Goal: Task Accomplishment & Management: Manage account settings

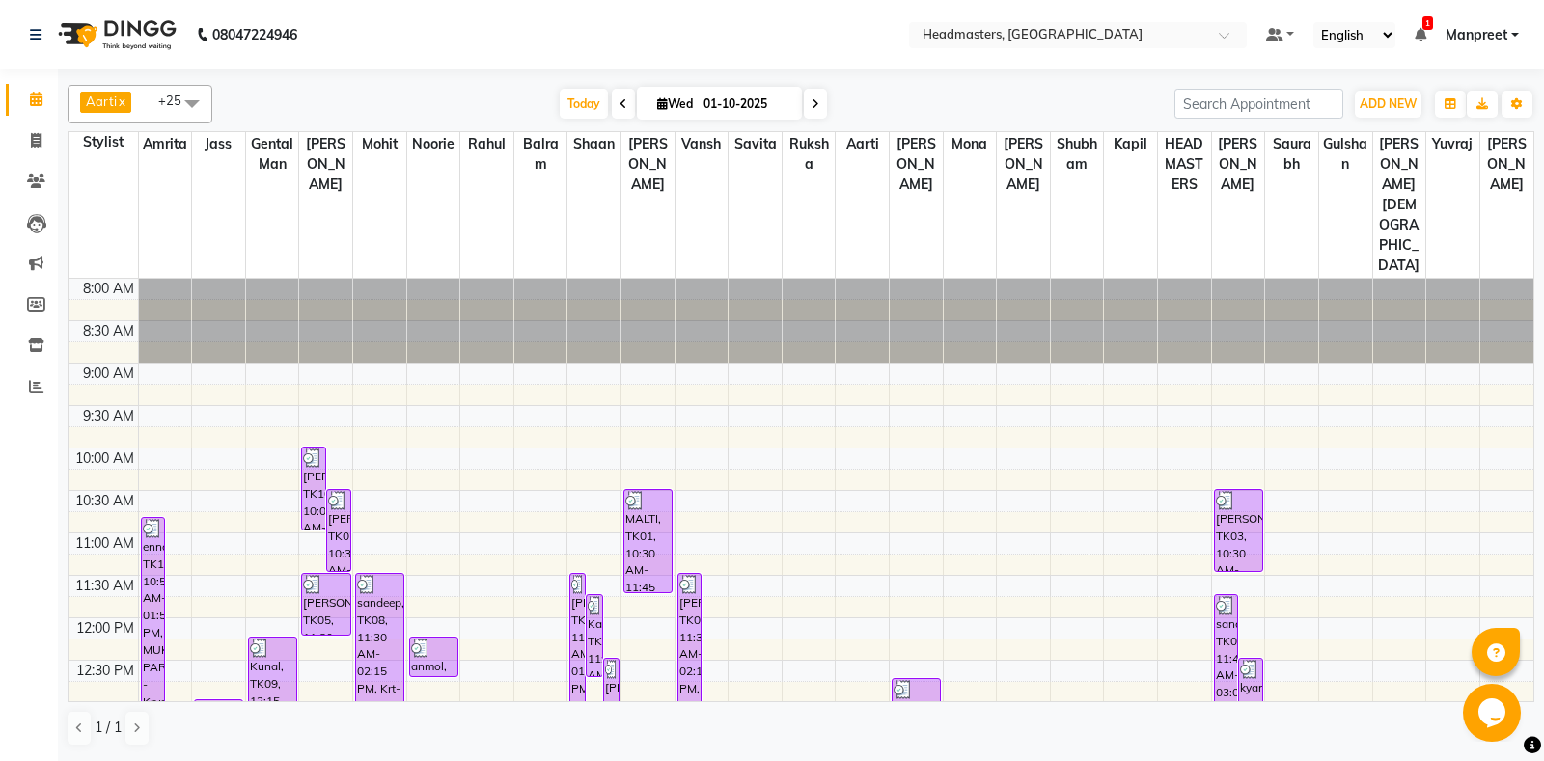
scroll to position [695, 0]
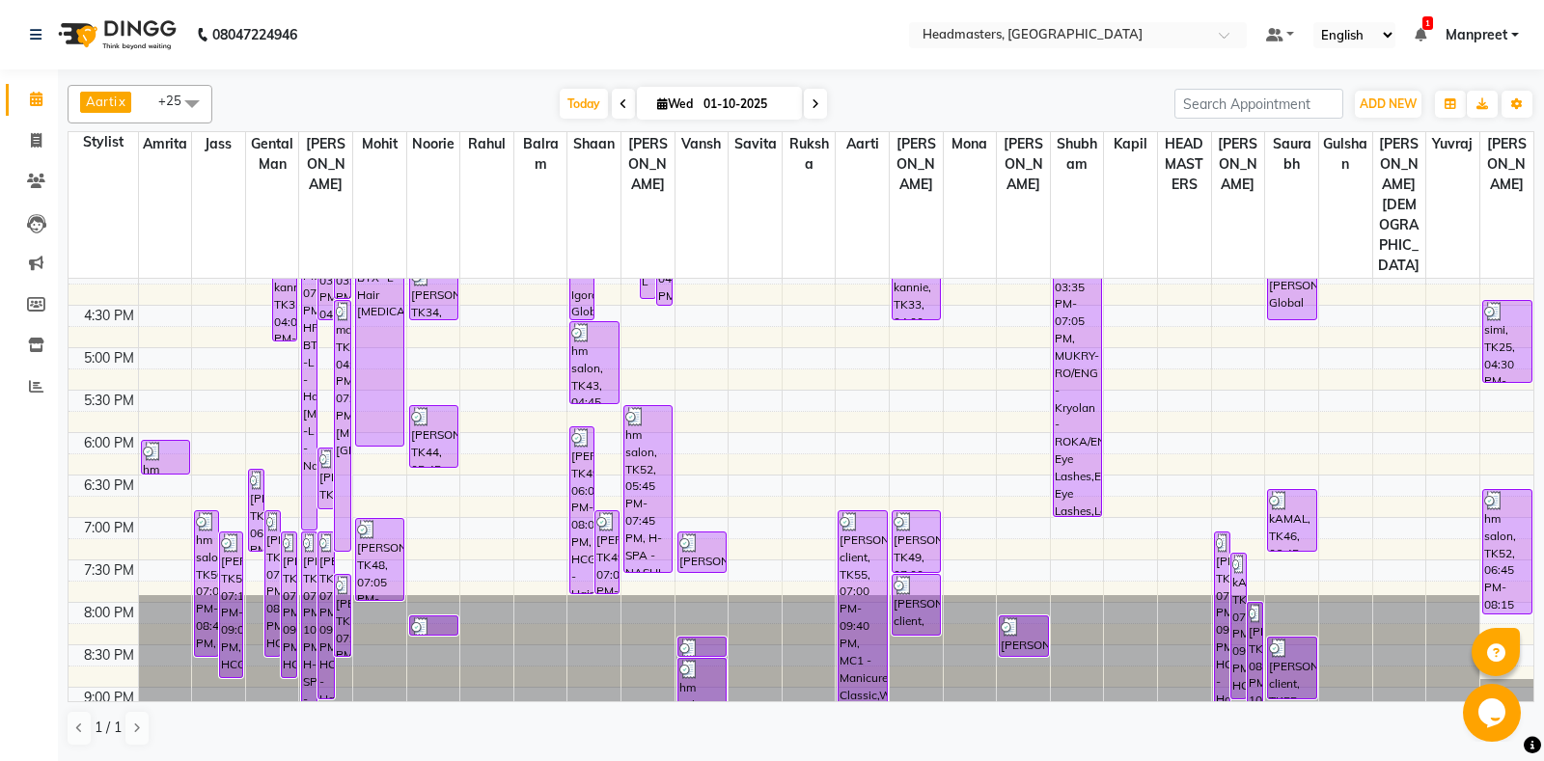
click at [813, 106] on span at bounding box center [815, 104] width 23 height 30
type input "02-10-2025"
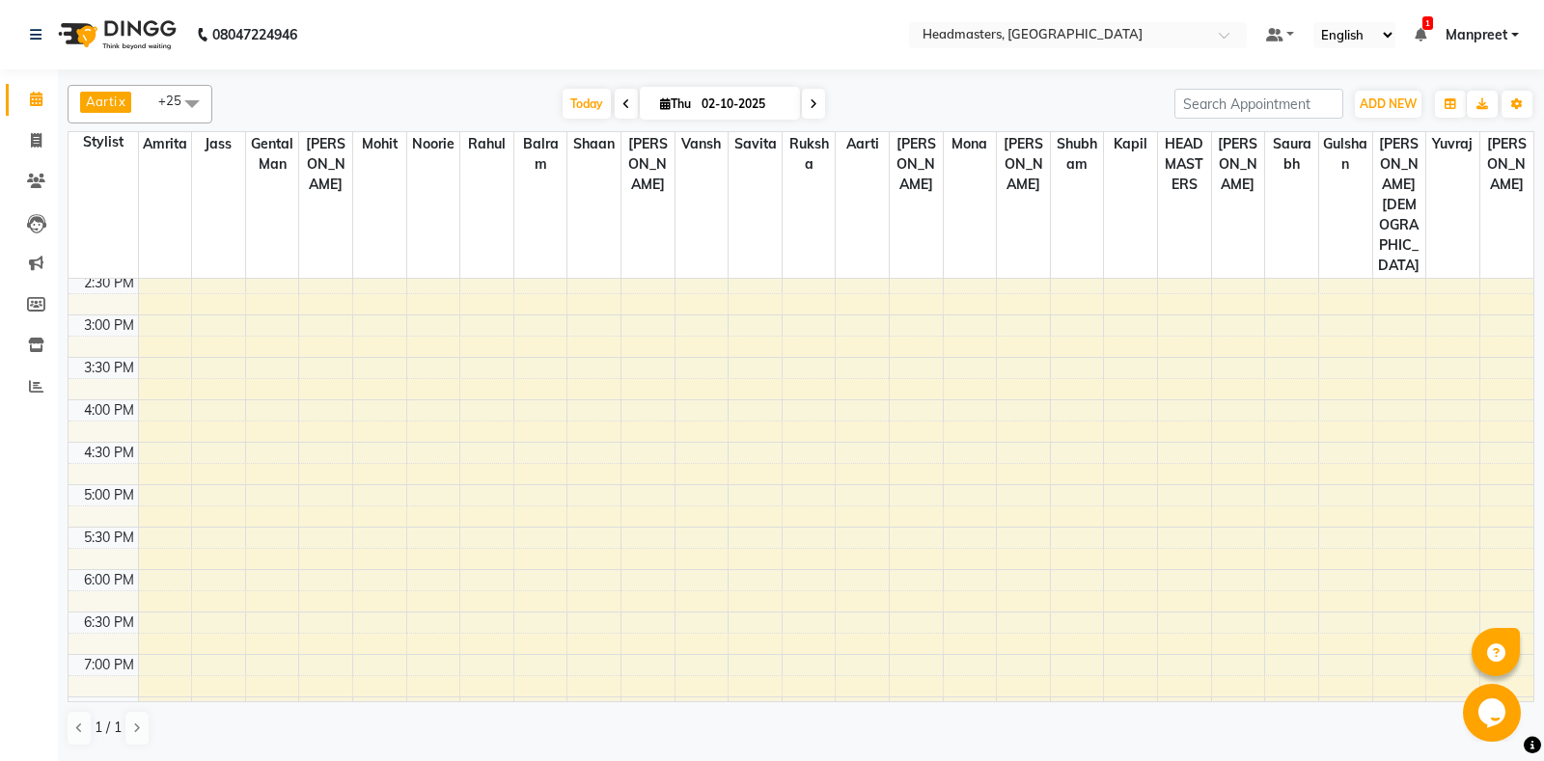
scroll to position [152, 0]
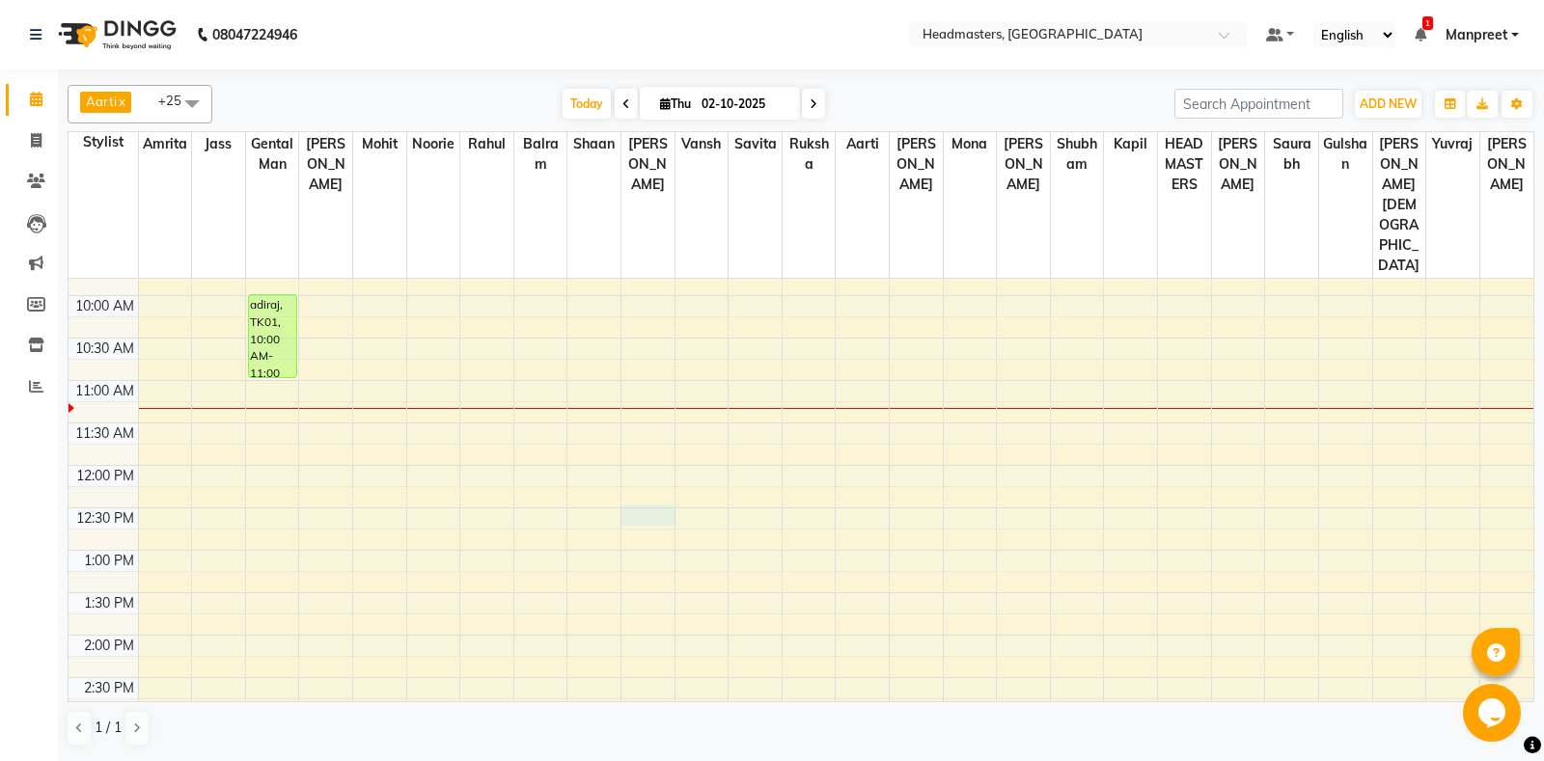
click at [664, 445] on div "8:00 AM 8:30 AM 9:00 AM 9:30 AM 10:00 AM 10:30 AM 11:00 AM 11:30 AM 12:00 PM 12…" at bounding box center [801, 720] width 1465 height 1188
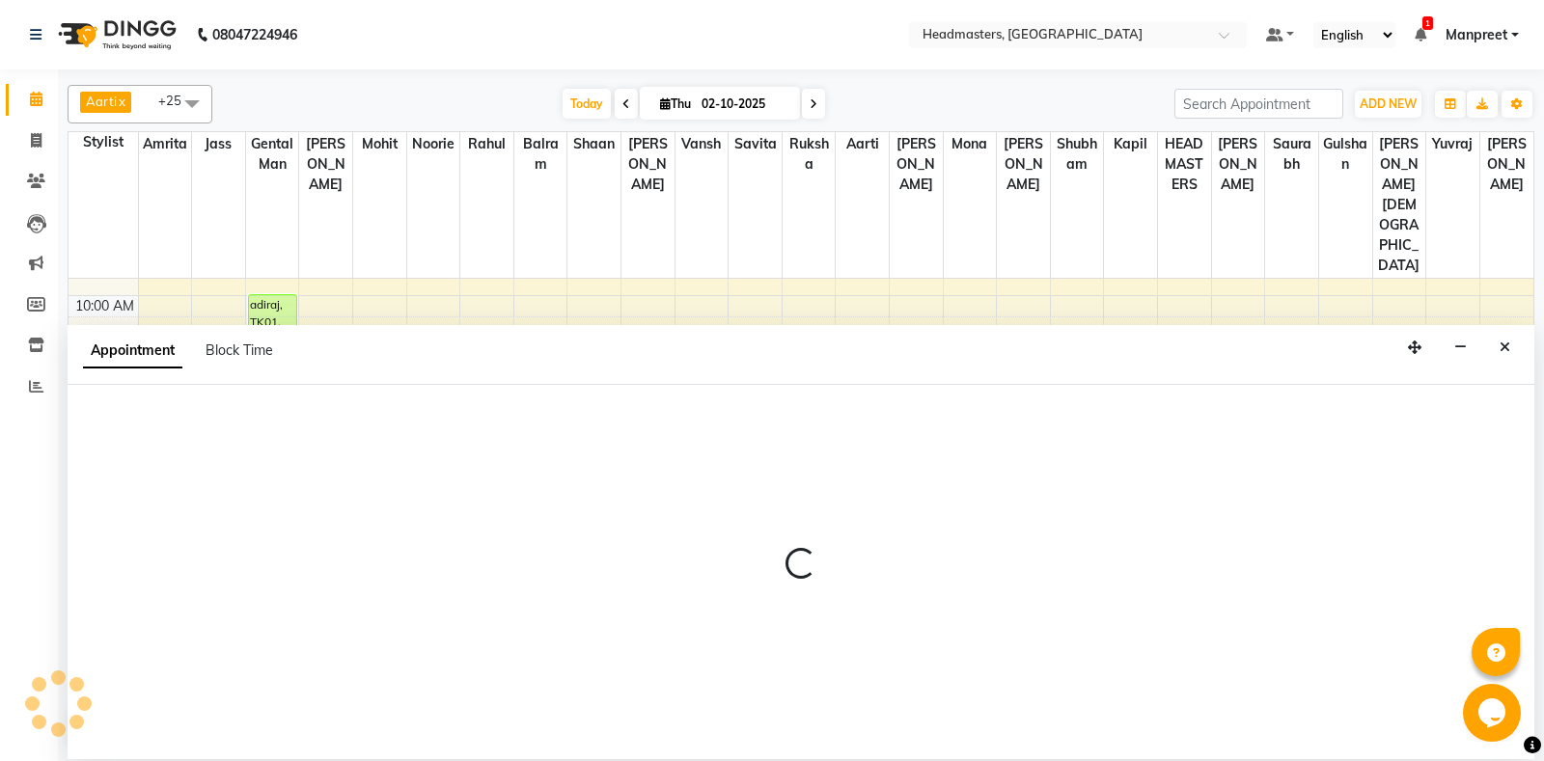
select select "60729"
select select "tentative"
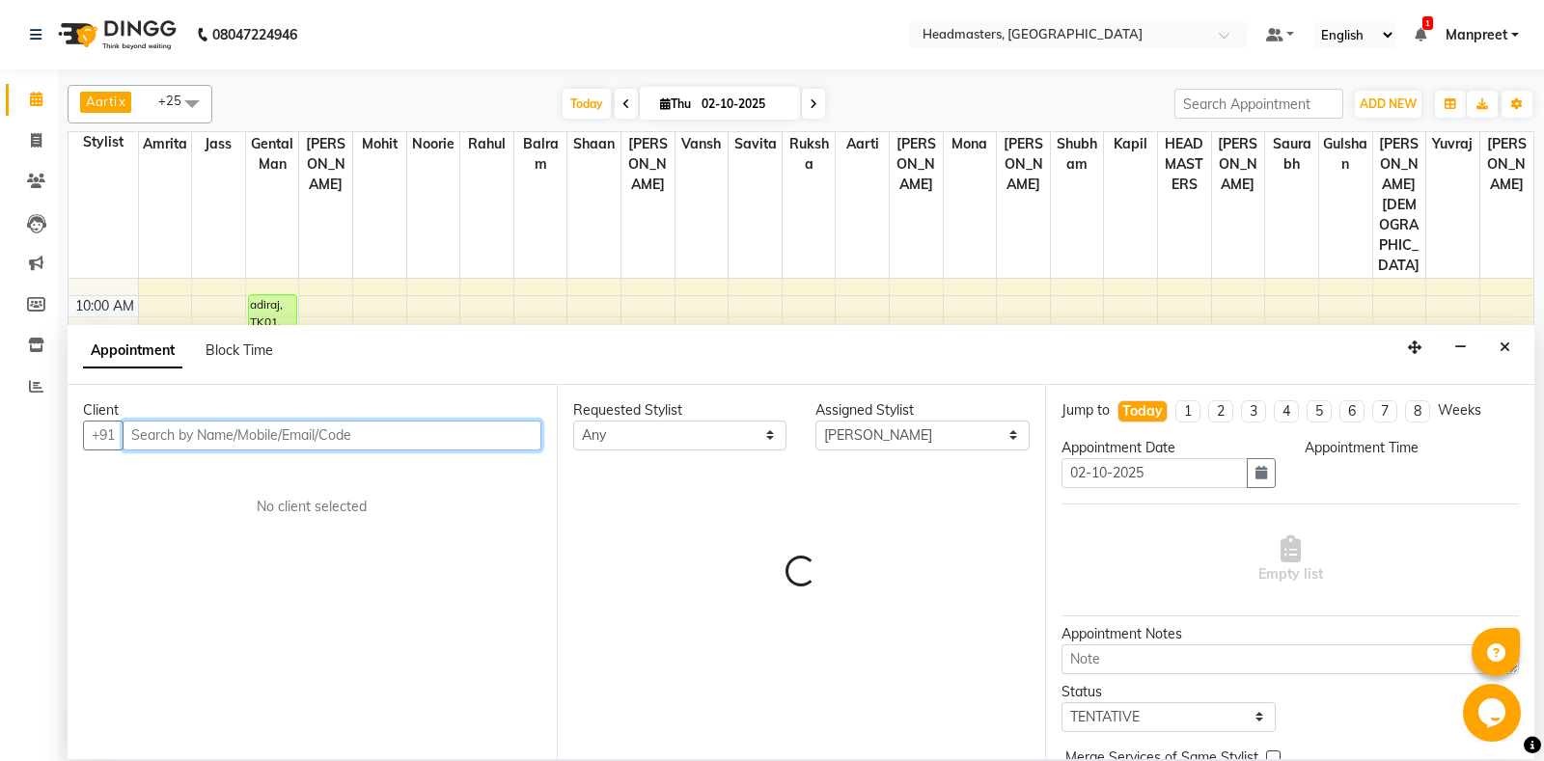
select select "750"
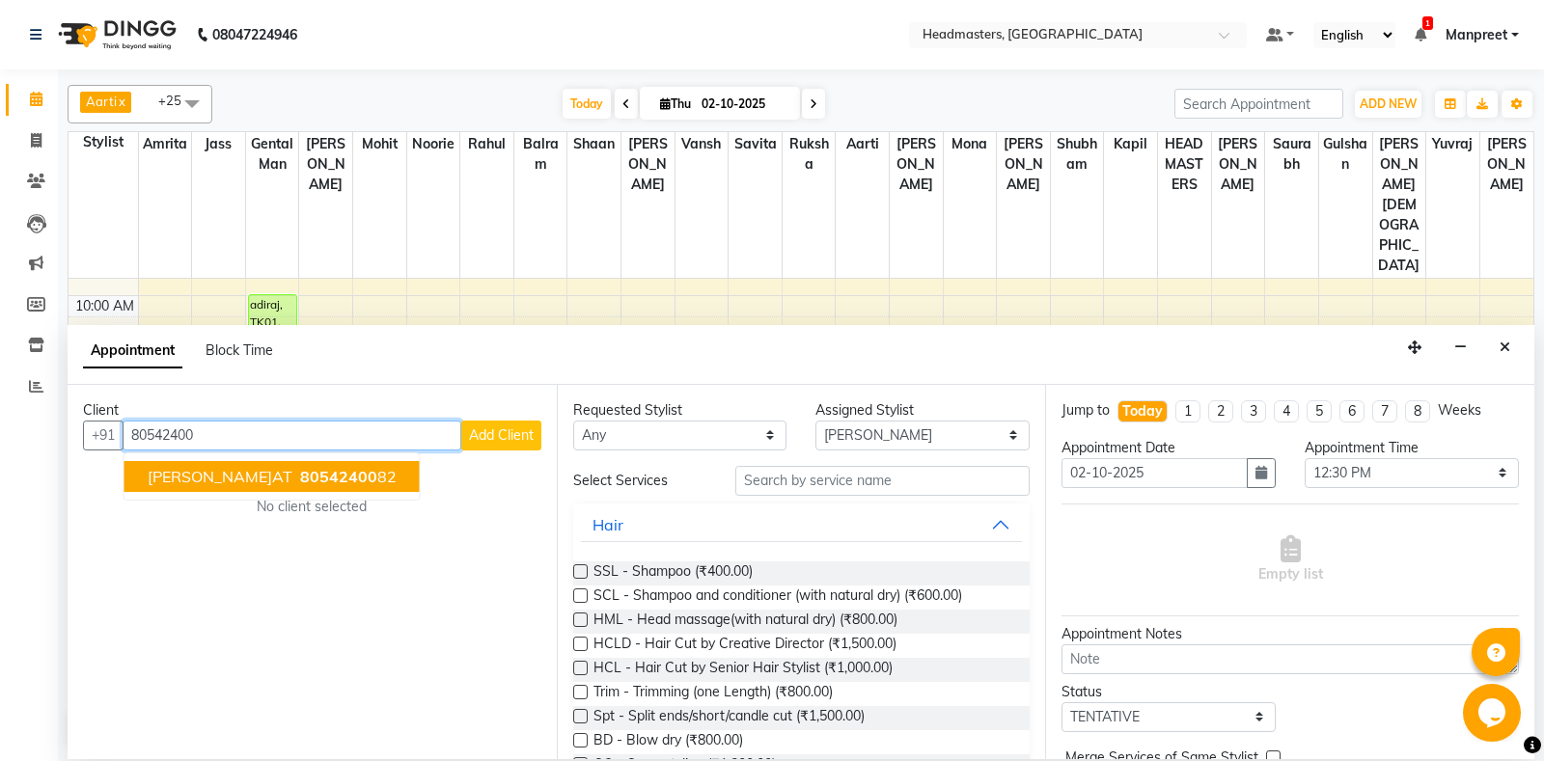
click at [309, 465] on button "[PERSON_NAME]AT 80542400 82" at bounding box center [271, 476] width 295 height 31
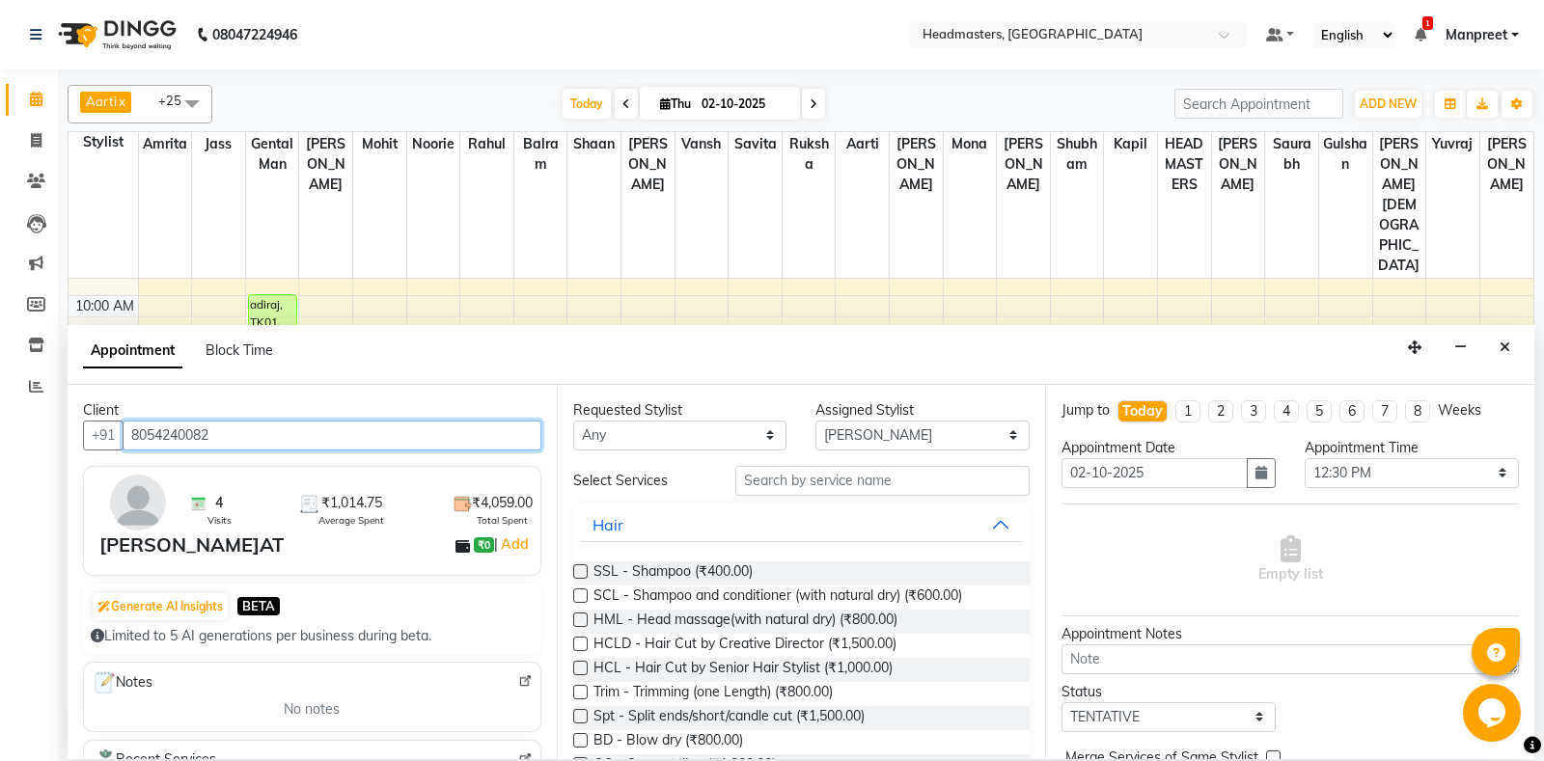
type input "8054240082"
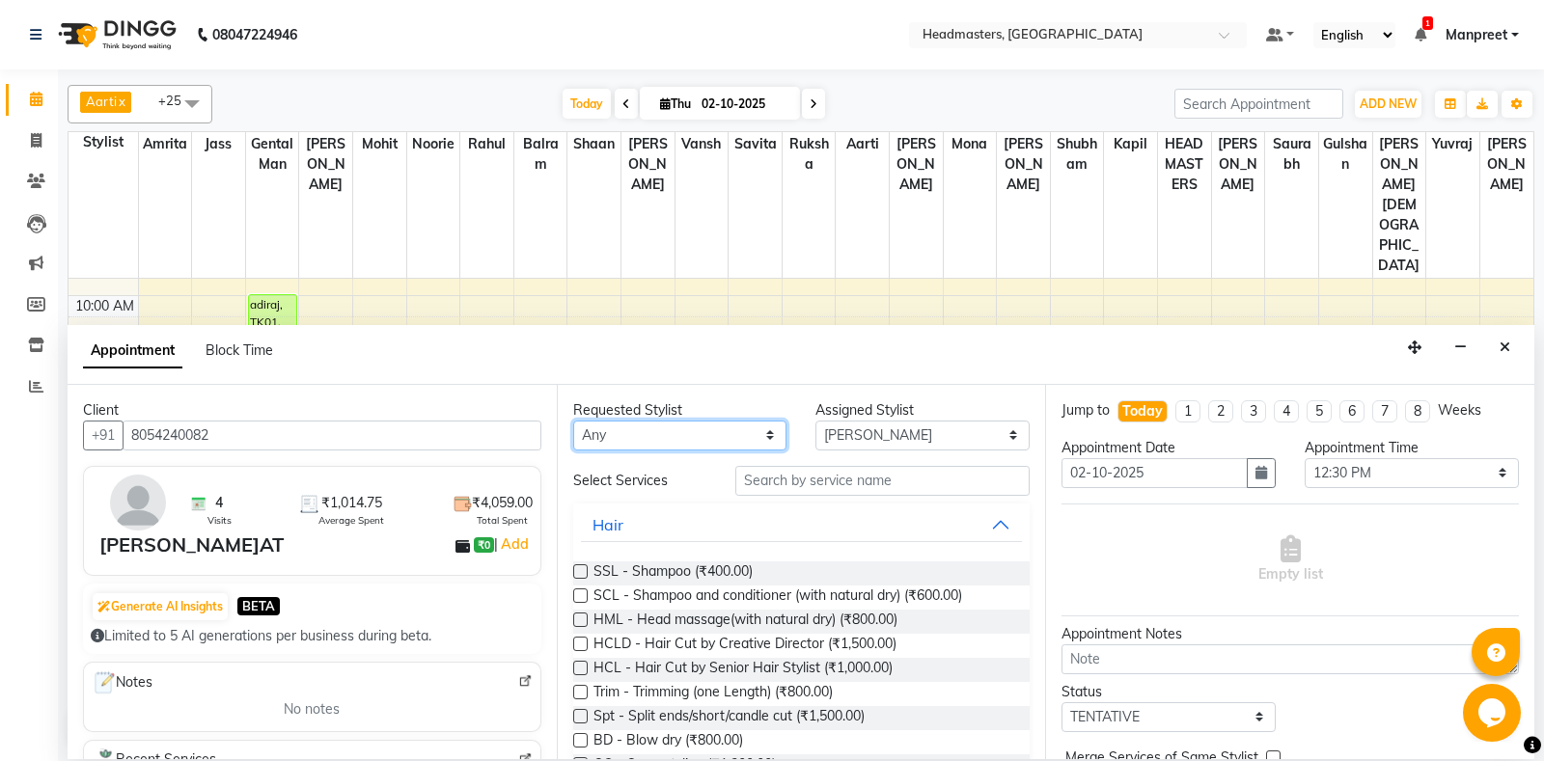
click at [573, 421] on select "An[PERSON_NAME] Amrit[PERSON_NAME]am Gental Man Gulshan HEADMASTER[PERSON_NAME]…" at bounding box center [680, 436] width 214 height 30
select select "60726"
click option "Balram" at bounding box center [0, 0] width 0 height 0
select select "60726"
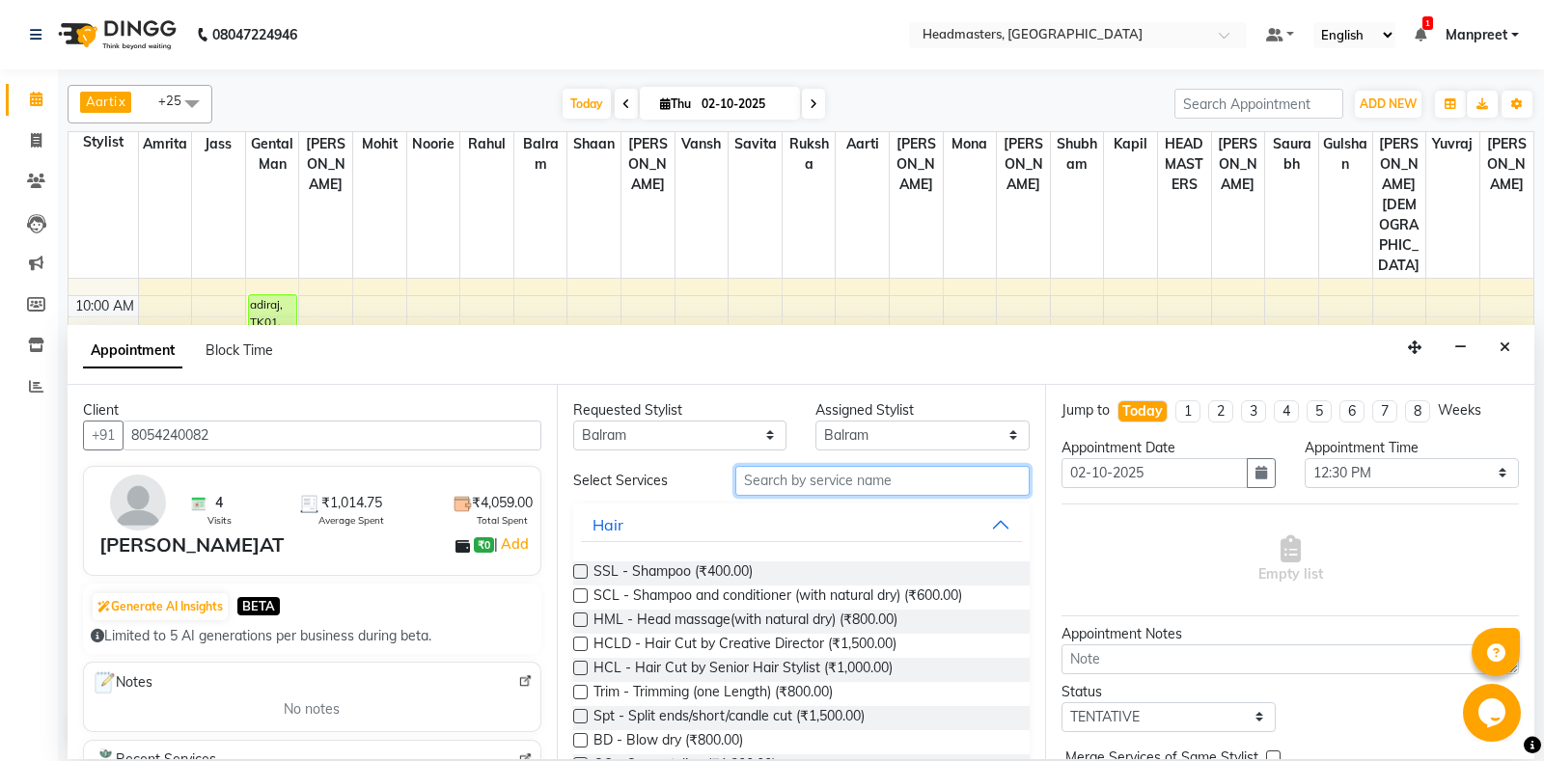
click at [828, 490] on input "text" at bounding box center [882, 481] width 295 height 30
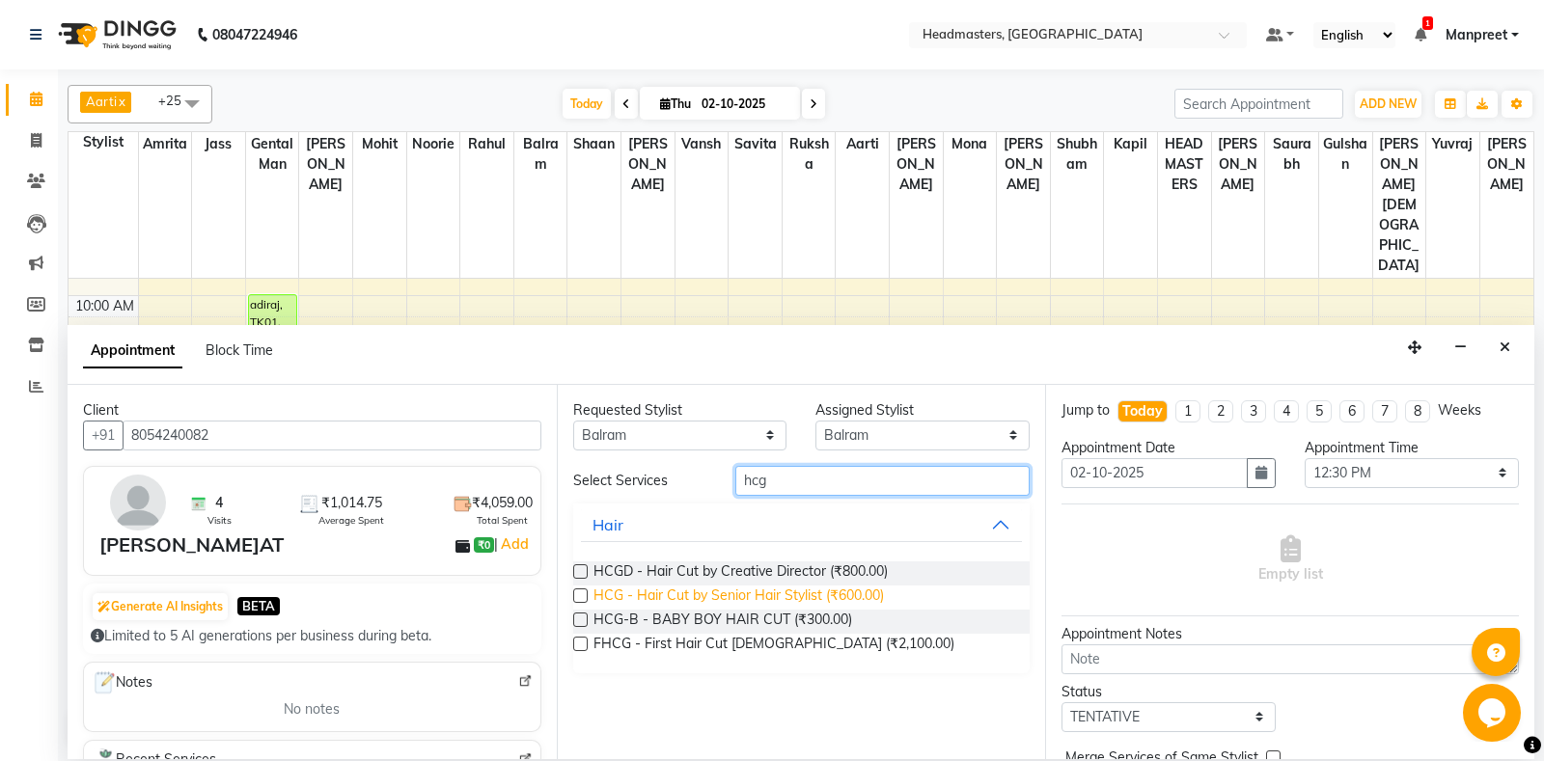
type input "hcg"
click at [865, 587] on span "HCG - Hair Cut by Senior Hair Stylist (₹600.00)" at bounding box center [738, 598] width 290 height 24
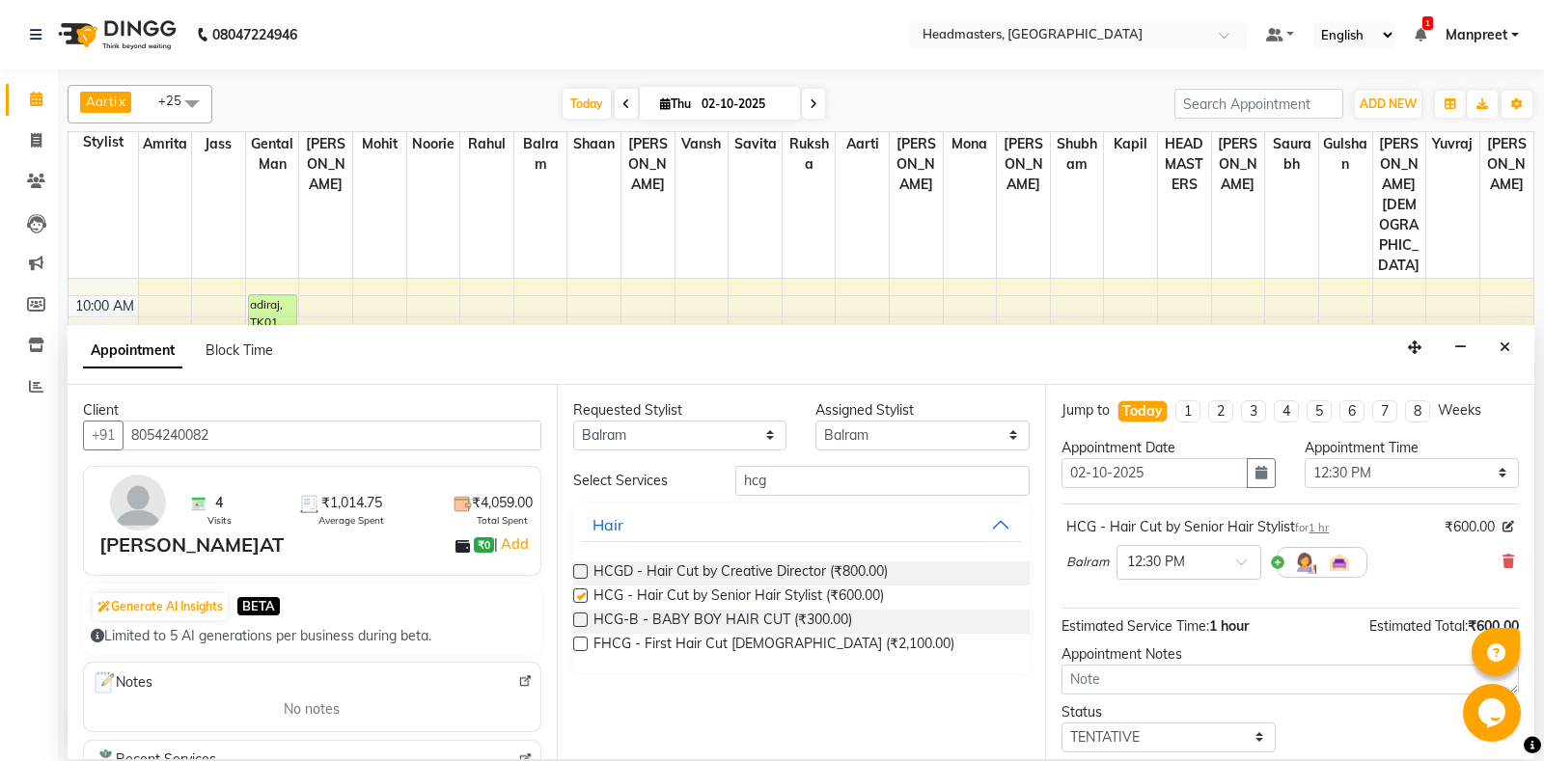
checkbox input "false"
click at [1305, 458] on select "Select 09:00 AM 09:15 AM 09:30 AM 09:45 AM 10:00 AM 10:15 AM 10:30 AM 10:45 AM …" at bounding box center [1412, 473] width 214 height 30
select select "690"
click option "11:30 AM" at bounding box center [0, 0] width 0 height 0
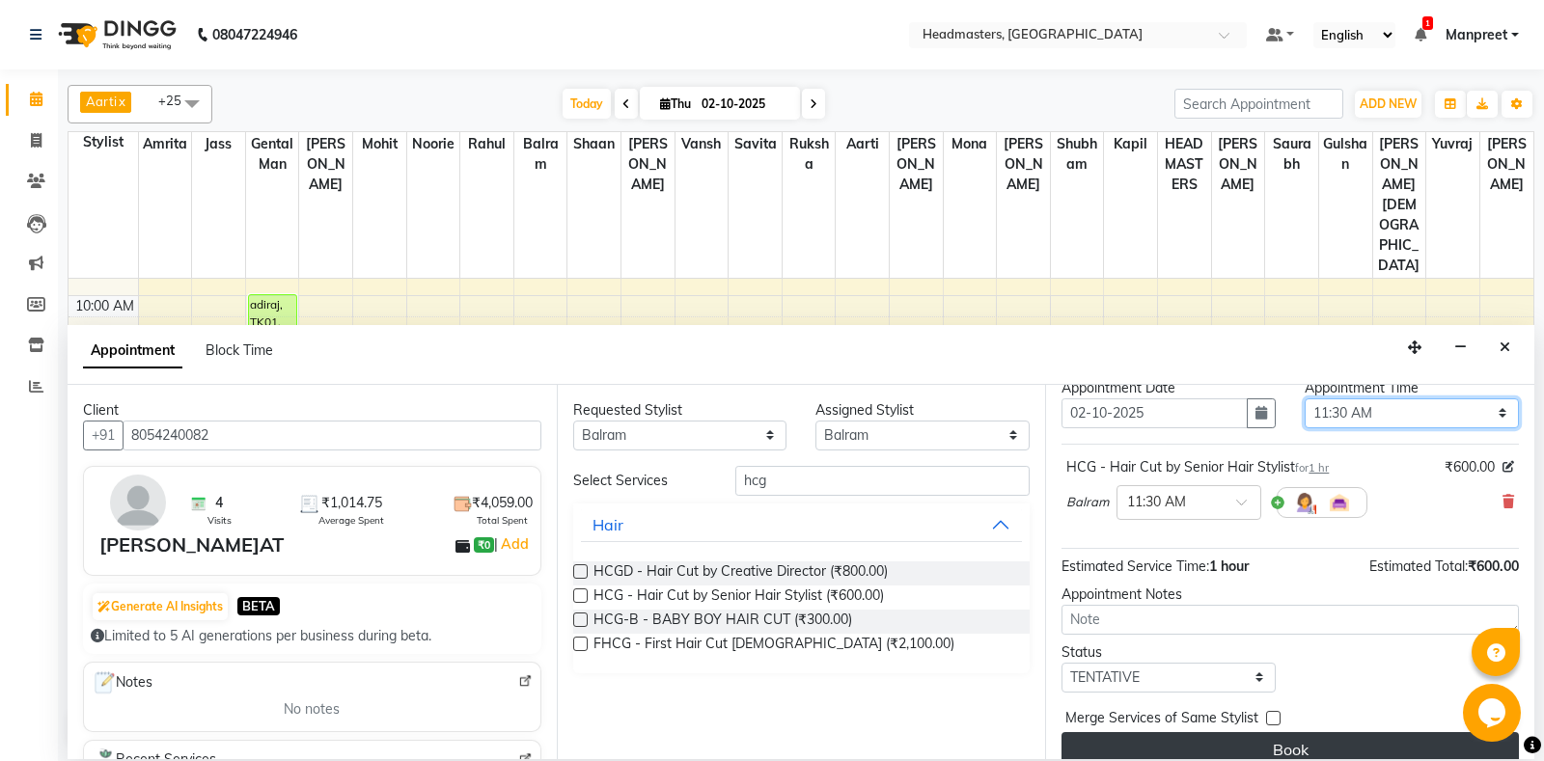
scroll to position [82, 0]
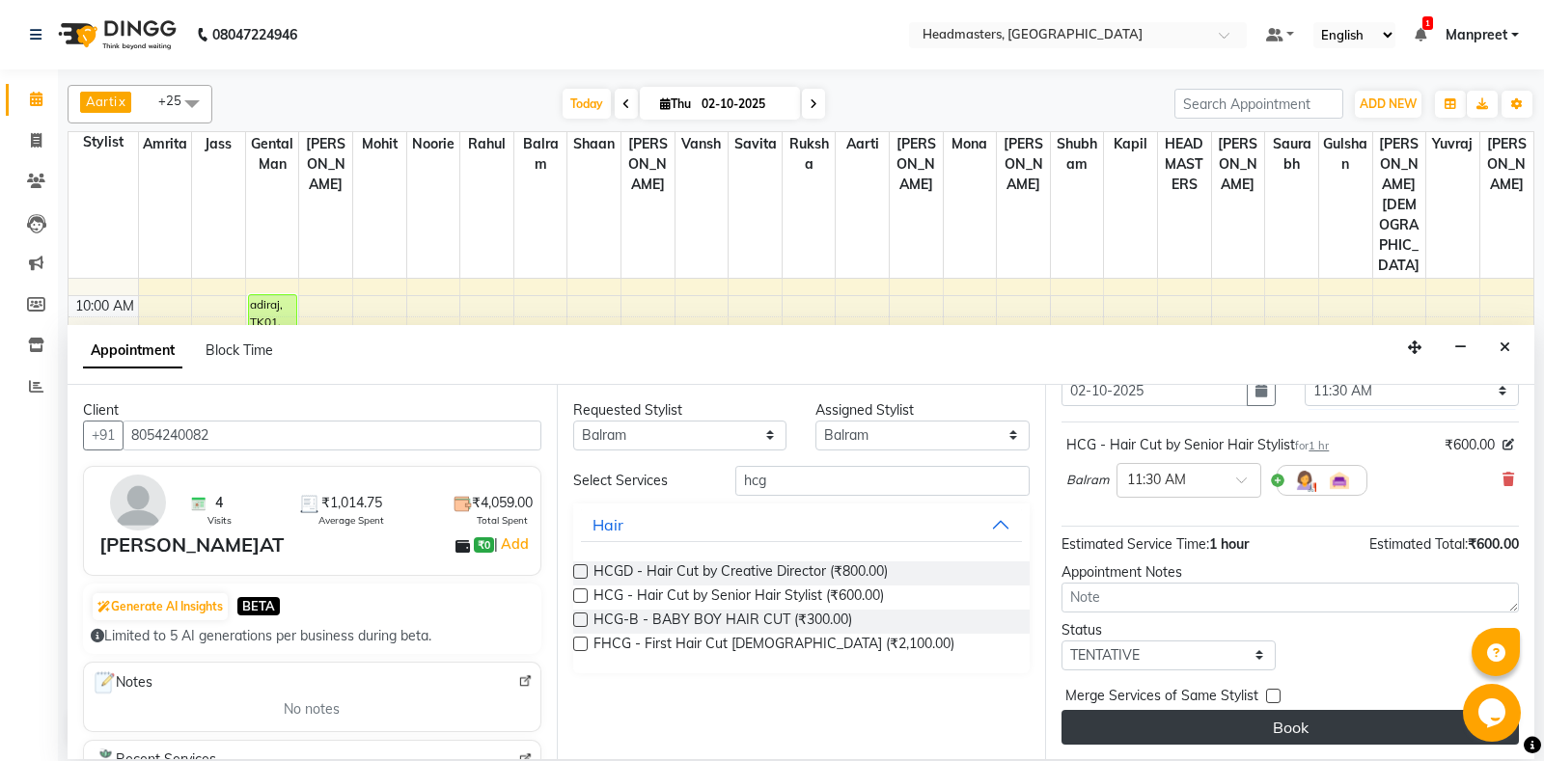
click at [1233, 726] on button "Book" at bounding box center [1290, 727] width 457 height 35
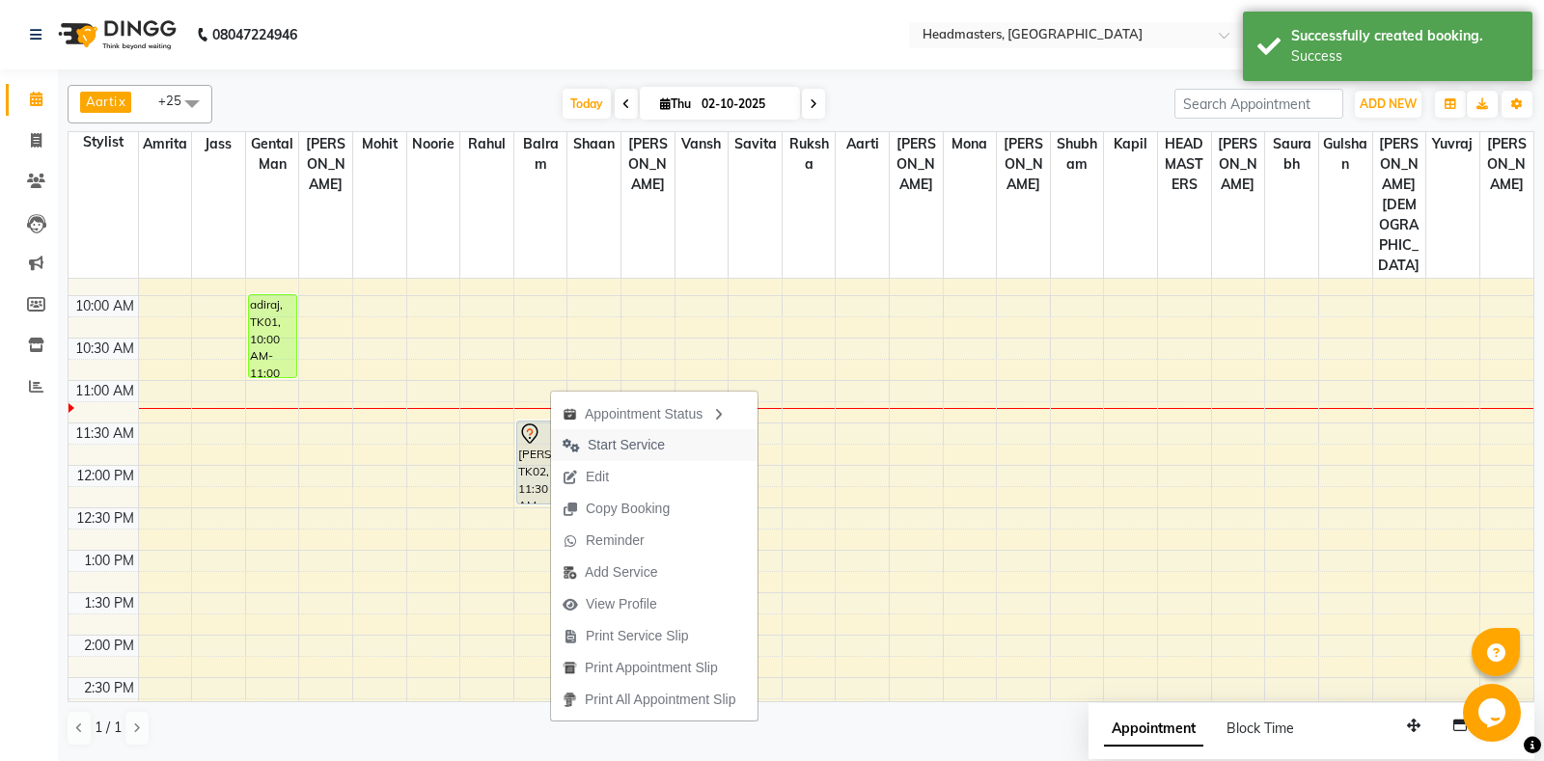
click at [625, 436] on span "Start Service" at bounding box center [626, 445] width 77 height 20
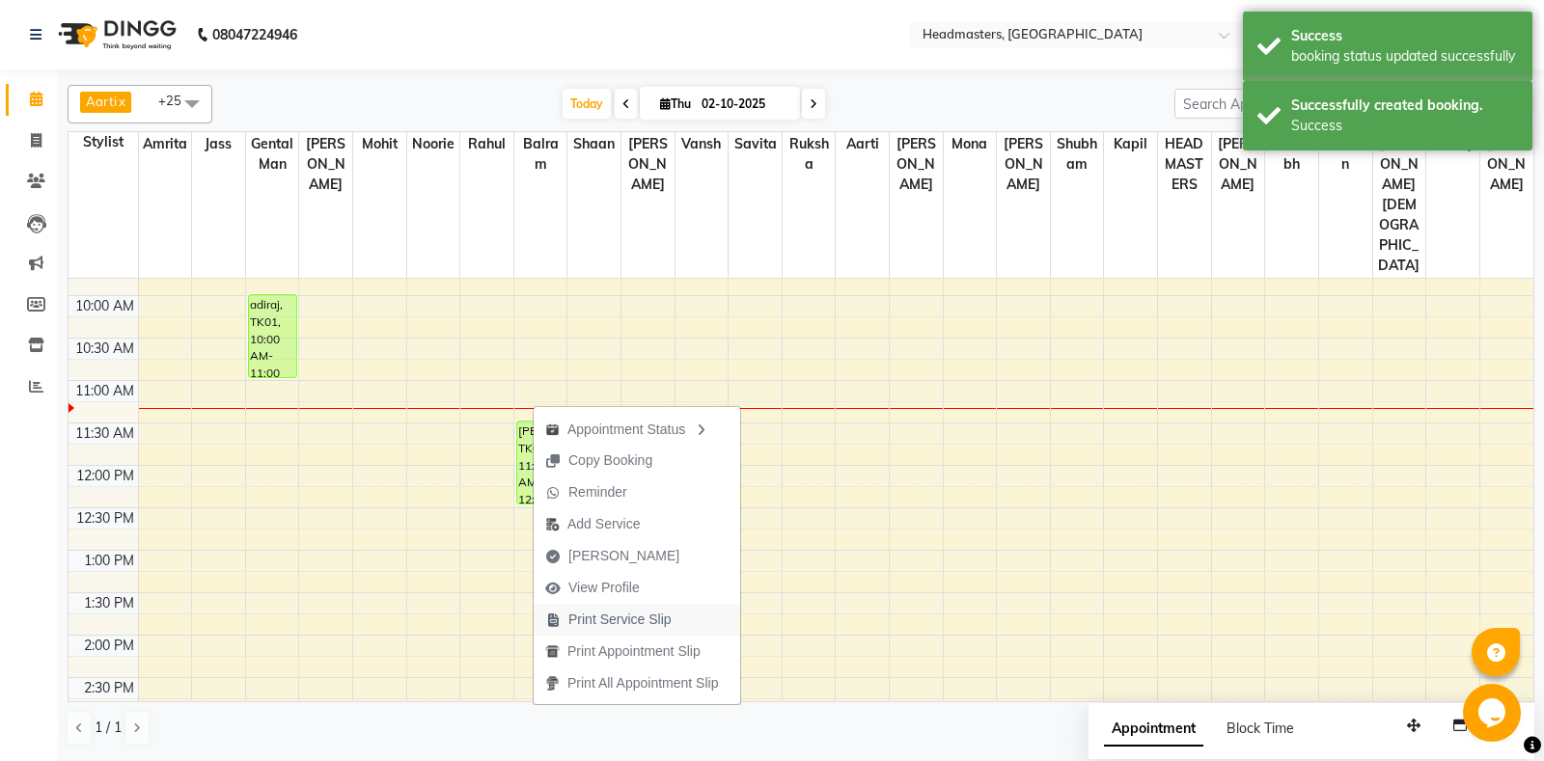
click at [610, 625] on span "Print Service Slip" at bounding box center [619, 620] width 103 height 20
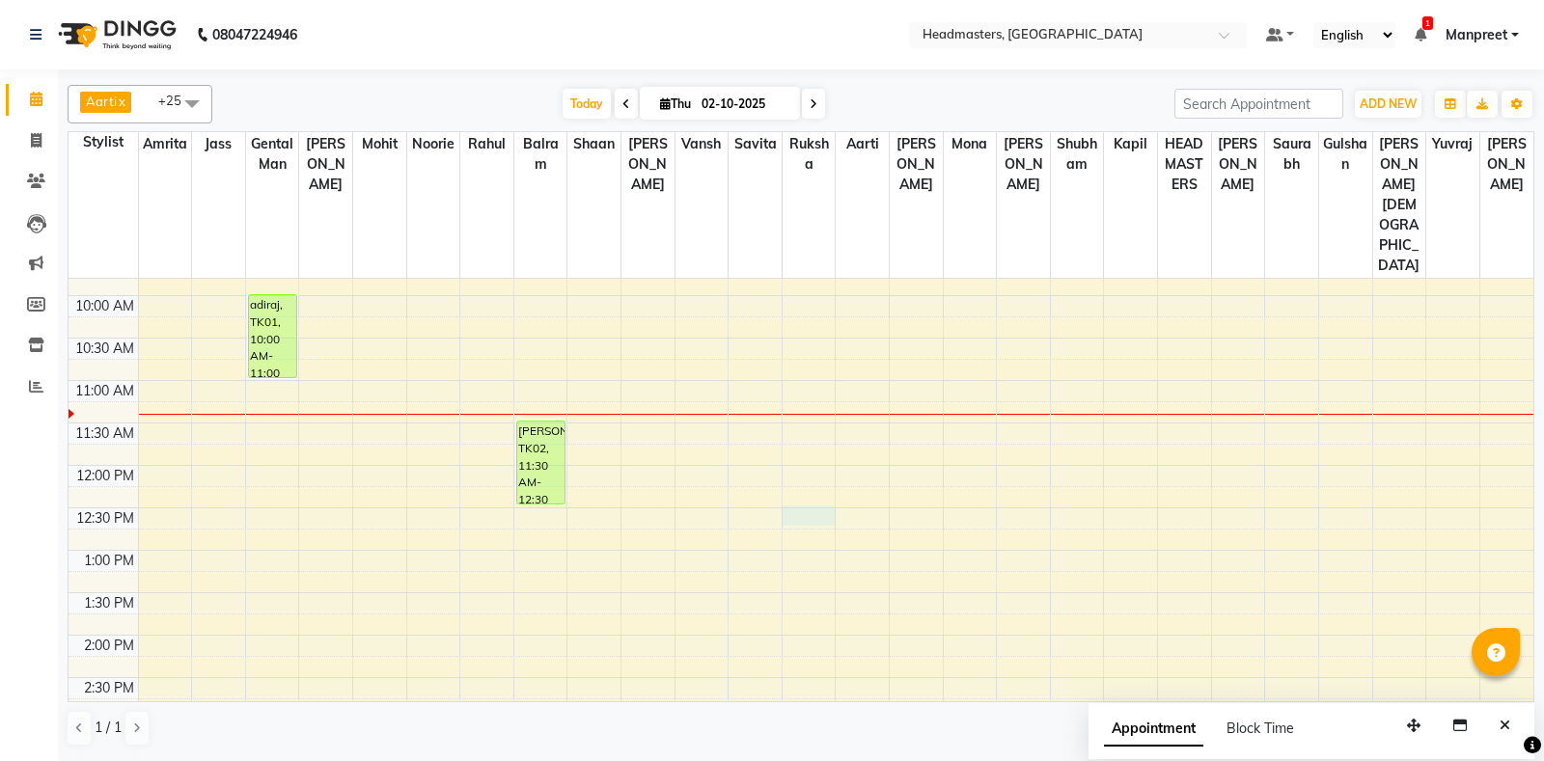
click at [786, 463] on div "8:00 AM 8:30 AM 9:00 AM 9:30 AM 10:00 AM 10:30 AM 11:00 AM 11:30 AM 12:00 PM 12…" at bounding box center [801, 720] width 1465 height 1188
select select "60733"
select select "750"
select select "tentative"
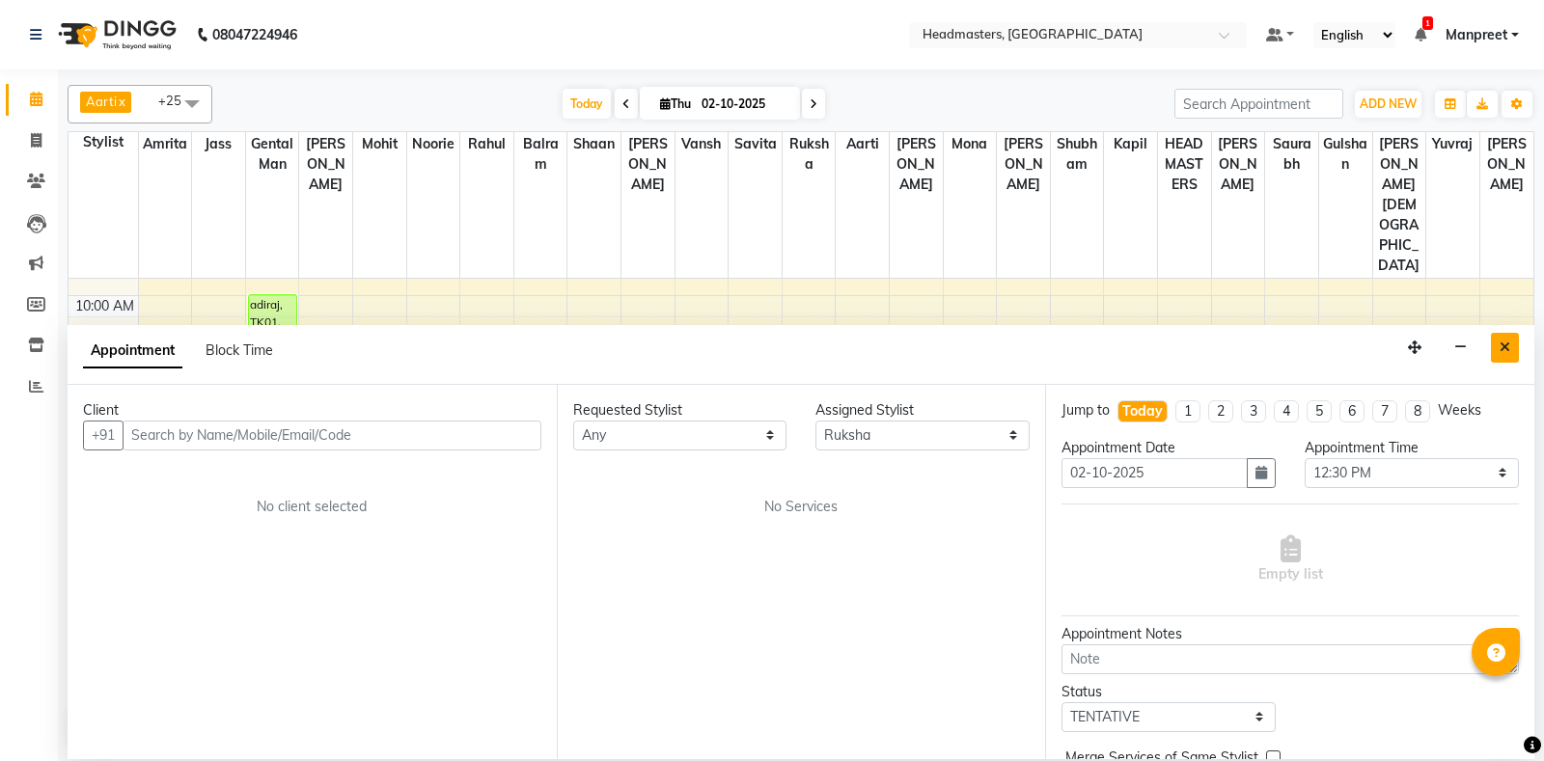
click at [1499, 355] on button "Close" at bounding box center [1505, 348] width 28 height 30
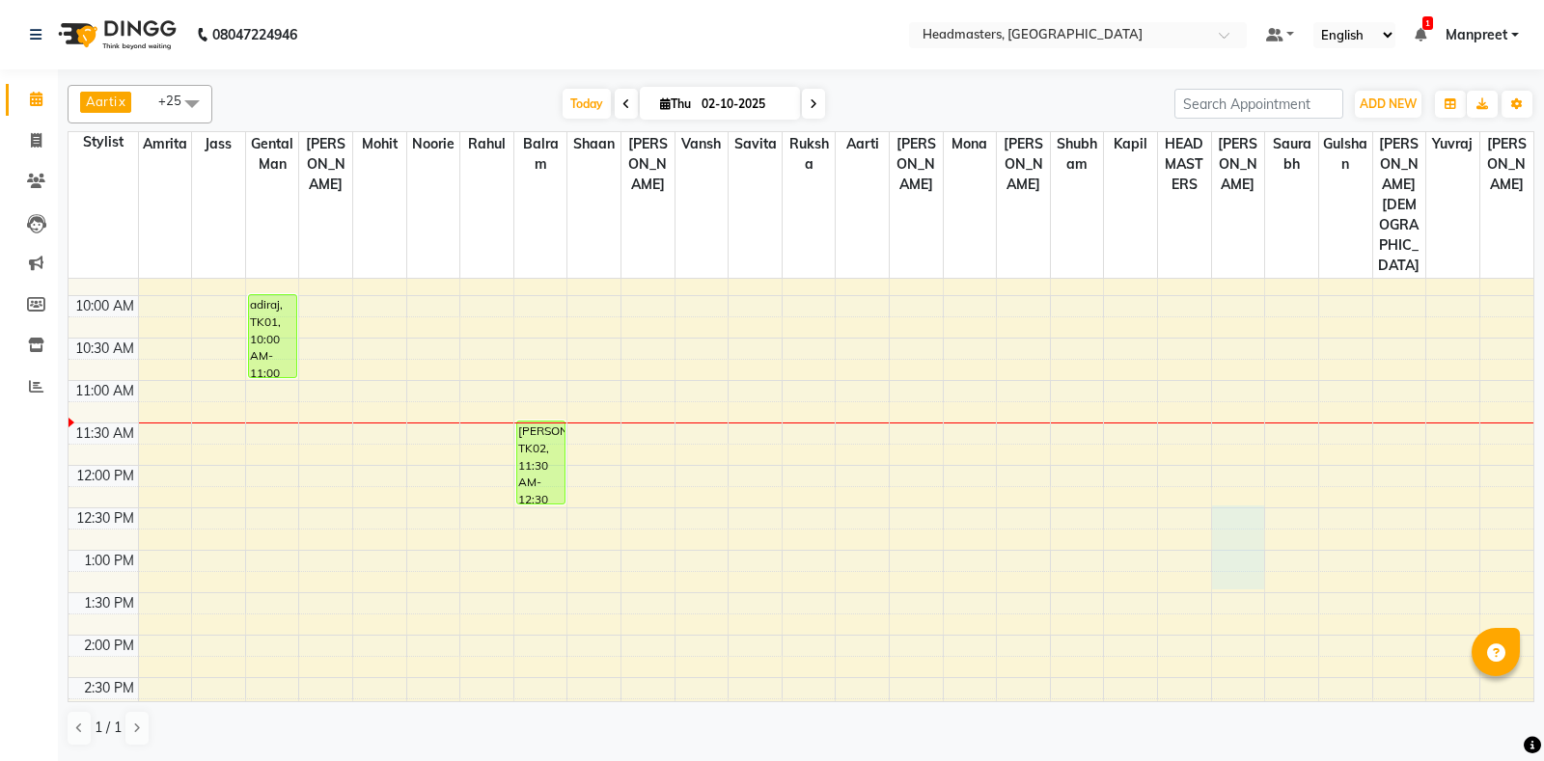
click at [800, 508] on td at bounding box center [835, 518] width 1395 height 21
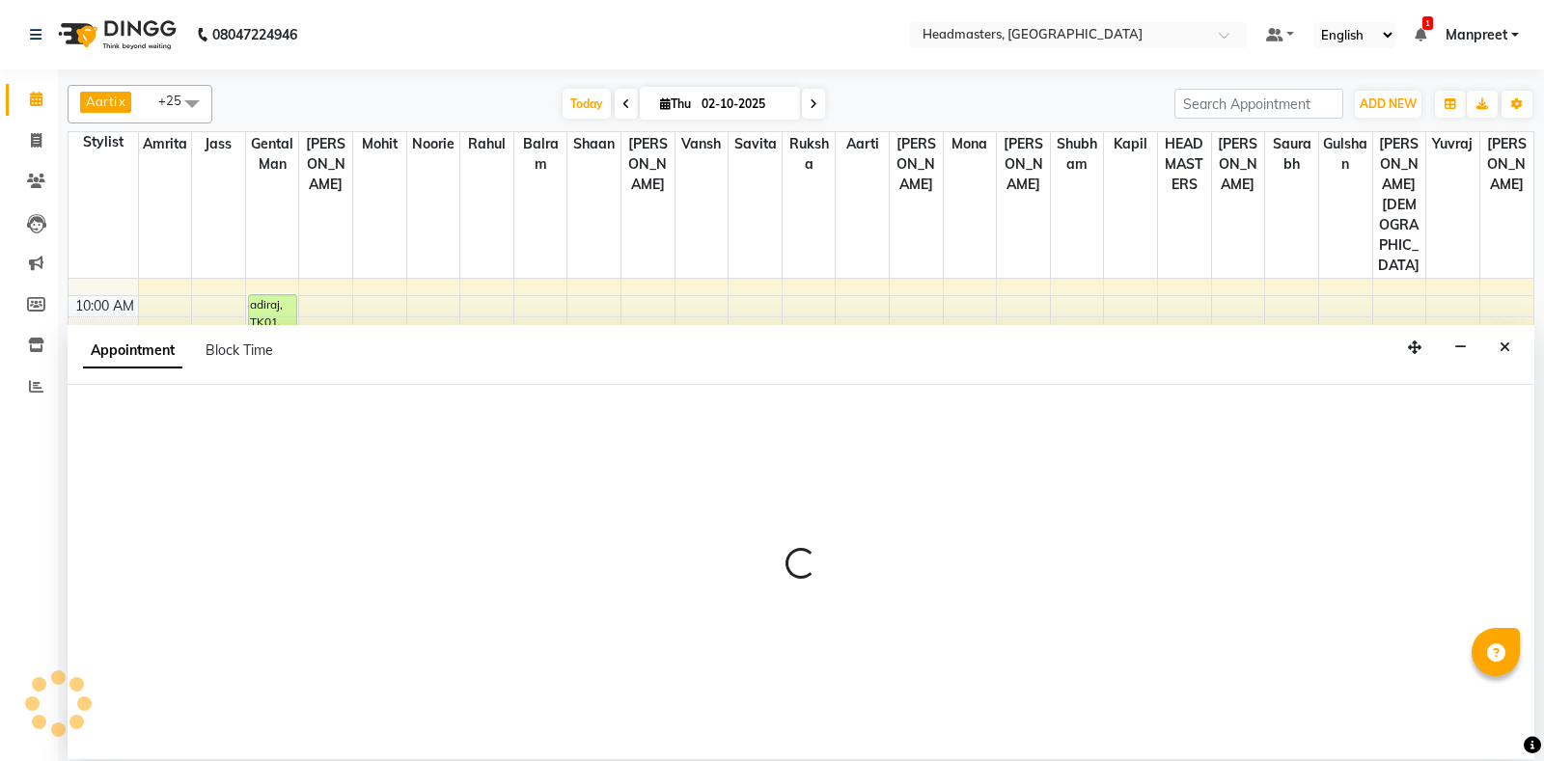
select select "64331"
select select "750"
select select "tentative"
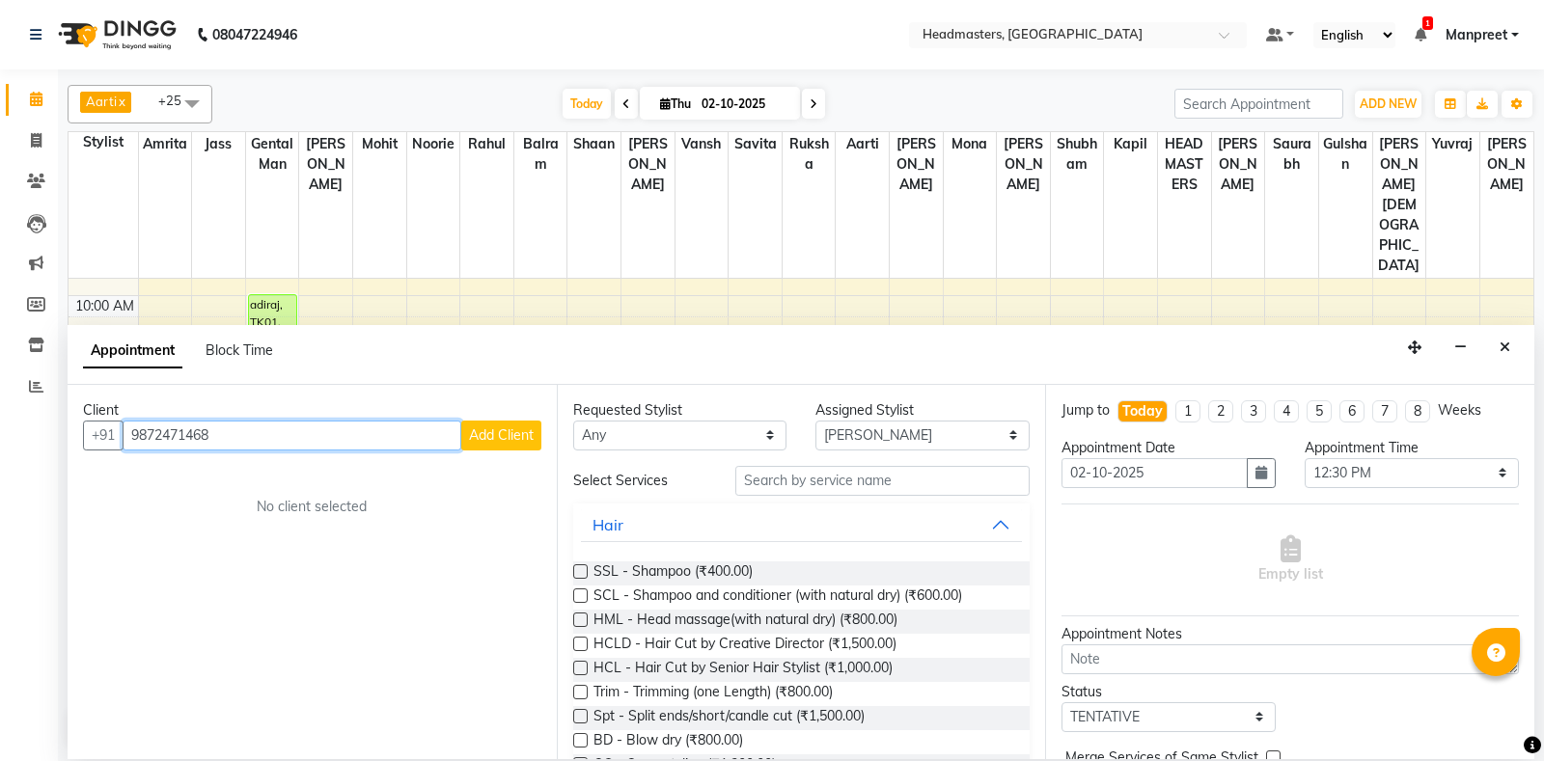
type input "9872471468"
click at [475, 441] on span "Add Client" at bounding box center [501, 435] width 65 height 17
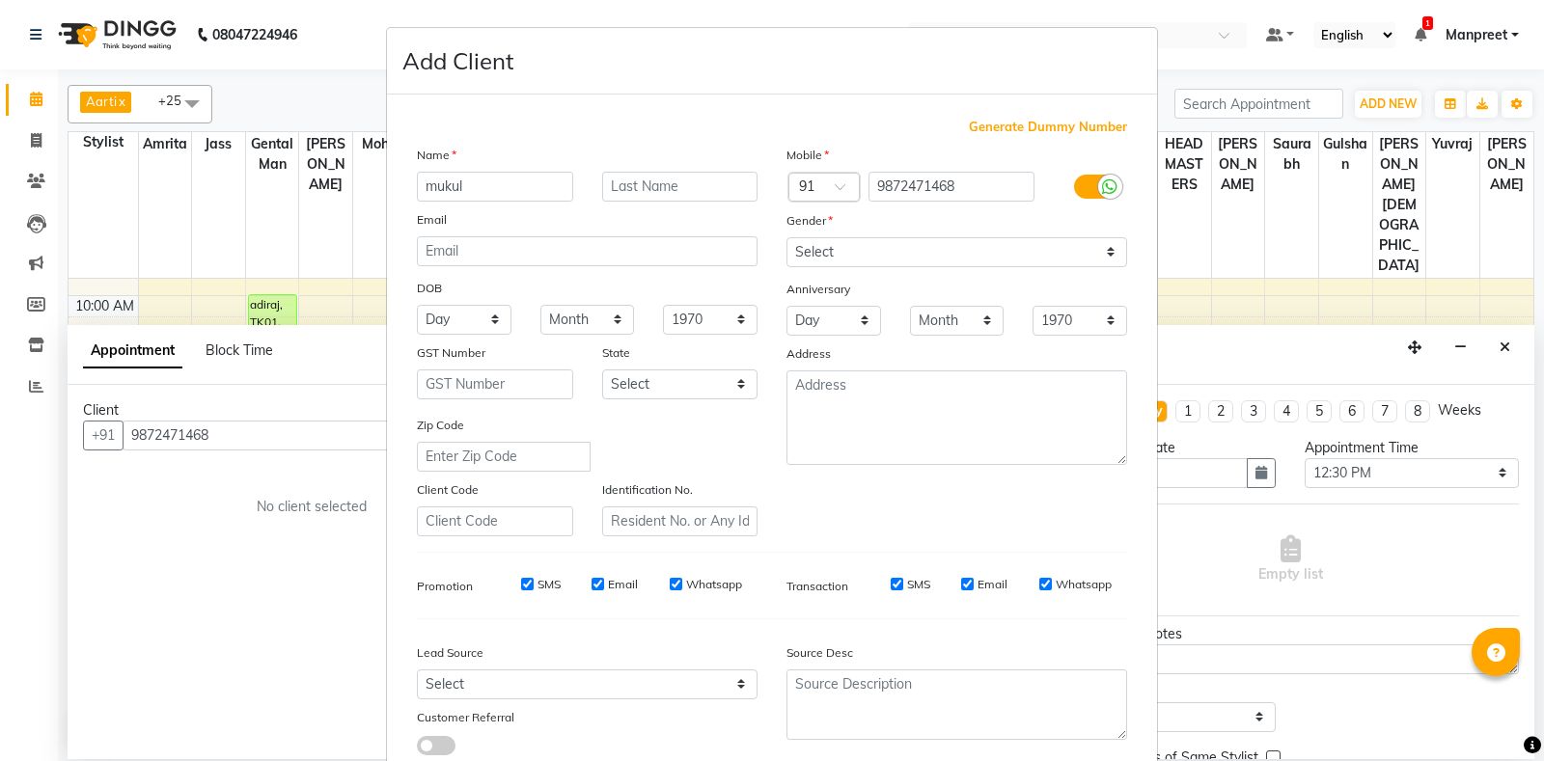
type input "mukul"
click at [786, 237] on select "Select [DEMOGRAPHIC_DATA] [DEMOGRAPHIC_DATA] Other Prefer Not To Say" at bounding box center [956, 252] width 341 height 30
select select "[DEMOGRAPHIC_DATA]"
click option "[DEMOGRAPHIC_DATA]" at bounding box center [0, 0] width 0 height 0
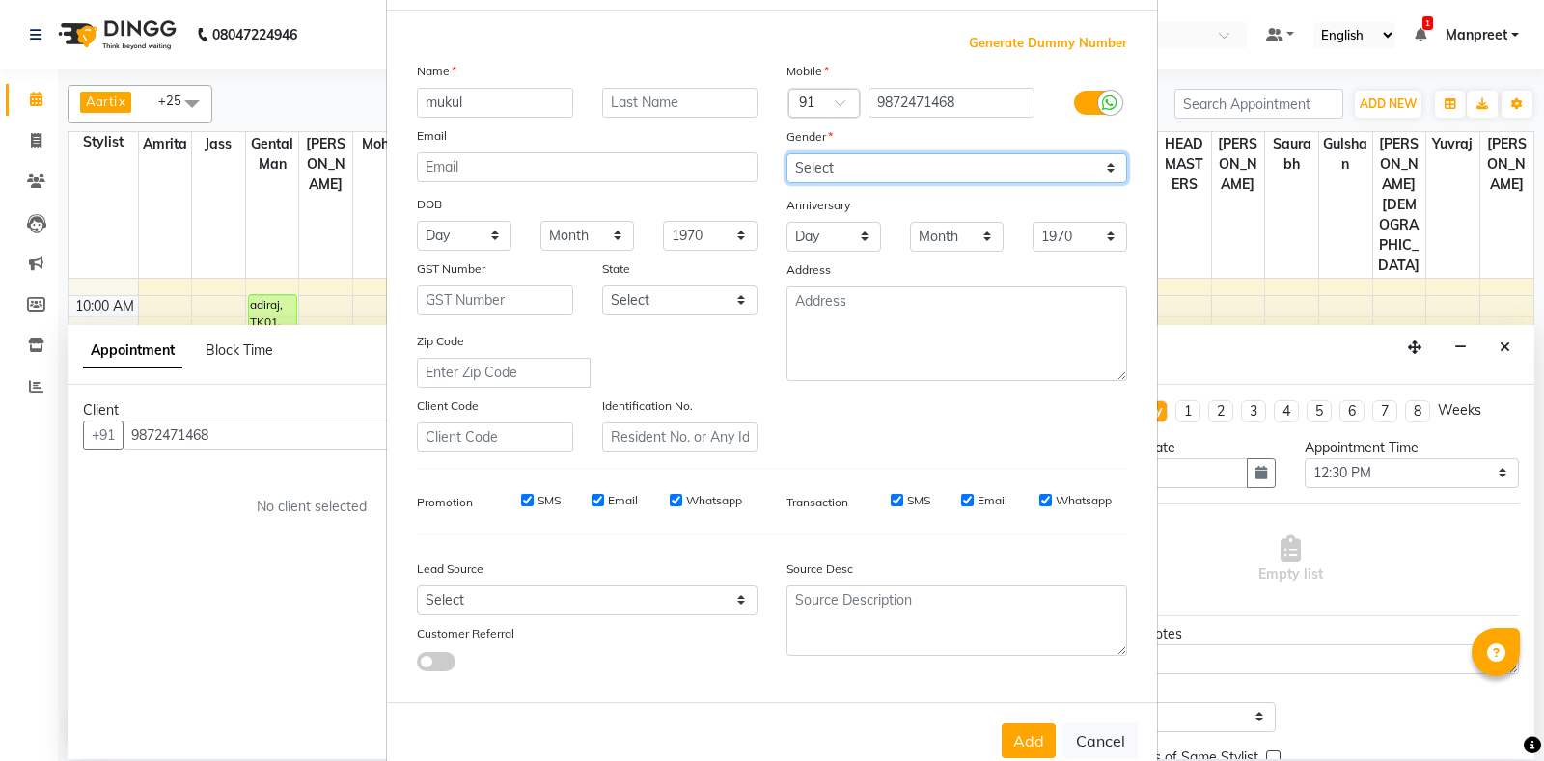
scroll to position [134, 0]
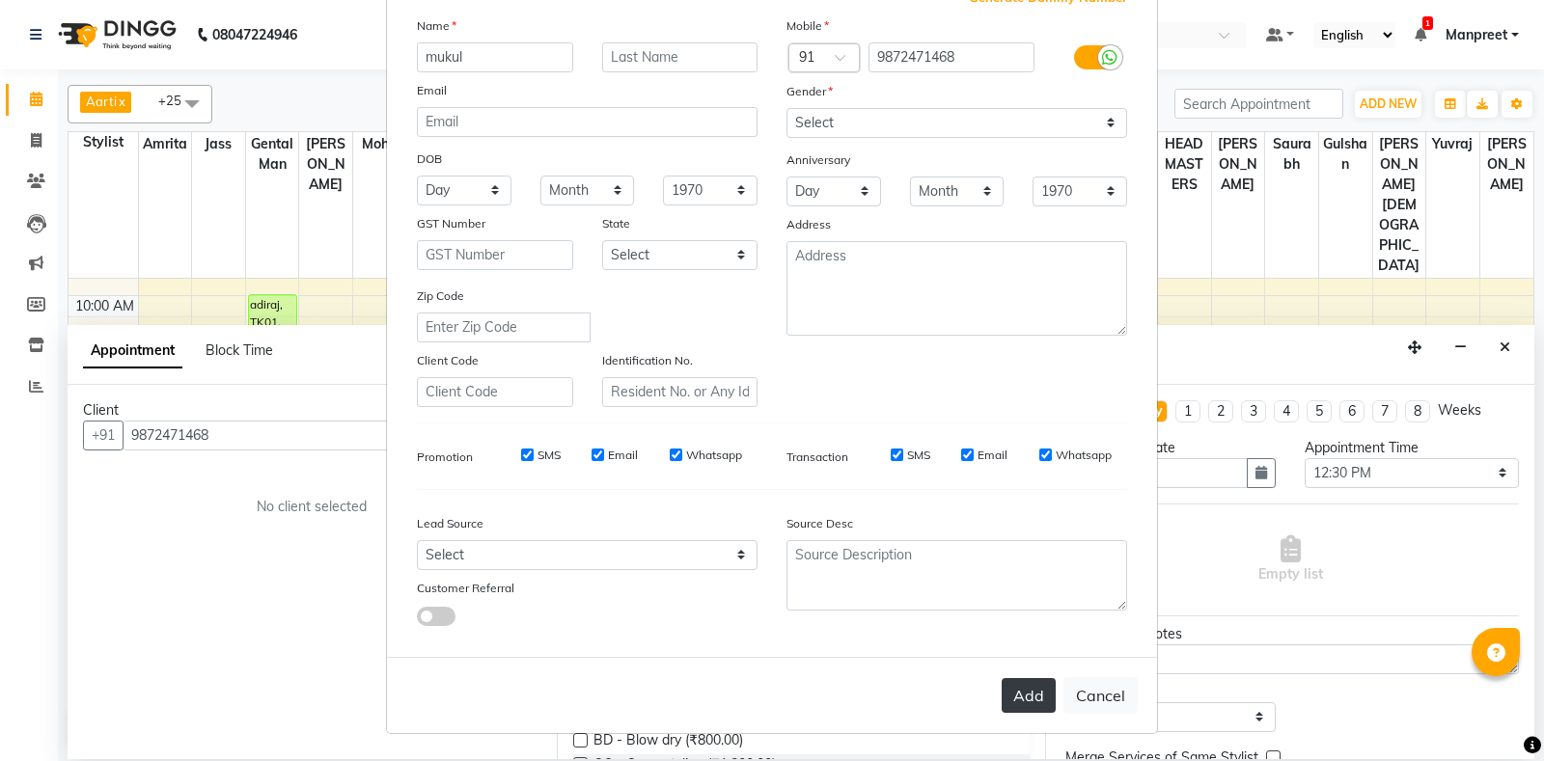
click at [1029, 698] on button "Add" at bounding box center [1029, 695] width 54 height 35
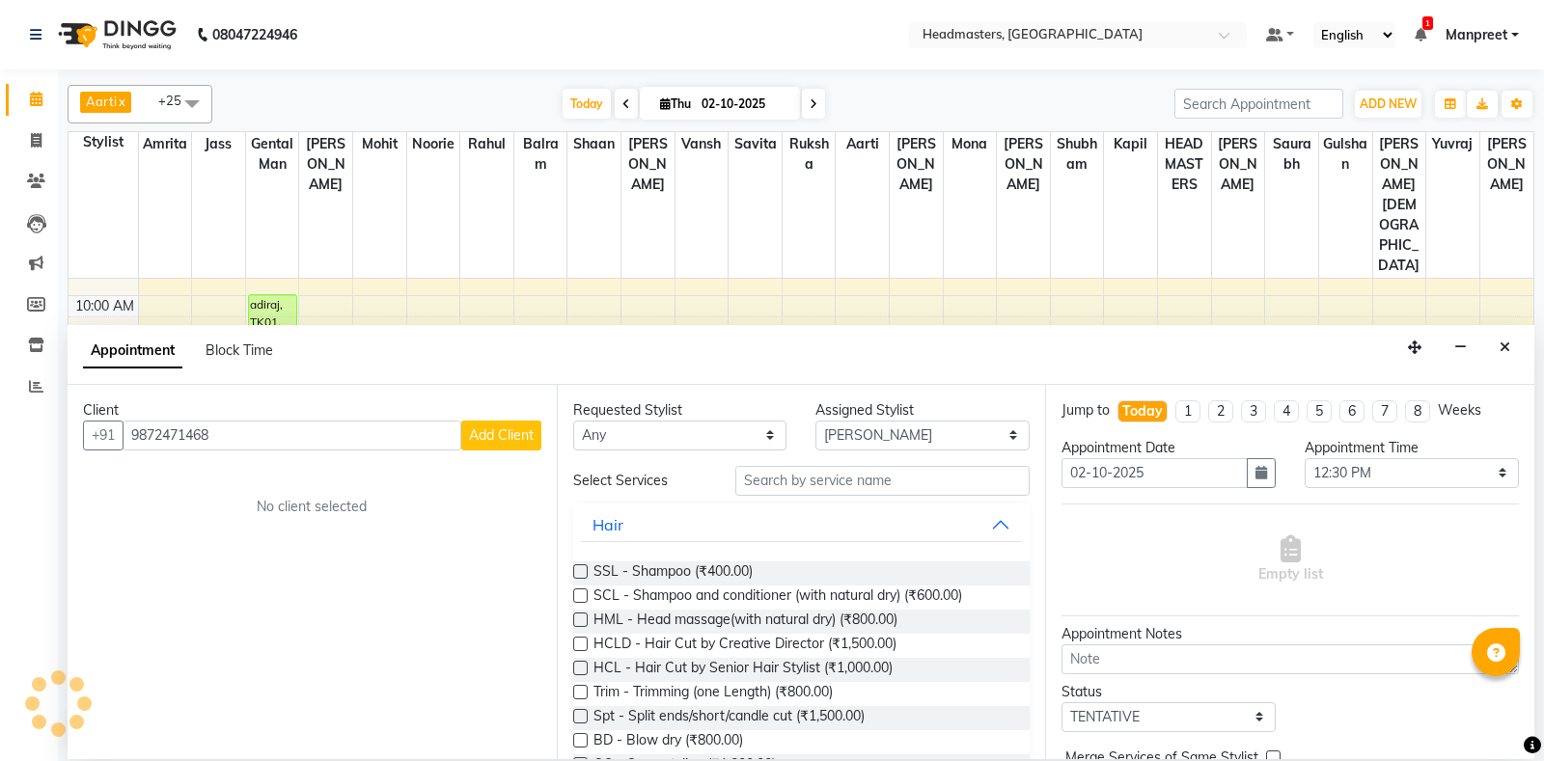
select select
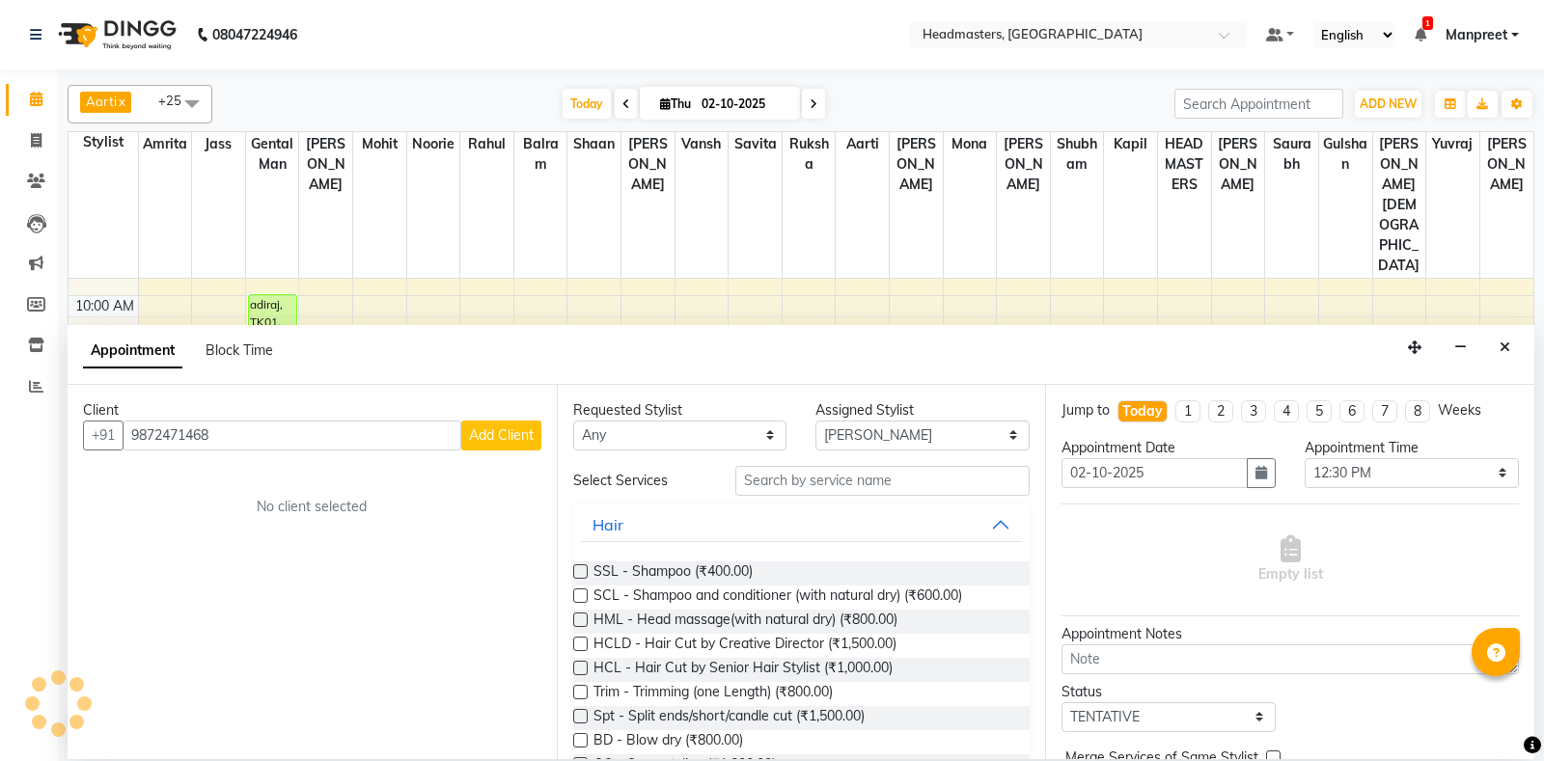
select select
checkbox input "false"
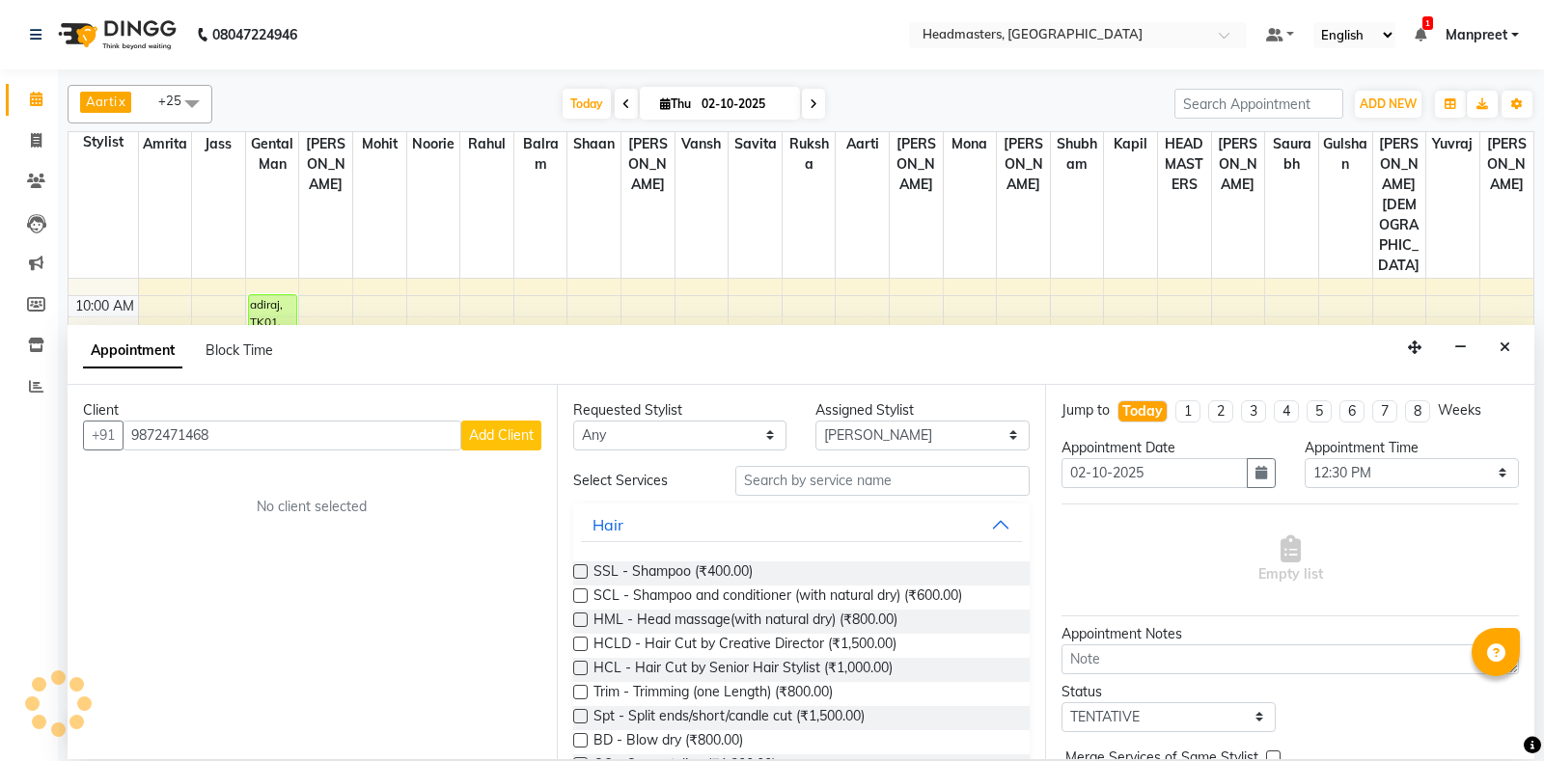
checkbox input "false"
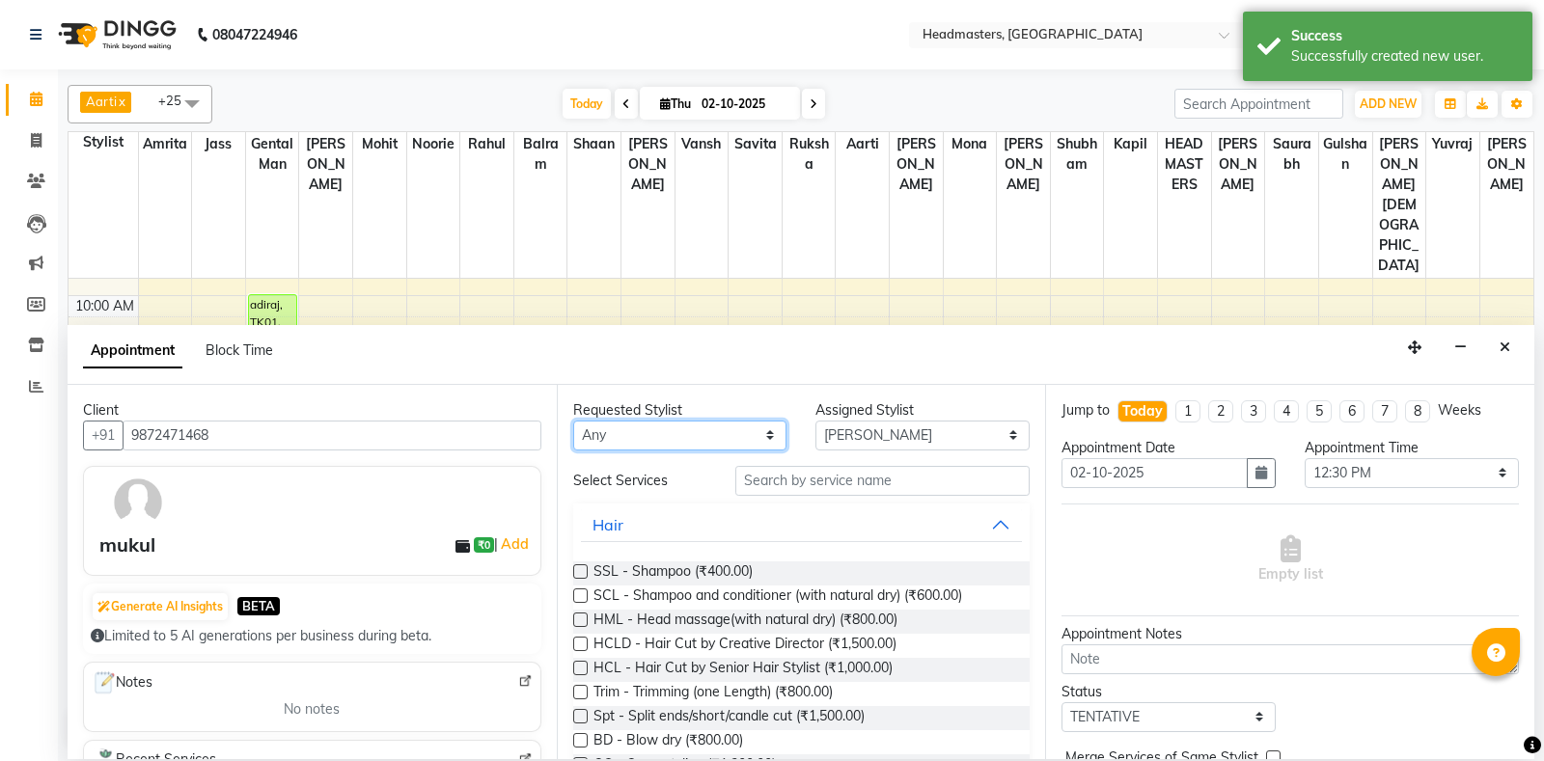
click at [573, 421] on select "An[PERSON_NAME] Amrit[PERSON_NAME]am Gental Man Gulshan HEADMASTER[PERSON_NAME]…" at bounding box center [680, 436] width 214 height 30
select select "60714"
click option "Jass" at bounding box center [0, 0] width 0 height 0
select select "60714"
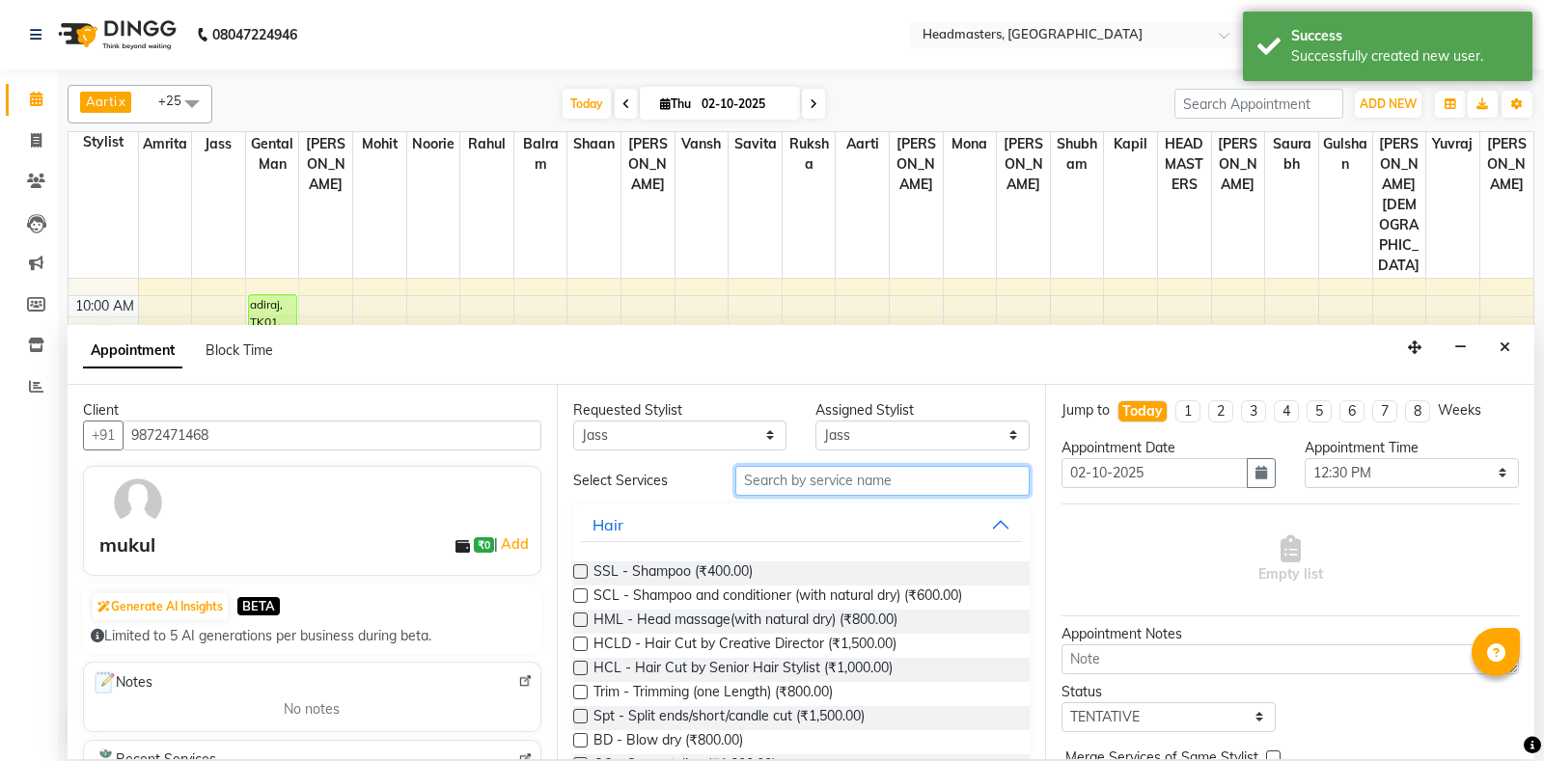
click at [824, 470] on input "text" at bounding box center [882, 481] width 295 height 30
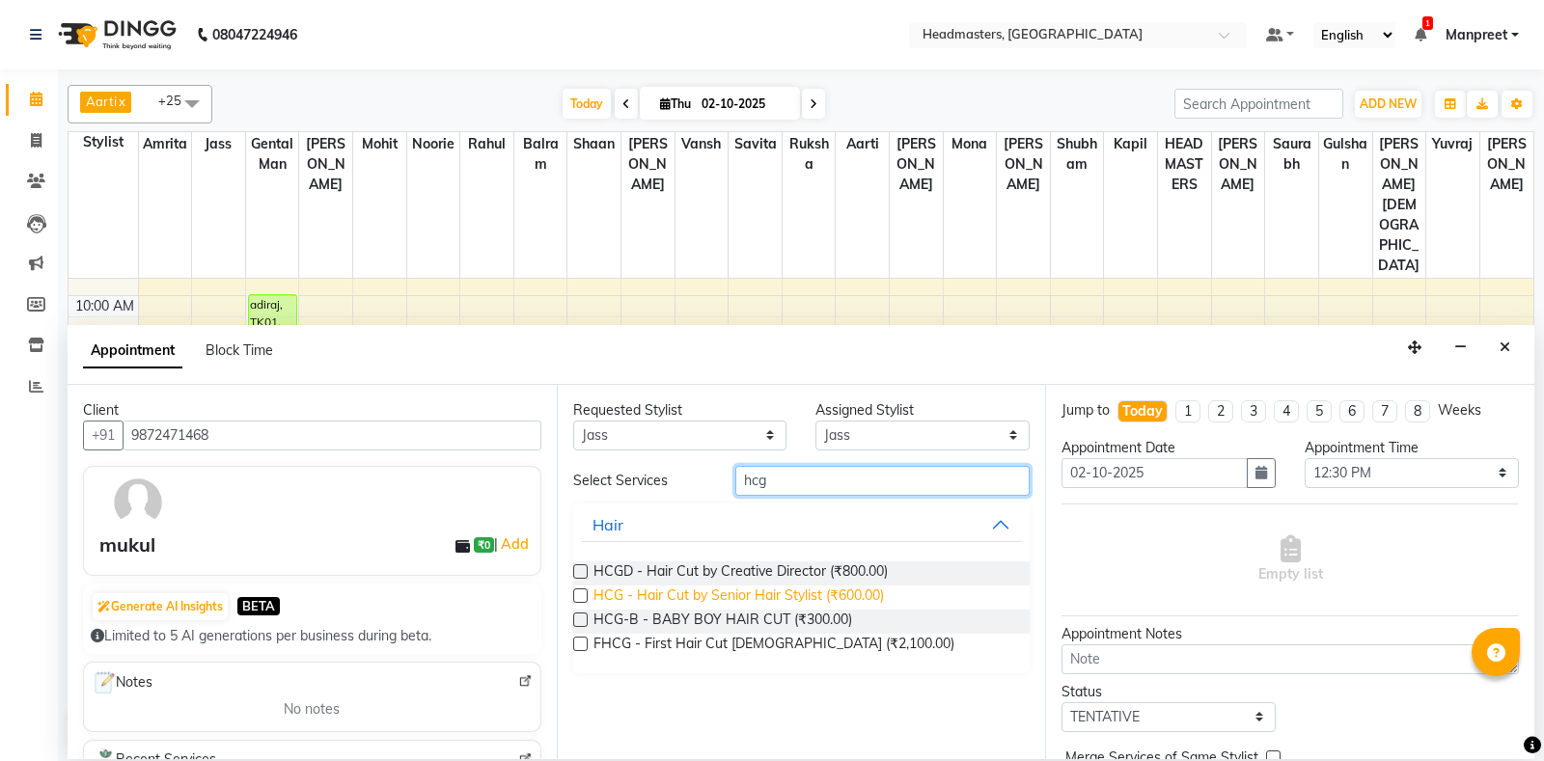
type input "hcg"
click at [863, 593] on span "HCG - Hair Cut by Senior Hair Stylist (₹600.00)" at bounding box center [738, 598] width 290 height 24
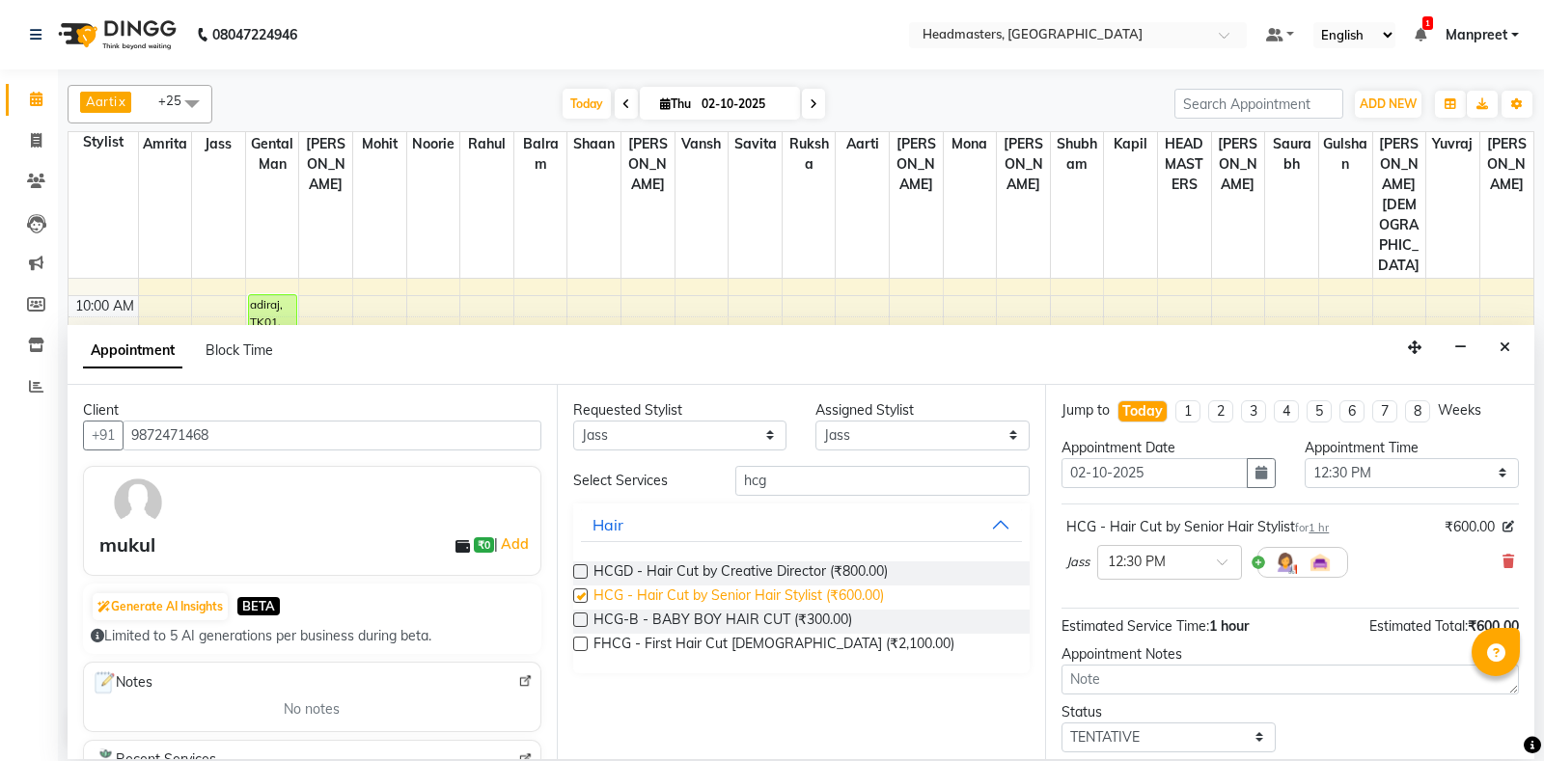
checkbox input "false"
click at [1305, 458] on select "Select 09:00 AM 09:15 AM 09:30 AM 09:45 AM 10:00 AM 10:15 AM 10:30 AM 10:45 AM …" at bounding box center [1412, 473] width 214 height 30
select select "690"
click option "11:30 AM" at bounding box center [0, 0] width 0 height 0
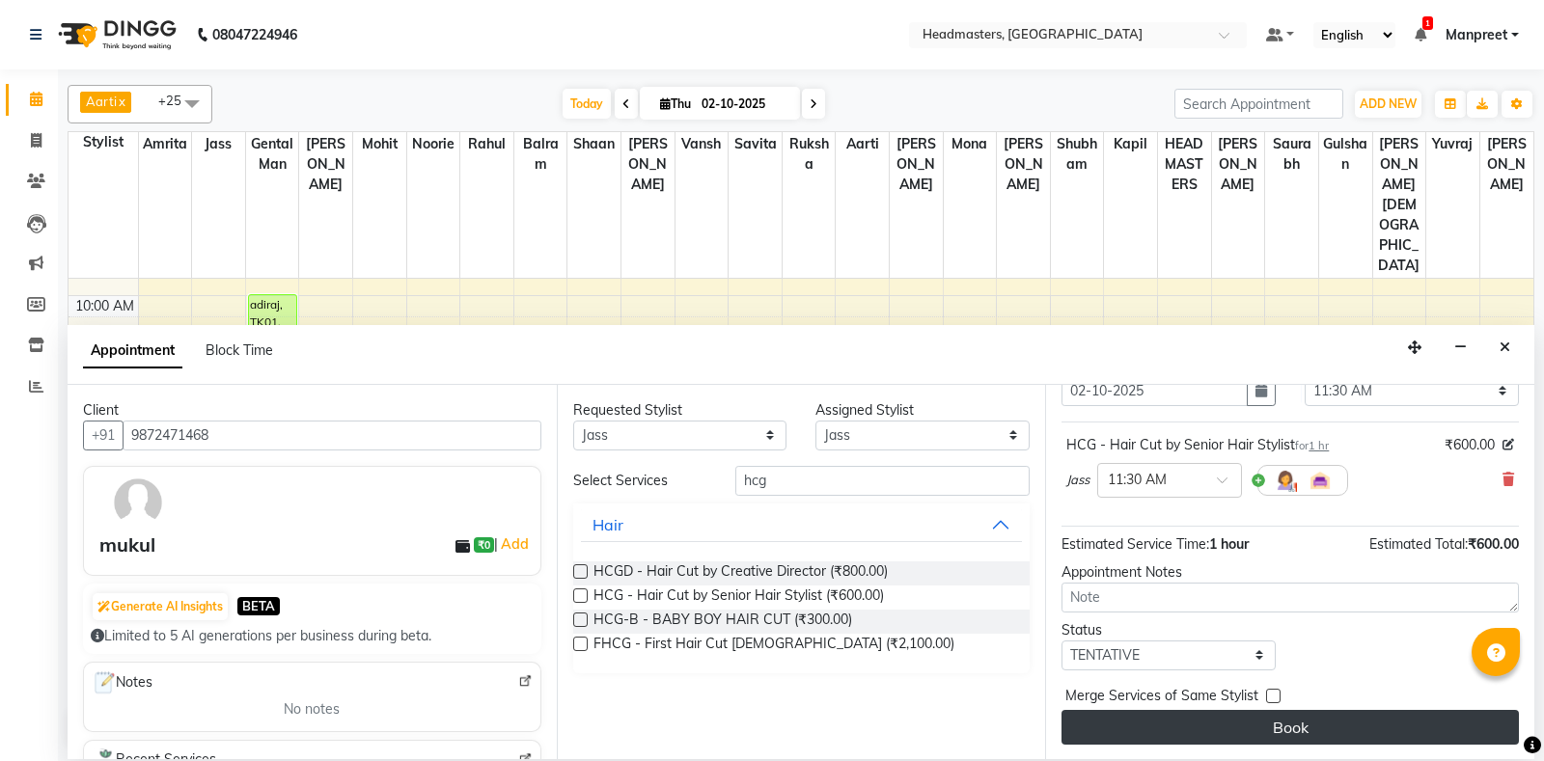
click at [1253, 715] on button "Book" at bounding box center [1290, 727] width 457 height 35
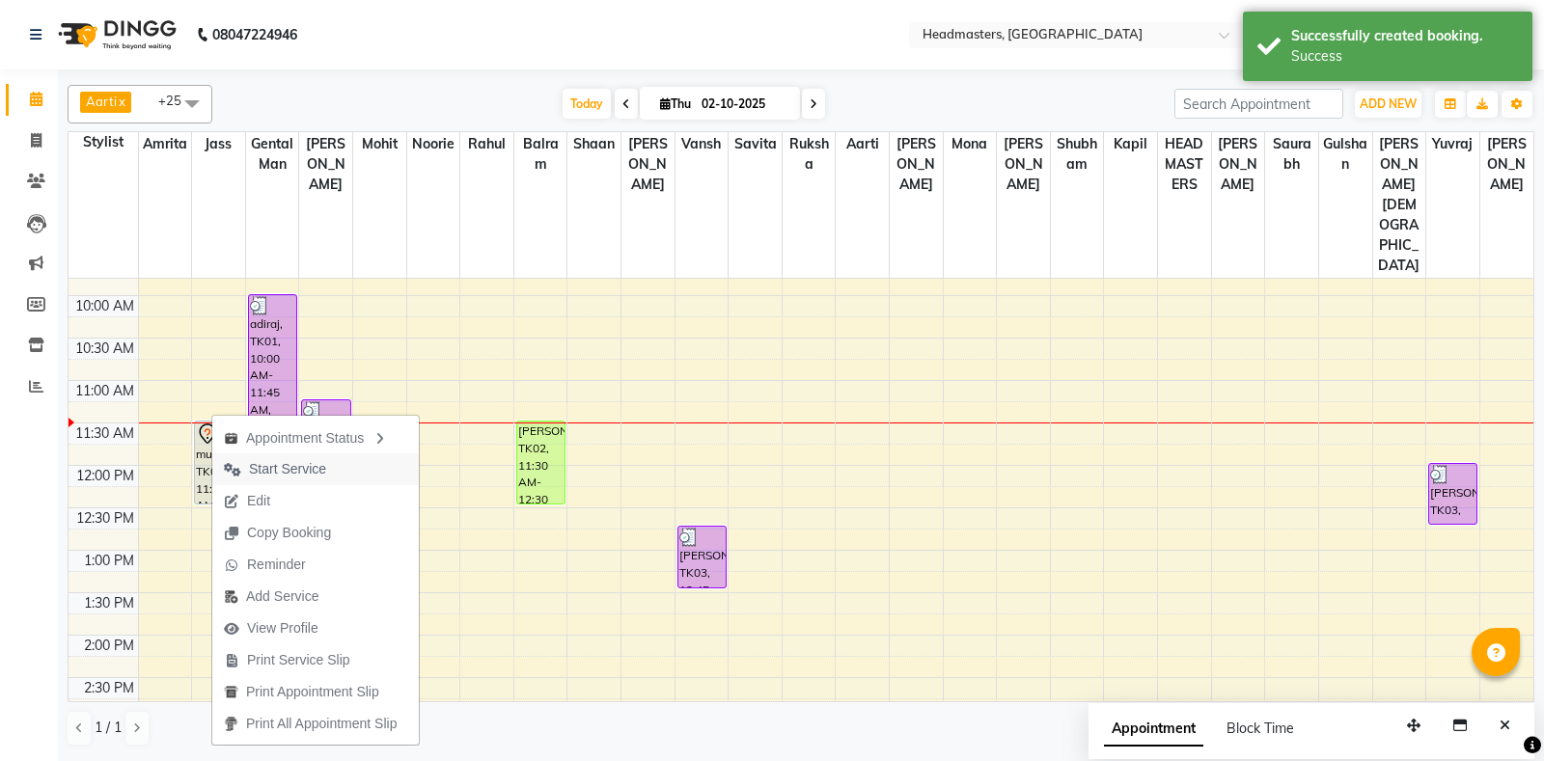
click at [326, 477] on span "Start Service" at bounding box center [274, 470] width 125 height 32
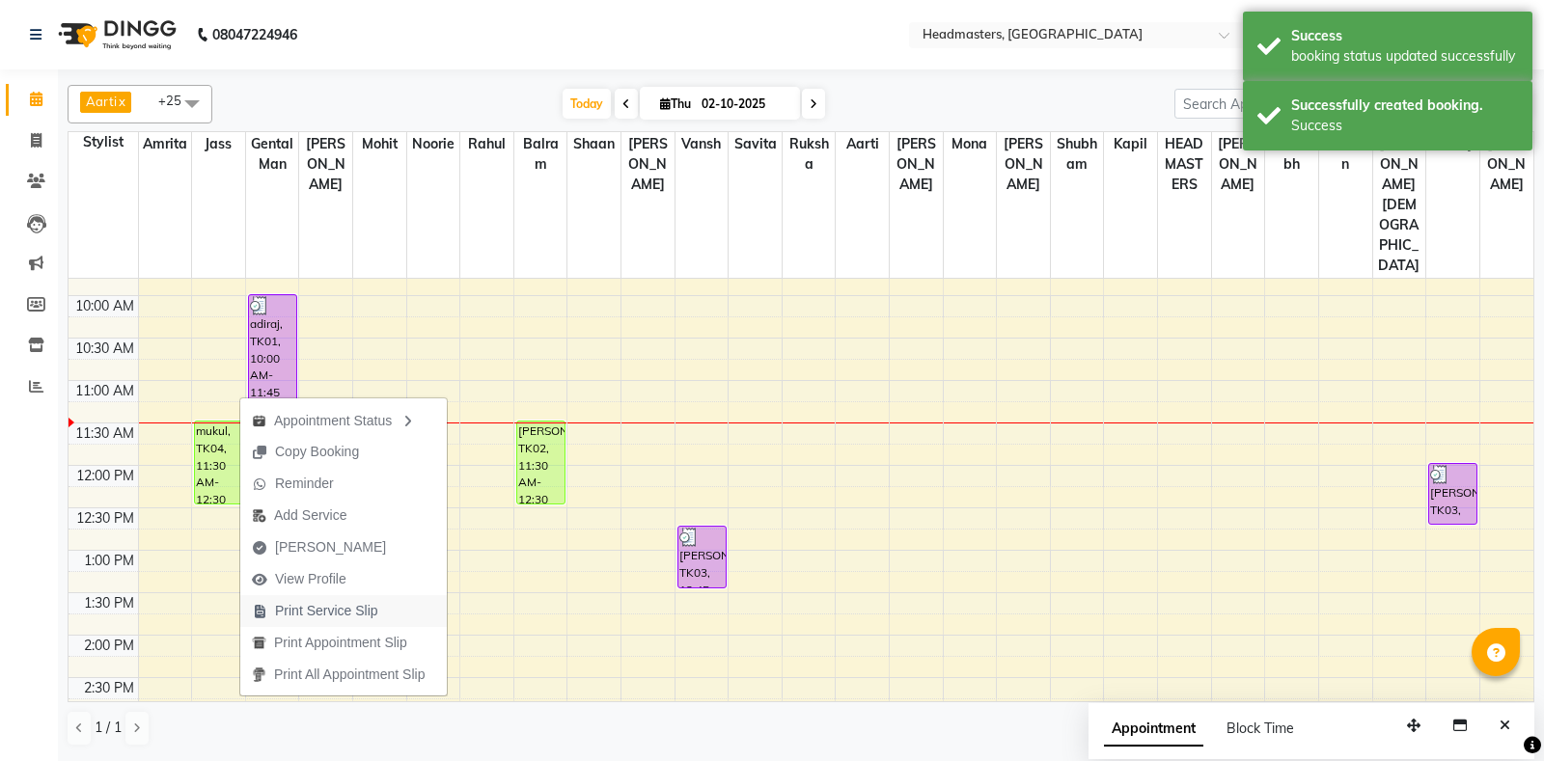
click at [348, 619] on span "Print Service Slip" at bounding box center [326, 611] width 103 height 20
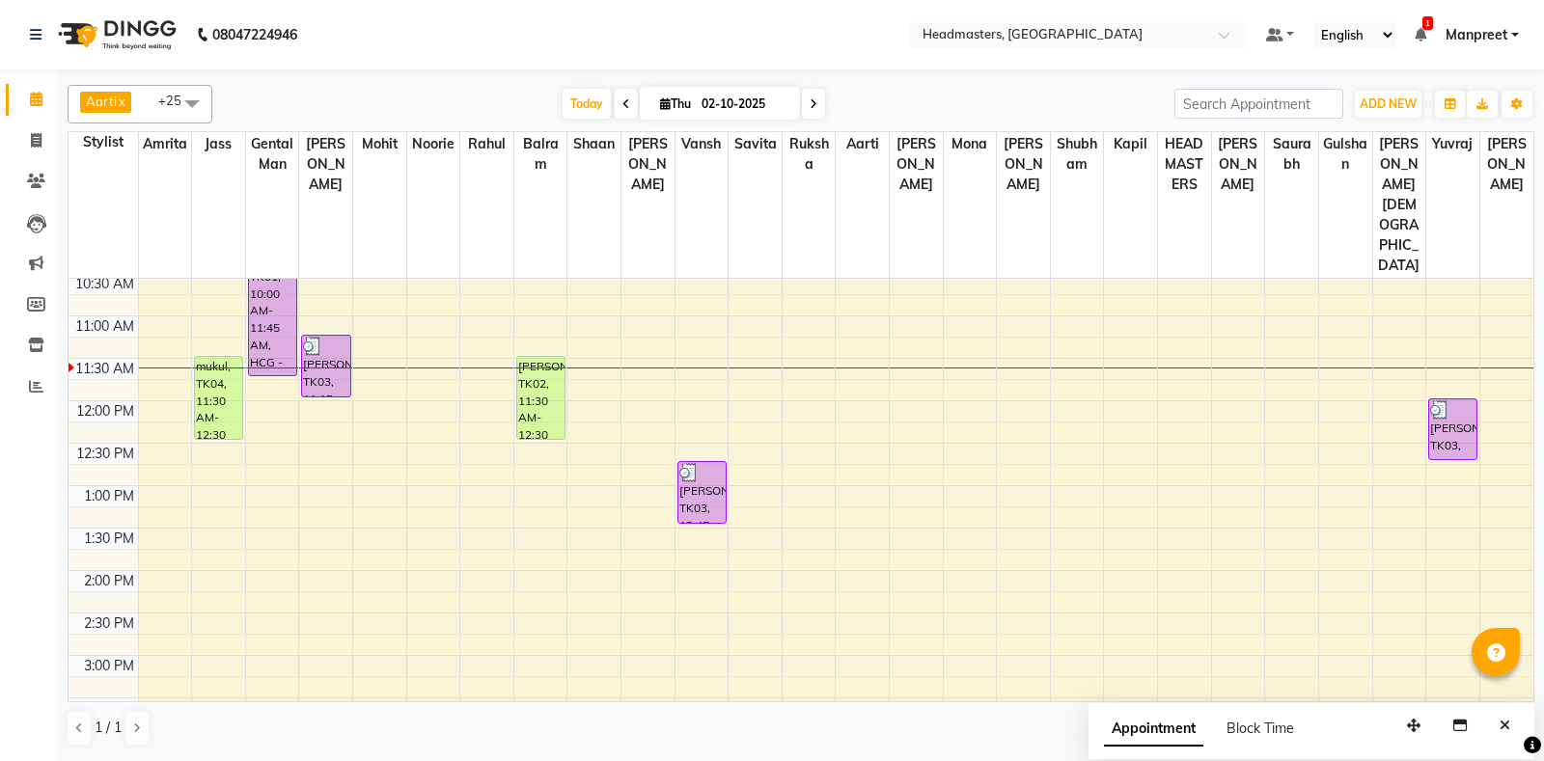
scroll to position [254, 0]
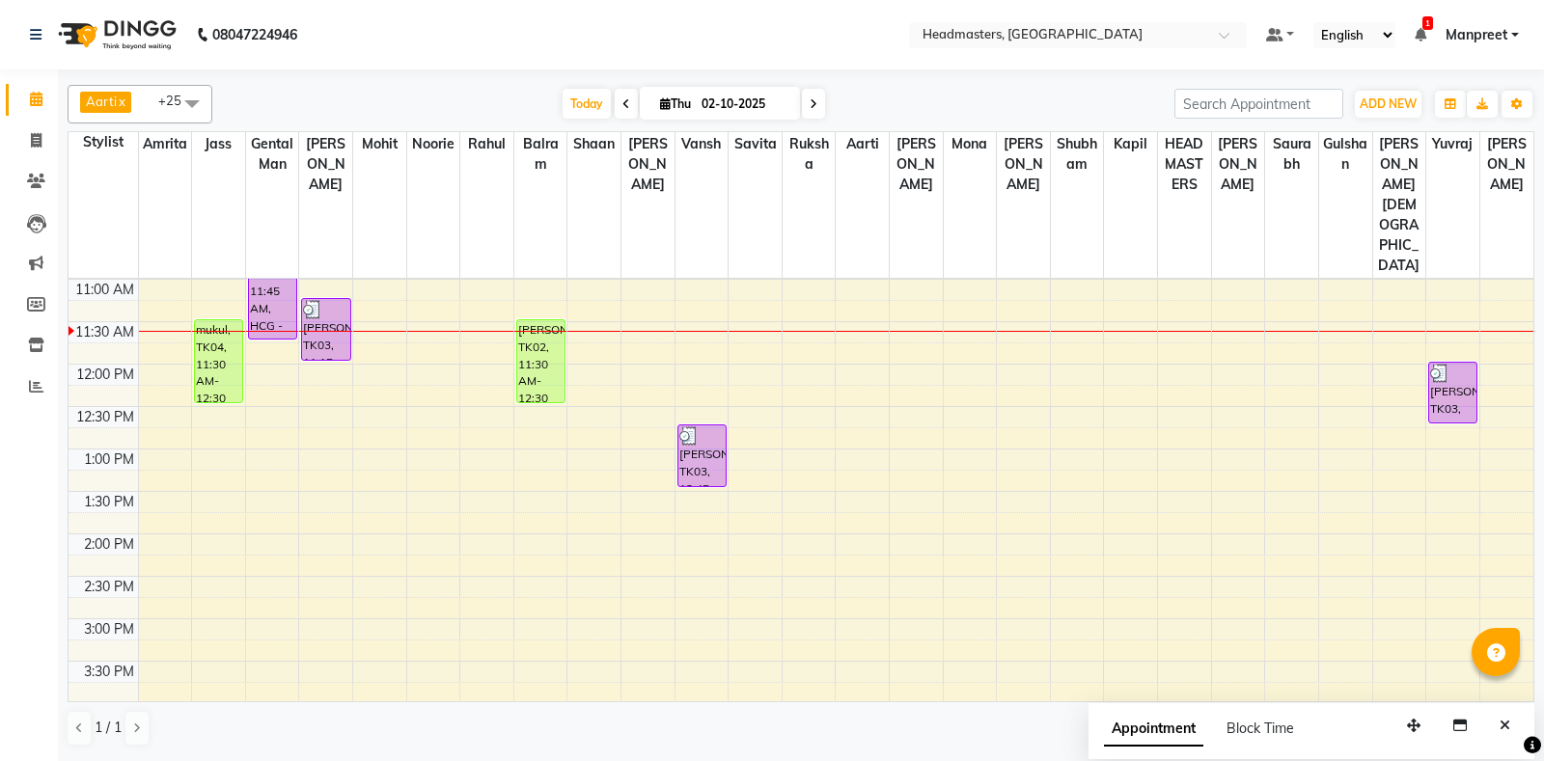
click at [225, 415] on div "8:00 AM 8:30 AM 9:00 AM 9:30 AM 10:00 AM 10:30 AM 11:00 AM 11:30 AM 12:00 PM 12…" at bounding box center [801, 619] width 1465 height 1188
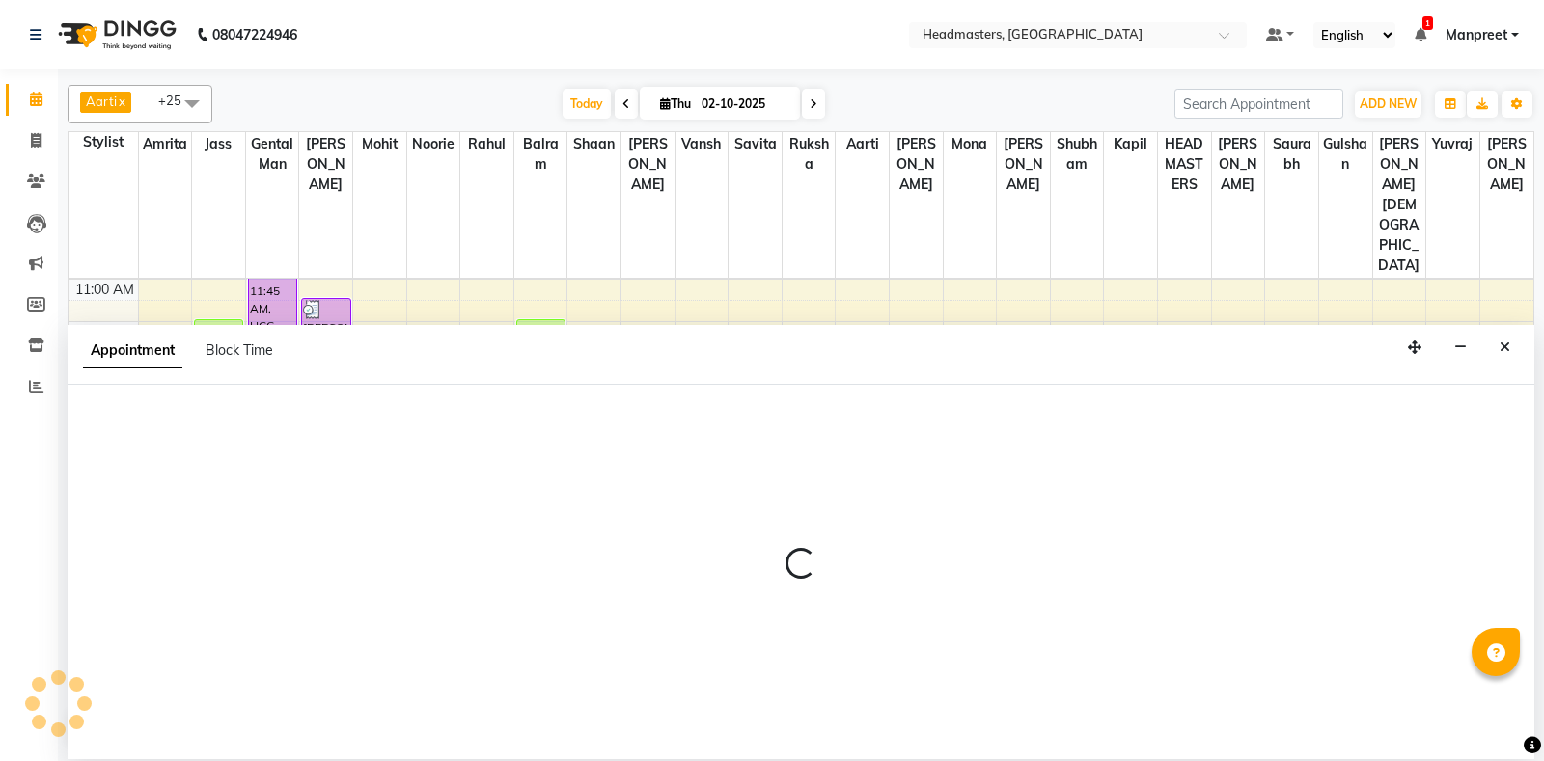
select select "60714"
select select "795"
select select "tentative"
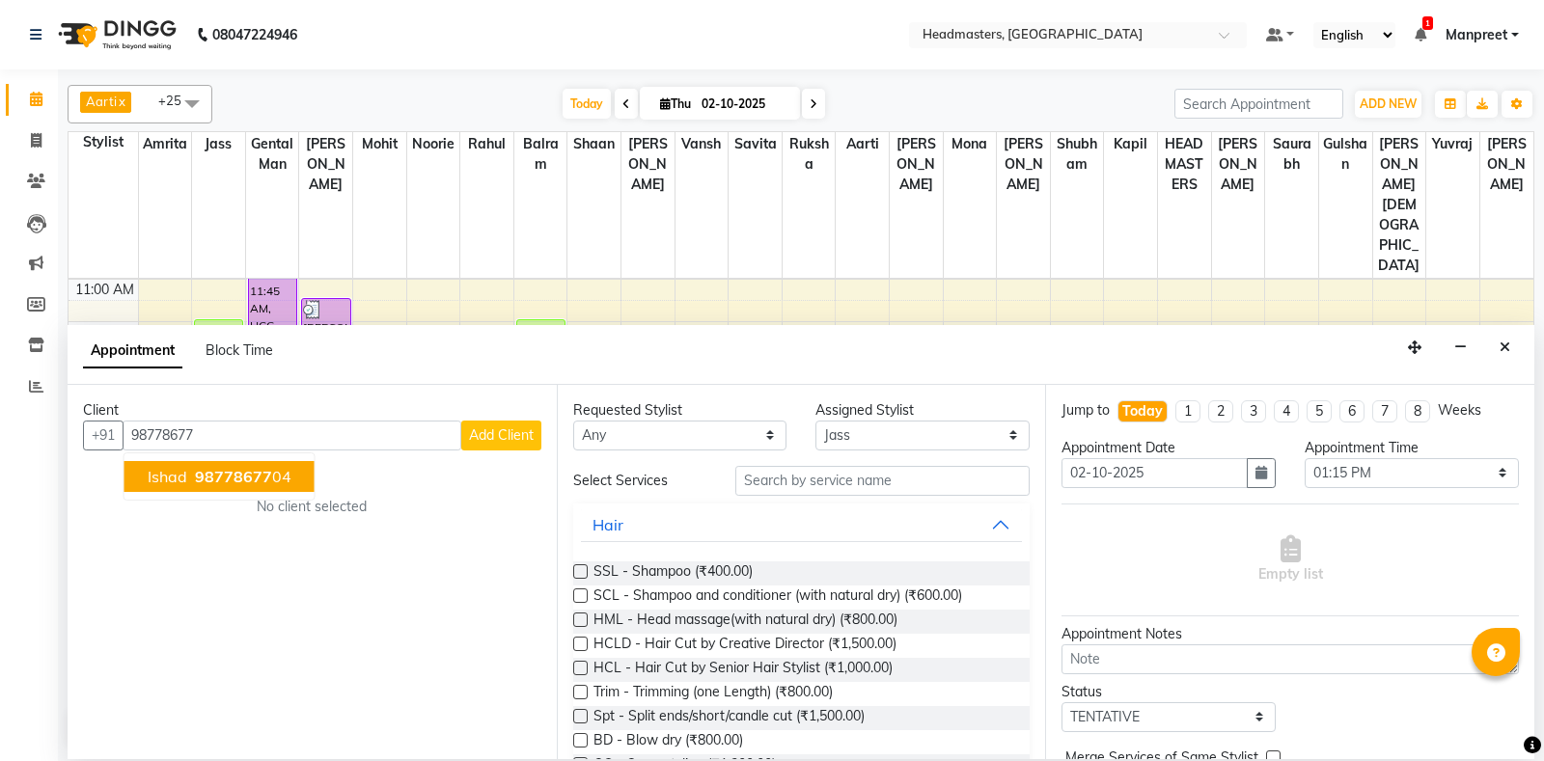
click at [214, 464] on button "[PERSON_NAME] 98778677 04" at bounding box center [219, 476] width 190 height 31
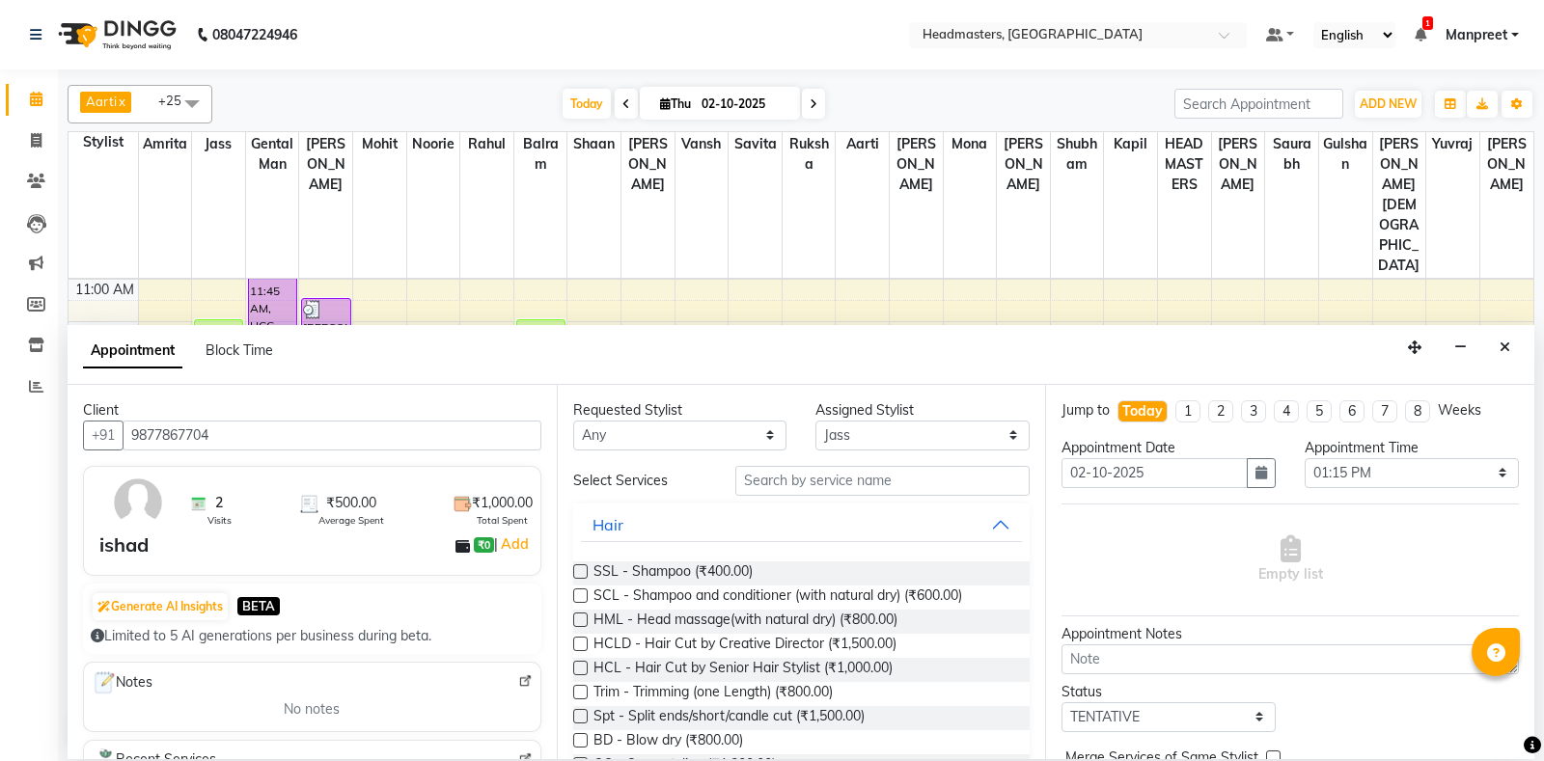
type input "9877867704"
click at [573, 421] on select "An[PERSON_NAME] Amrit[PERSON_NAME]am Gental Man Gulshan HEADMASTER[PERSON_NAME]…" at bounding box center [680, 436] width 214 height 30
select select "60714"
click option "Jass" at bounding box center [0, 0] width 0 height 0
click at [831, 483] on input "text" at bounding box center [882, 481] width 295 height 30
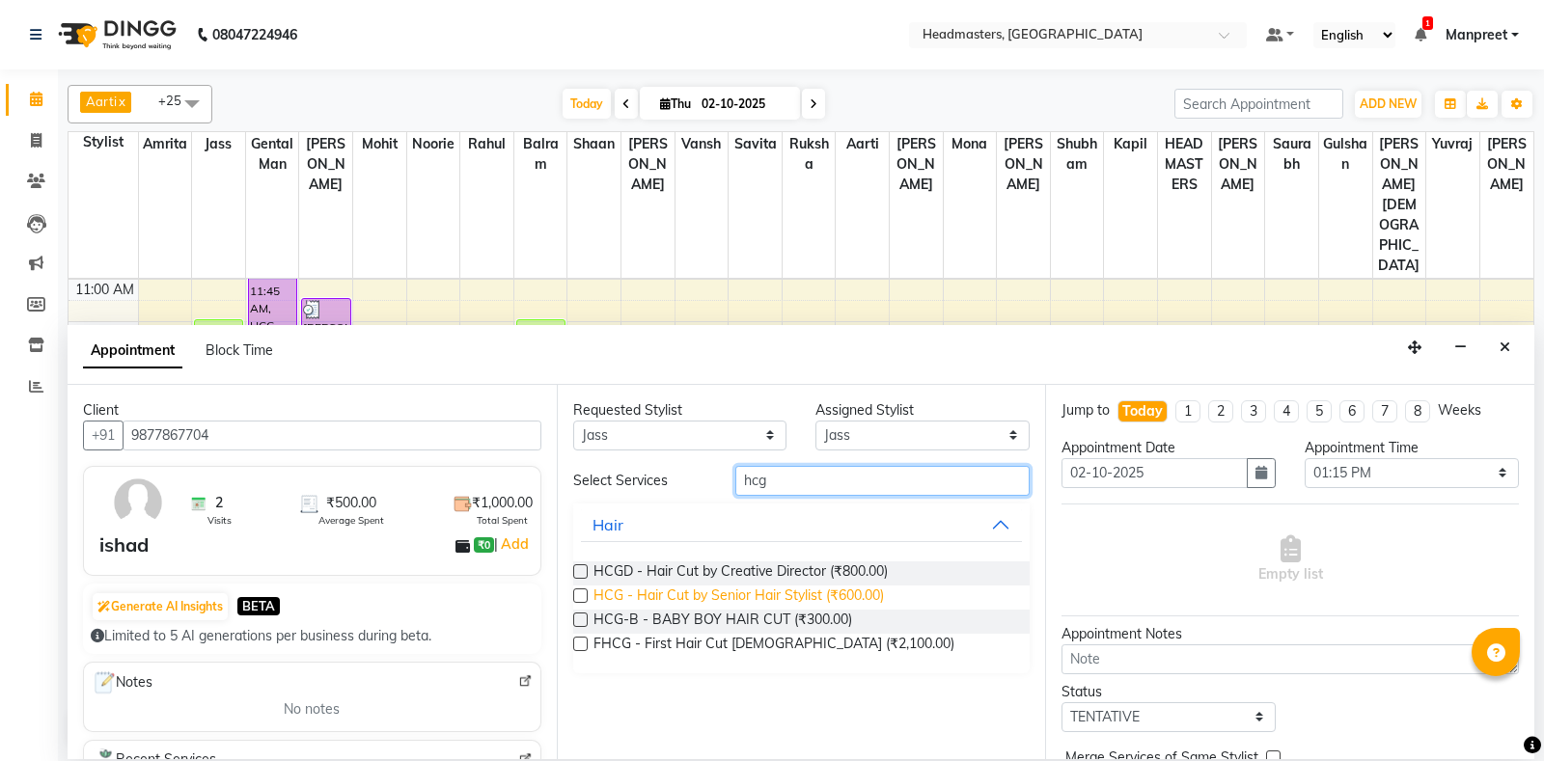
type input "hcg"
click at [823, 594] on span "HCG - Hair Cut by Senior Hair Stylist (₹600.00)" at bounding box center [738, 598] width 290 height 24
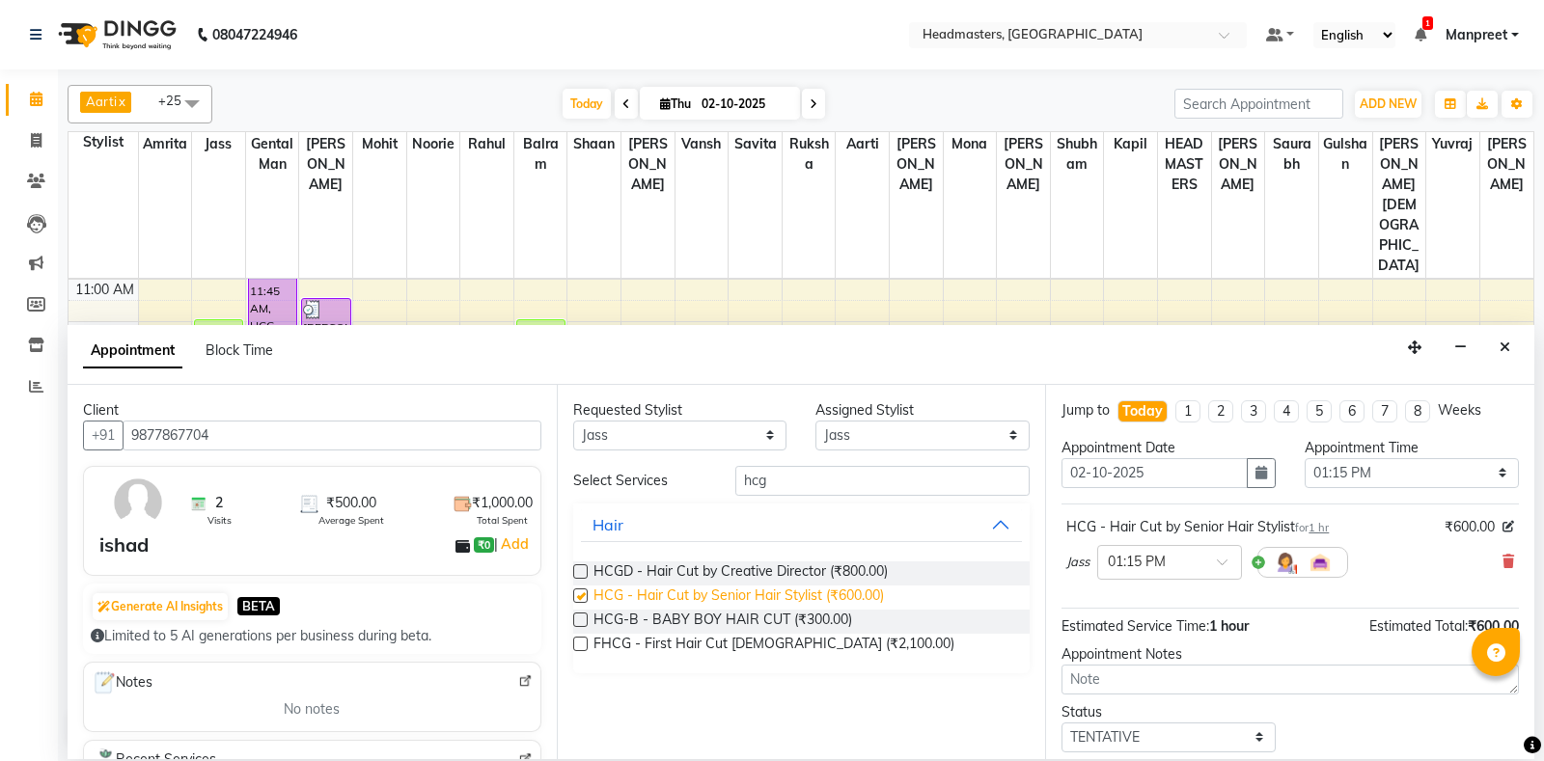
checkbox input "false"
click at [1305, 458] on select "Select 09:00 AM 09:15 AM 09:30 AM 09:45 AM 10:00 AM 10:15 AM 10:30 AM 10:45 AM …" at bounding box center [1412, 473] width 214 height 30
select select "705"
click option "11:45 AM" at bounding box center [0, 0] width 0 height 0
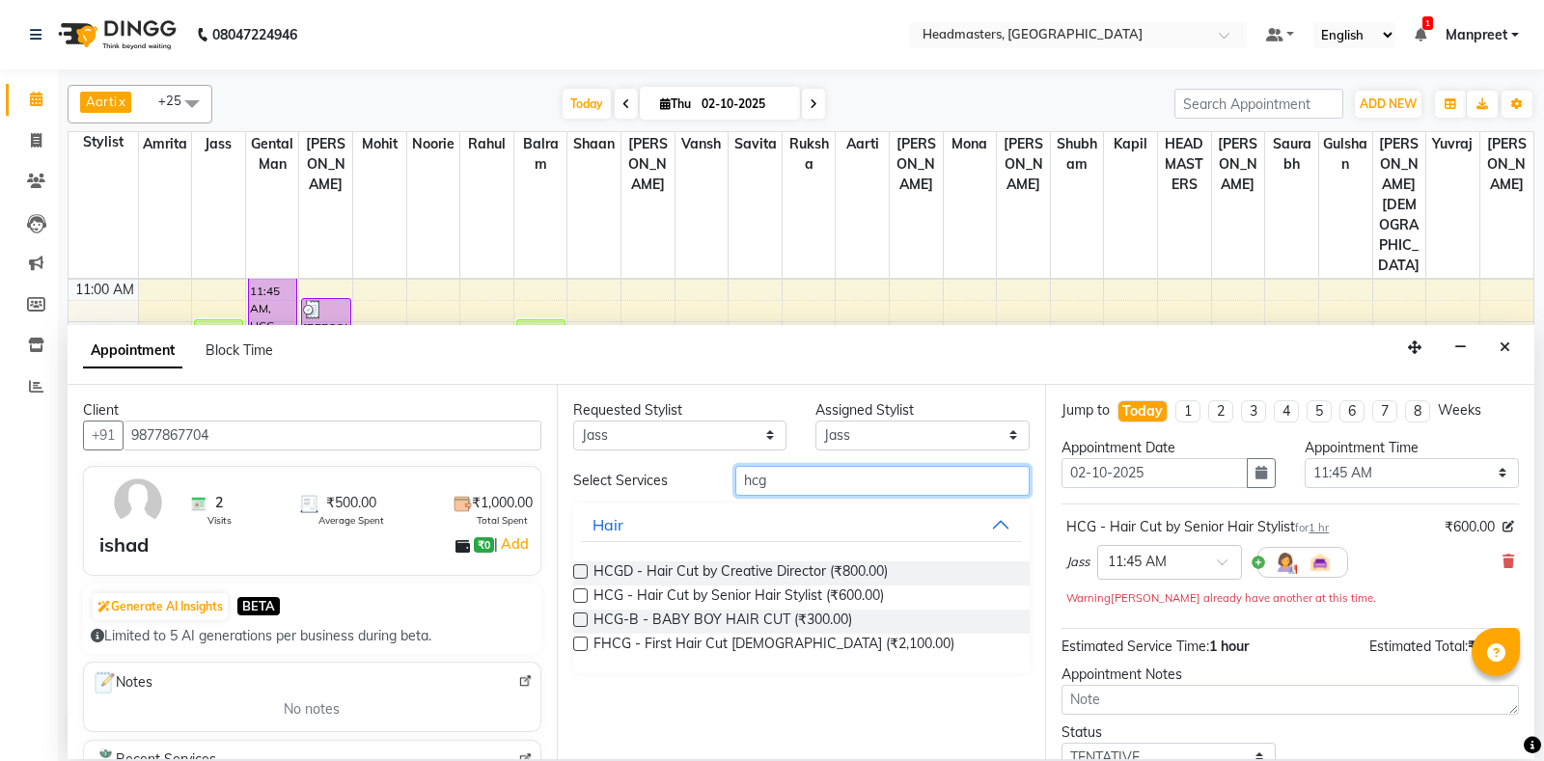
click at [900, 488] on input "hcg" at bounding box center [882, 481] width 295 height 30
type input "h"
type input "brd"
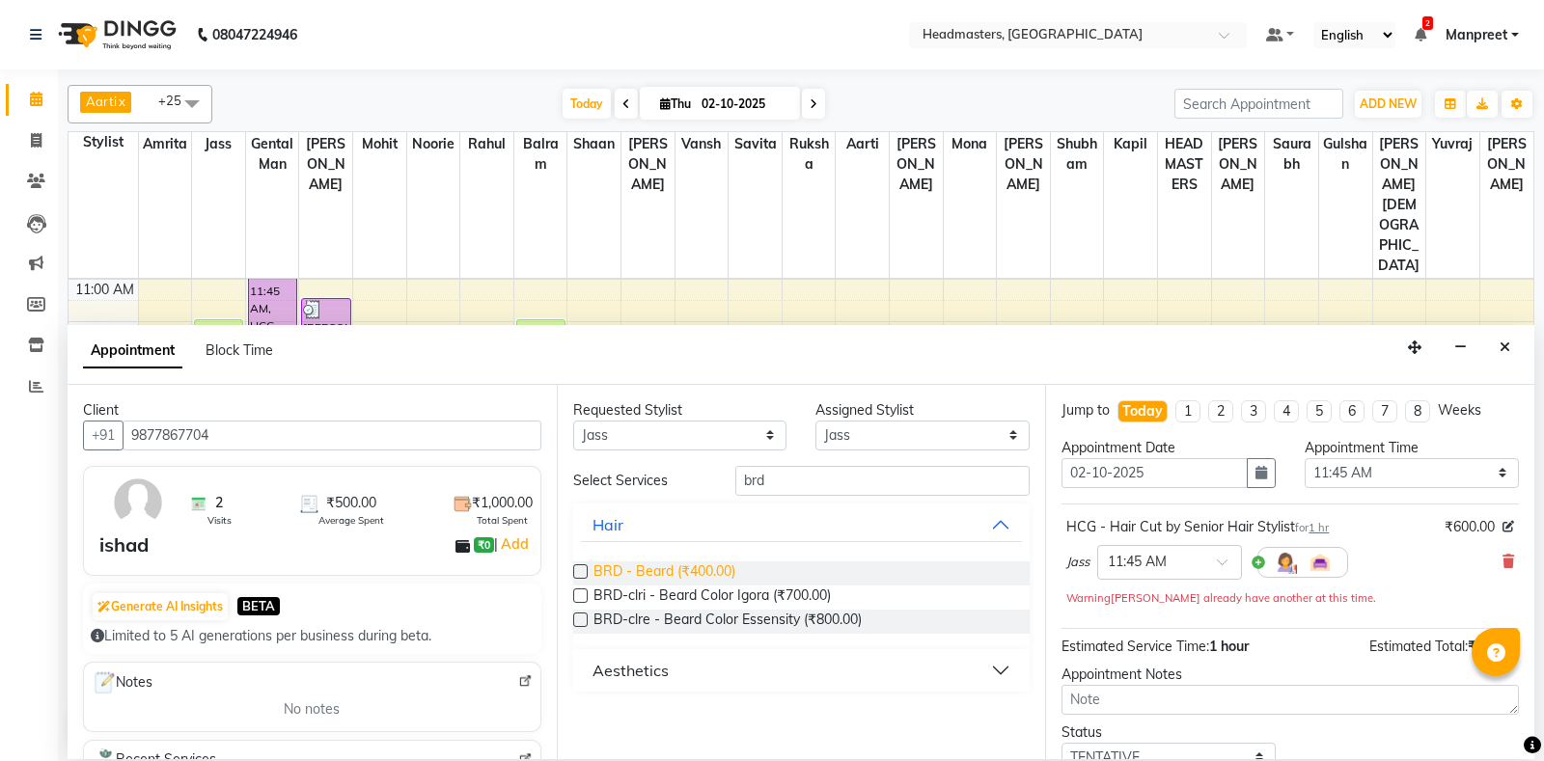
click at [710, 563] on span "BRD - Beard (₹400.00)" at bounding box center [664, 574] width 142 height 24
checkbox input "false"
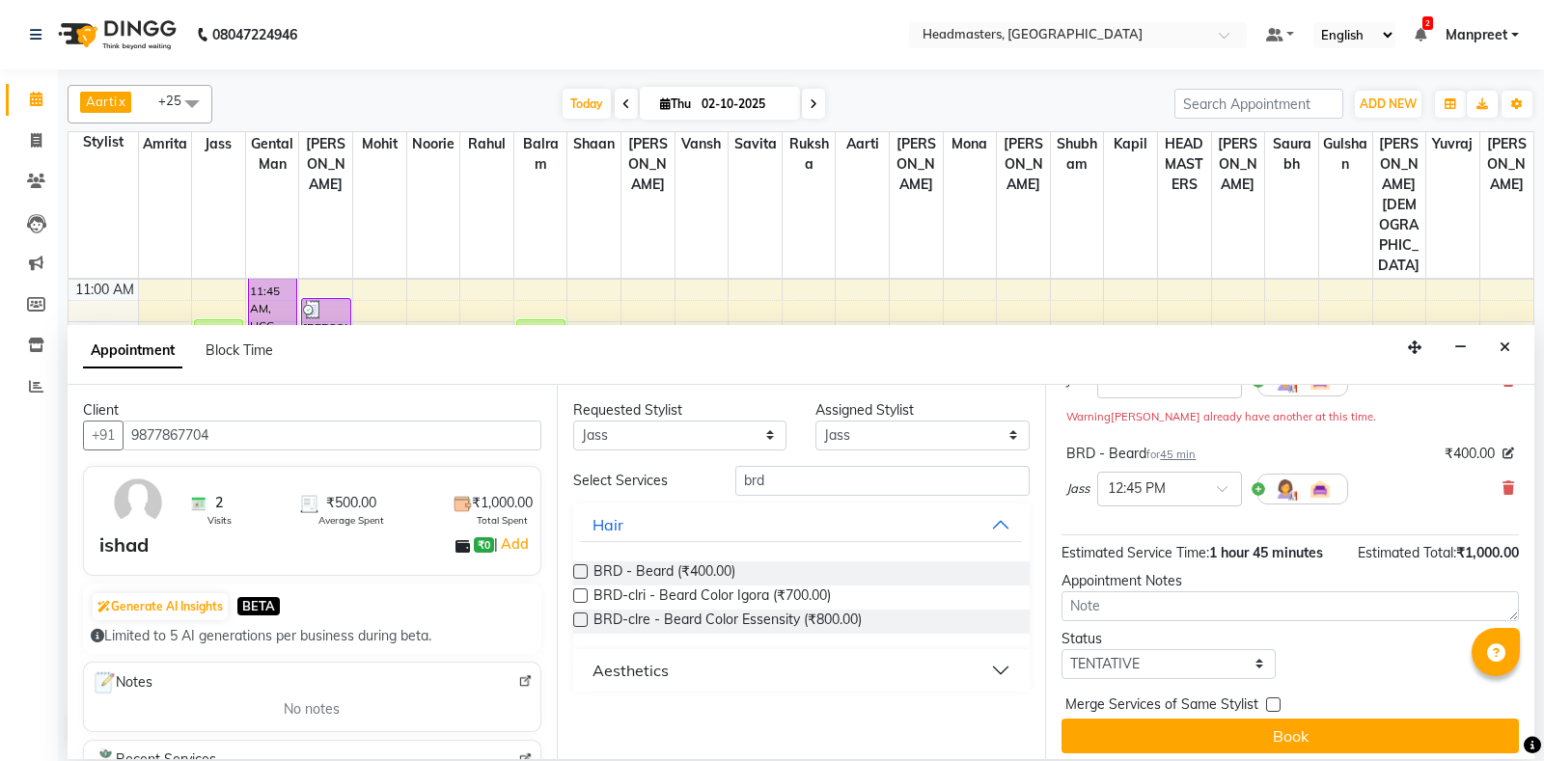
scroll to position [190, 0]
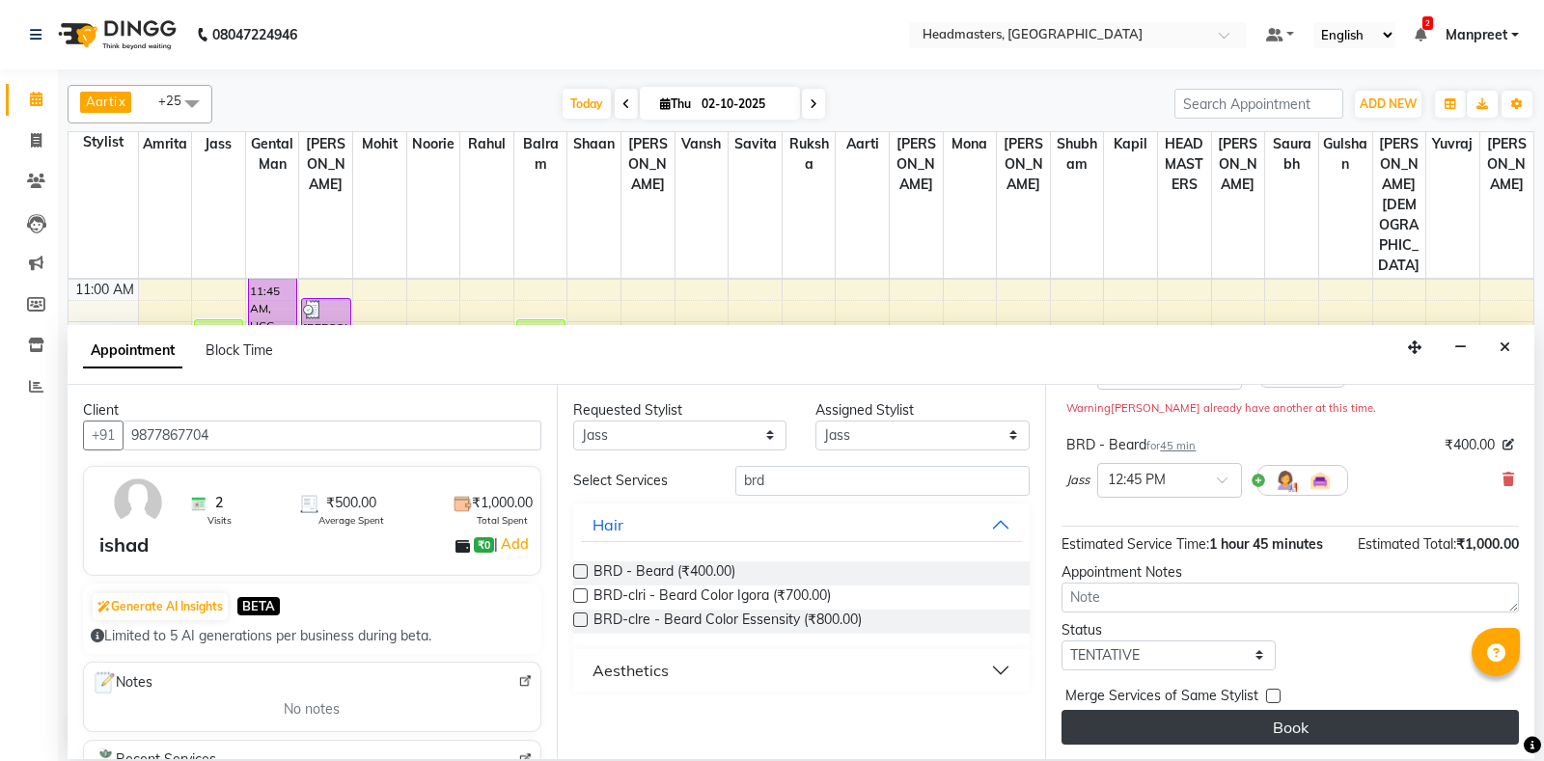
click at [1277, 726] on button "Book" at bounding box center [1290, 727] width 457 height 35
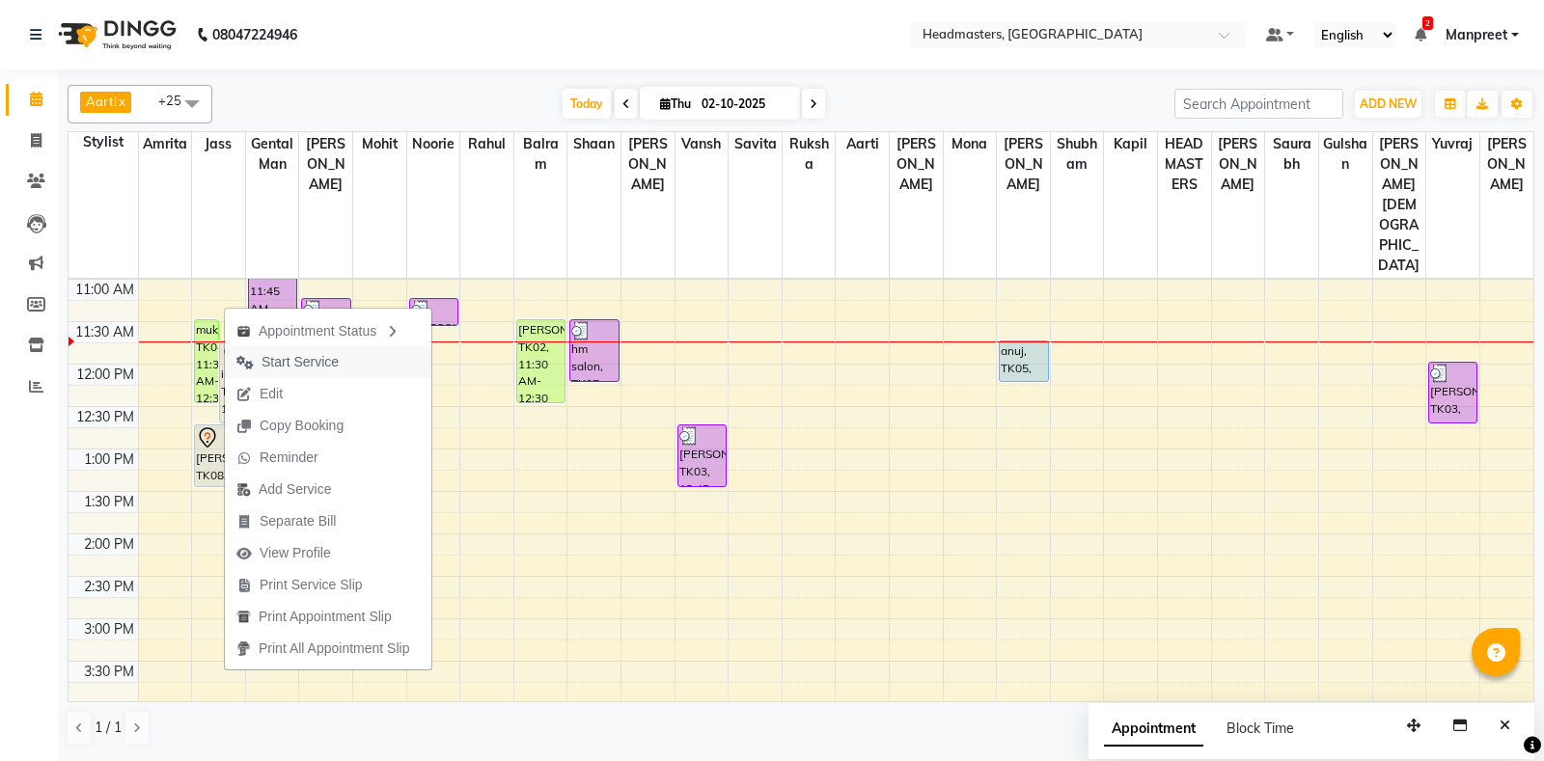
click at [302, 357] on span "Start Service" at bounding box center [300, 362] width 77 height 20
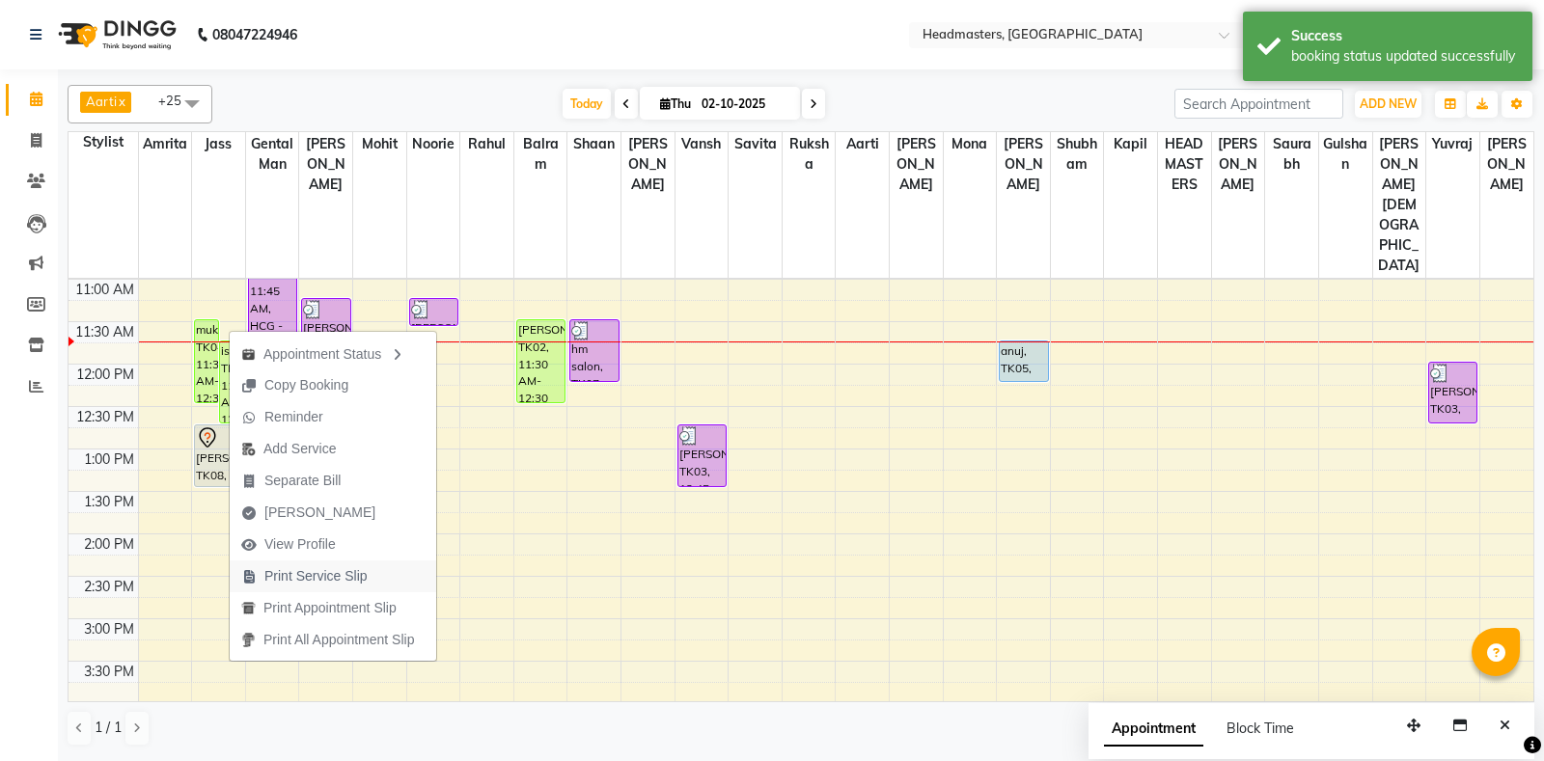
click at [334, 567] on span "Print Service Slip" at bounding box center [315, 576] width 103 height 20
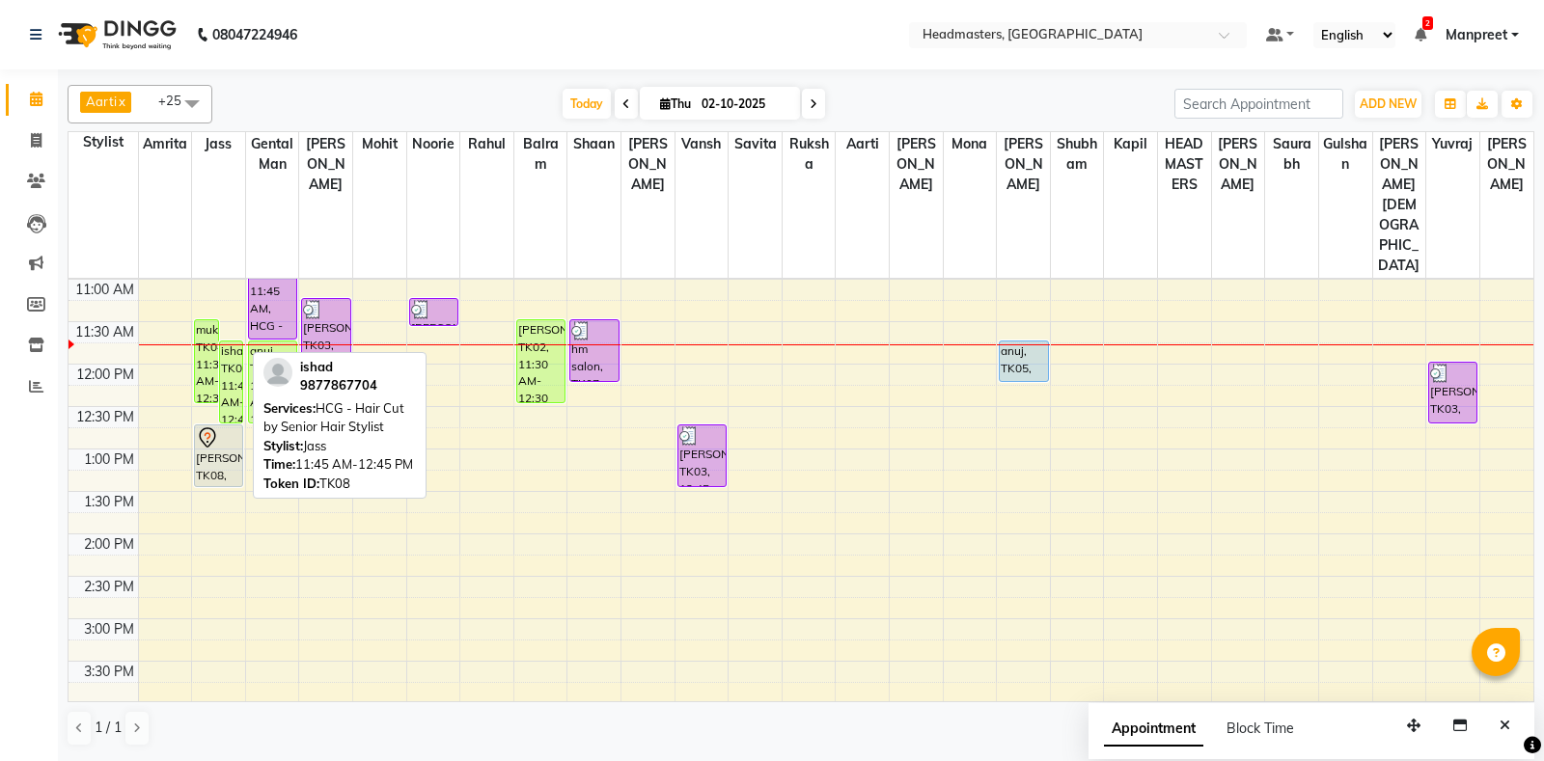
click at [233, 342] on div "ishad, TK08, 11:45 AM-12:45 PM, HCG - Hair Cut by Senior Hair Stylist" at bounding box center [231, 382] width 23 height 81
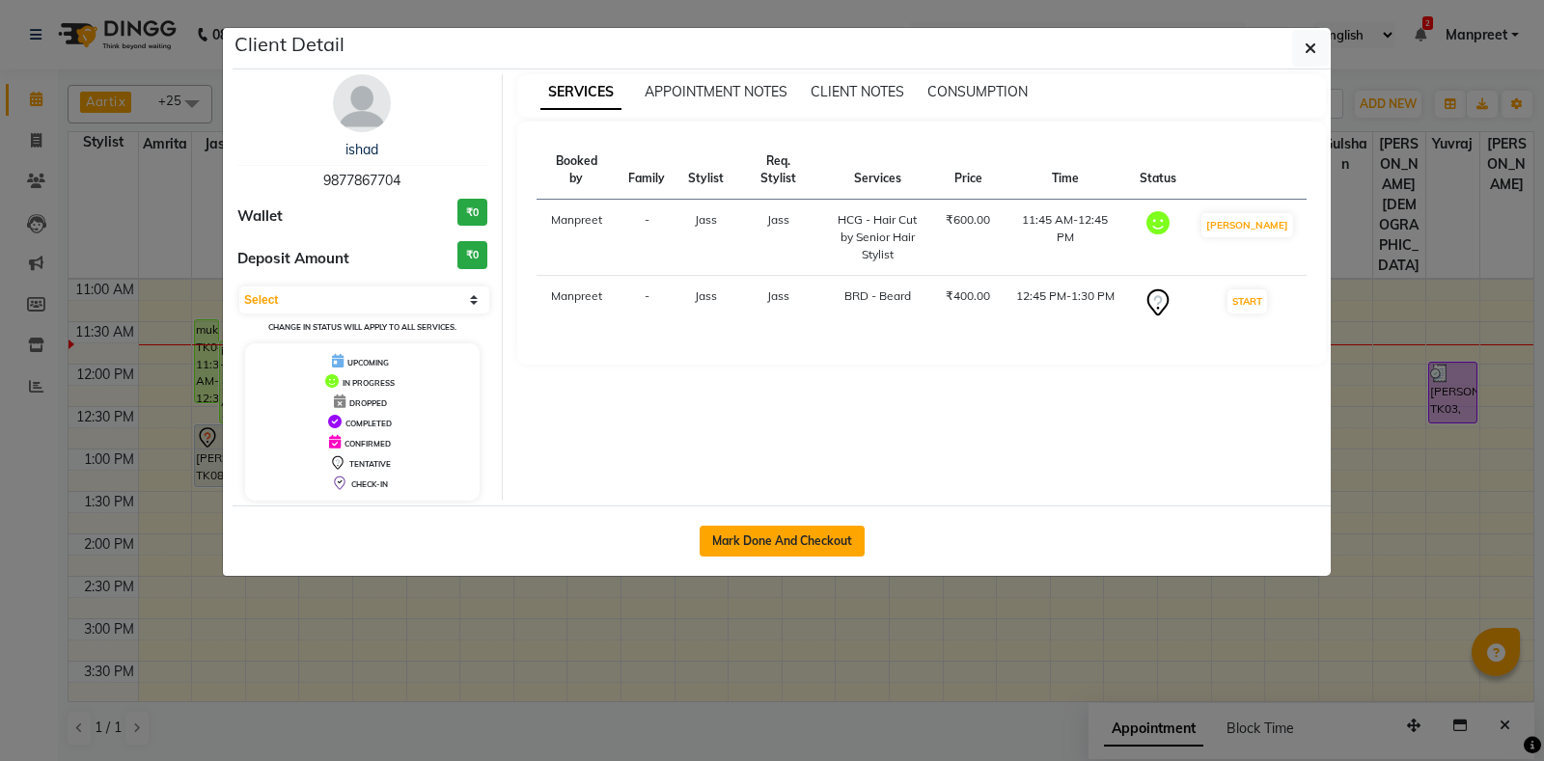
click at [809, 551] on button "Mark Done And Checkout" at bounding box center [782, 541] width 165 height 31
select select "7130"
select select "service"
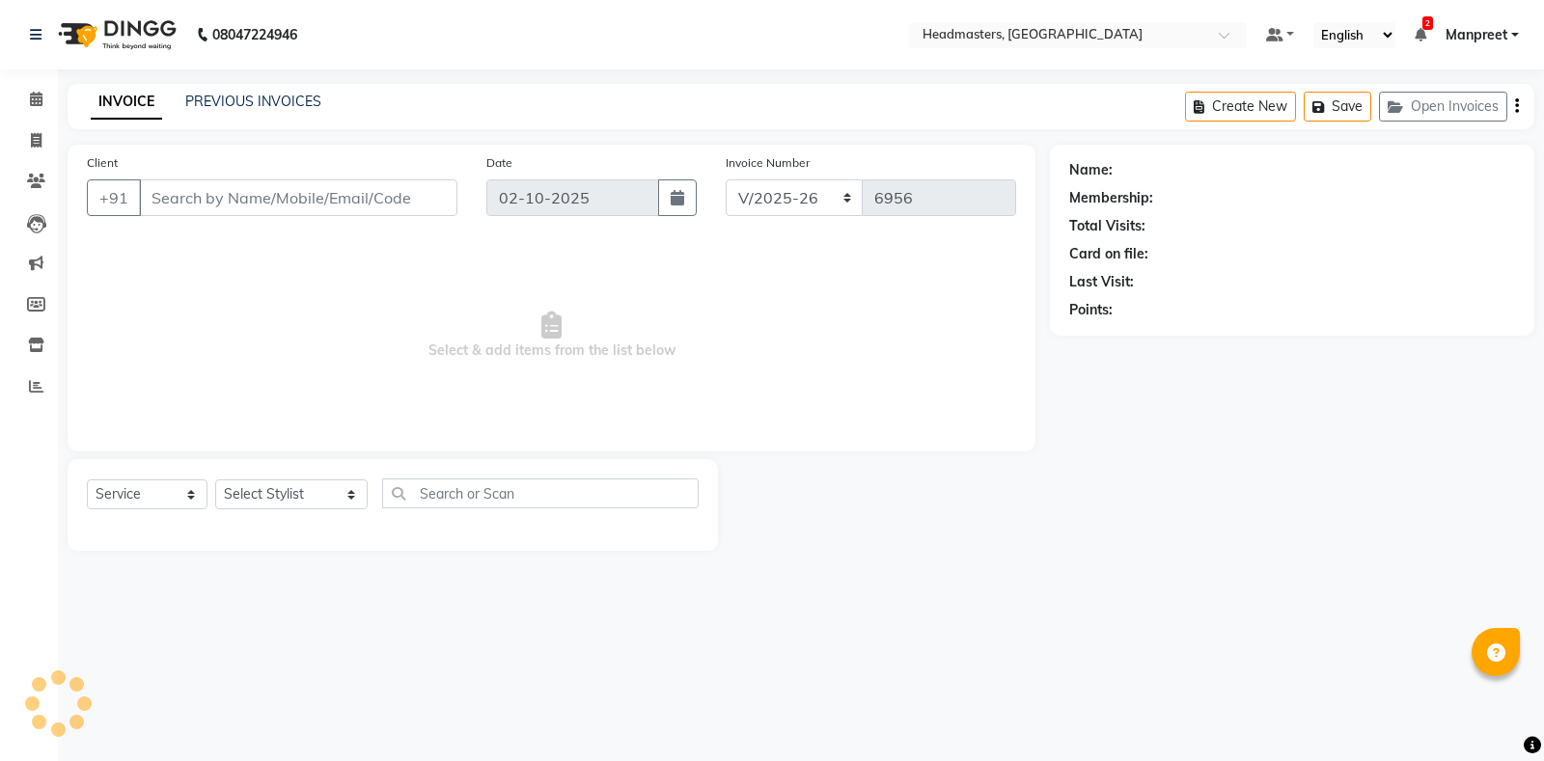
type input "9877867704"
select select "60714"
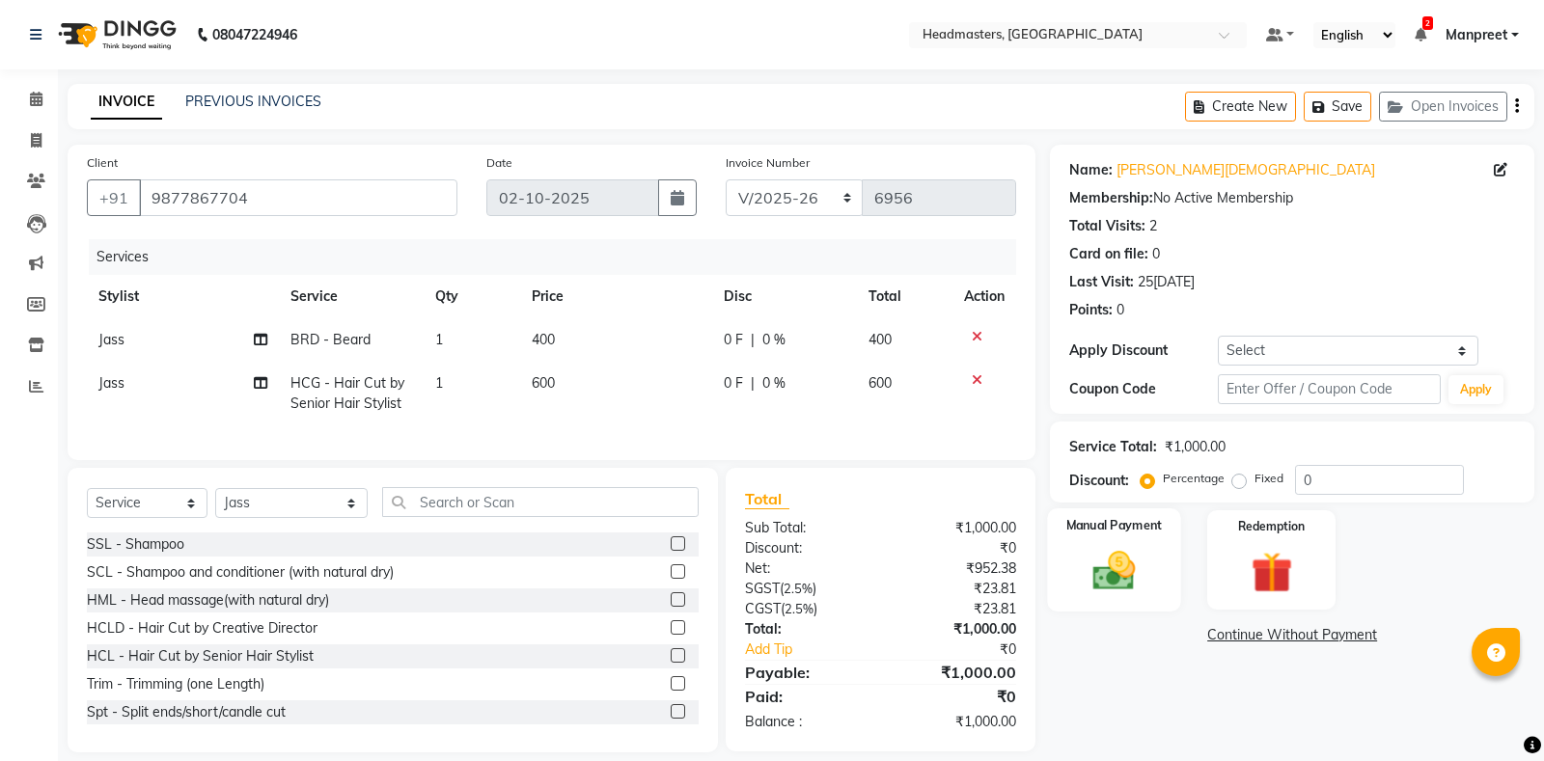
click at [1112, 593] on img at bounding box center [1114, 570] width 69 height 49
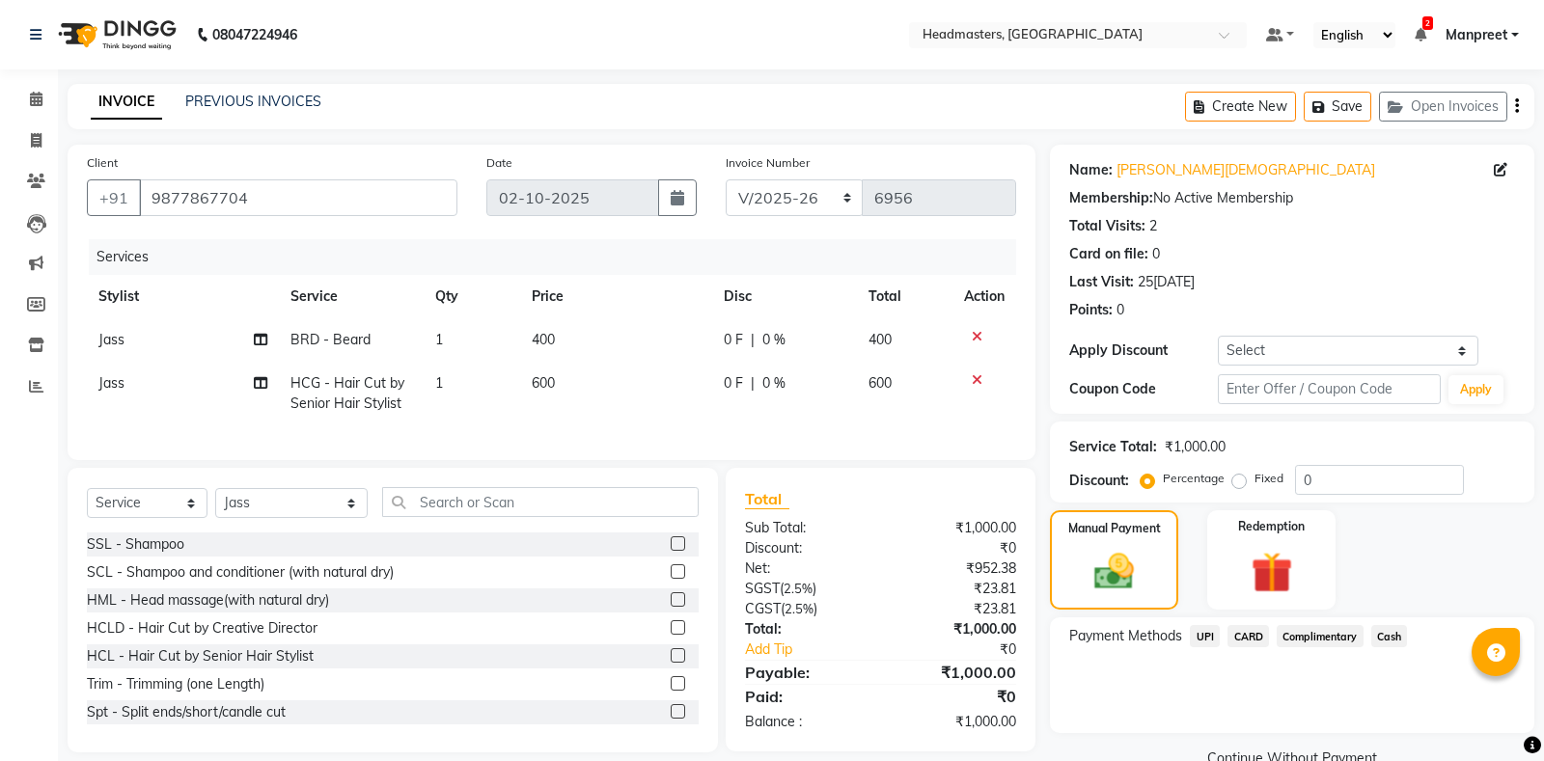
scroll to position [40, 0]
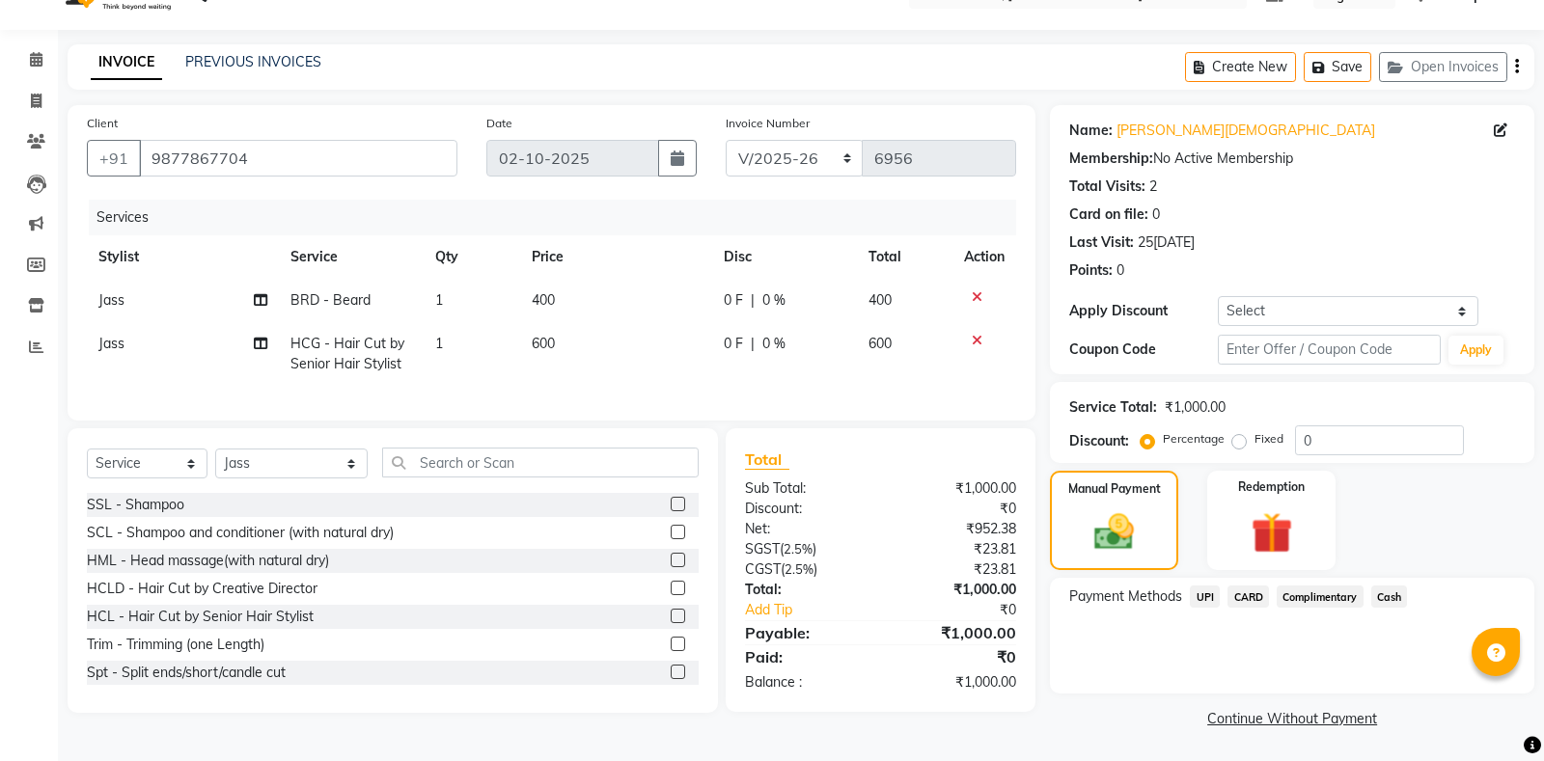
click at [1262, 605] on span "CARD" at bounding box center [1247, 597] width 41 height 22
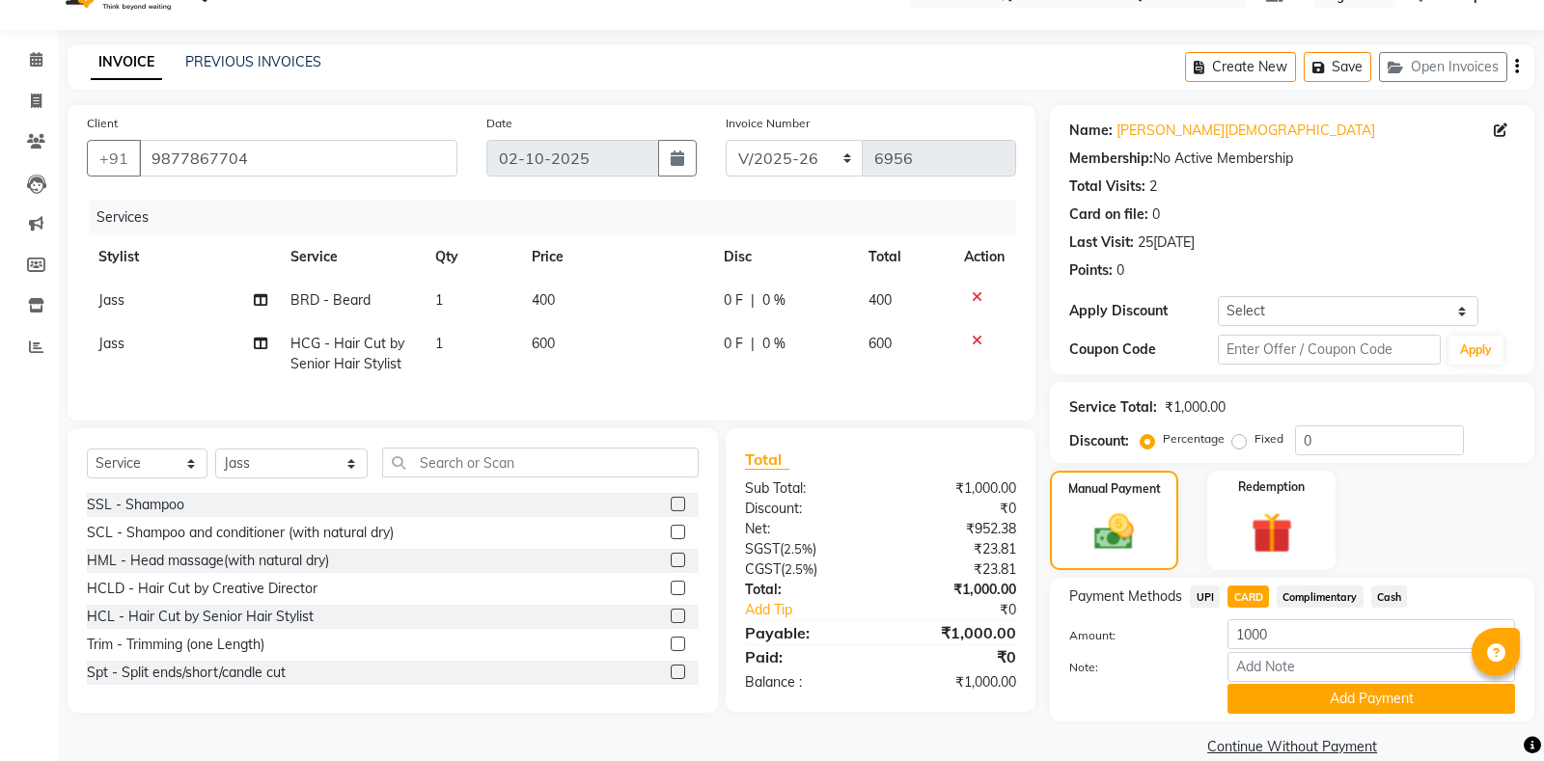
click at [1282, 719] on div "Payment Methods UPI CARD Complimentary Cash Amount: 1000 Note: Add Payment" at bounding box center [1292, 650] width 484 height 144
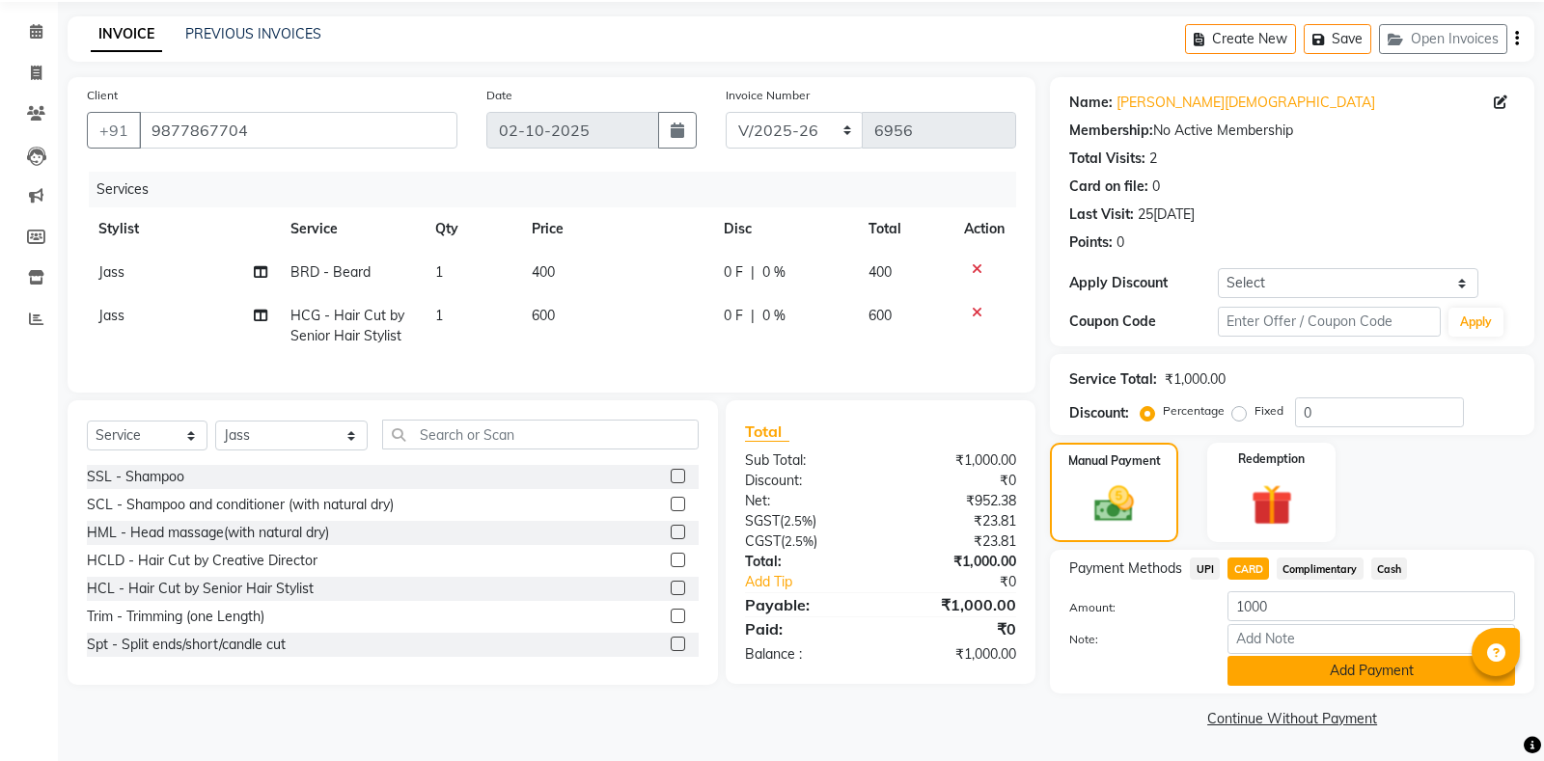
click at [1278, 681] on button "Add Payment" at bounding box center [1371, 671] width 288 height 30
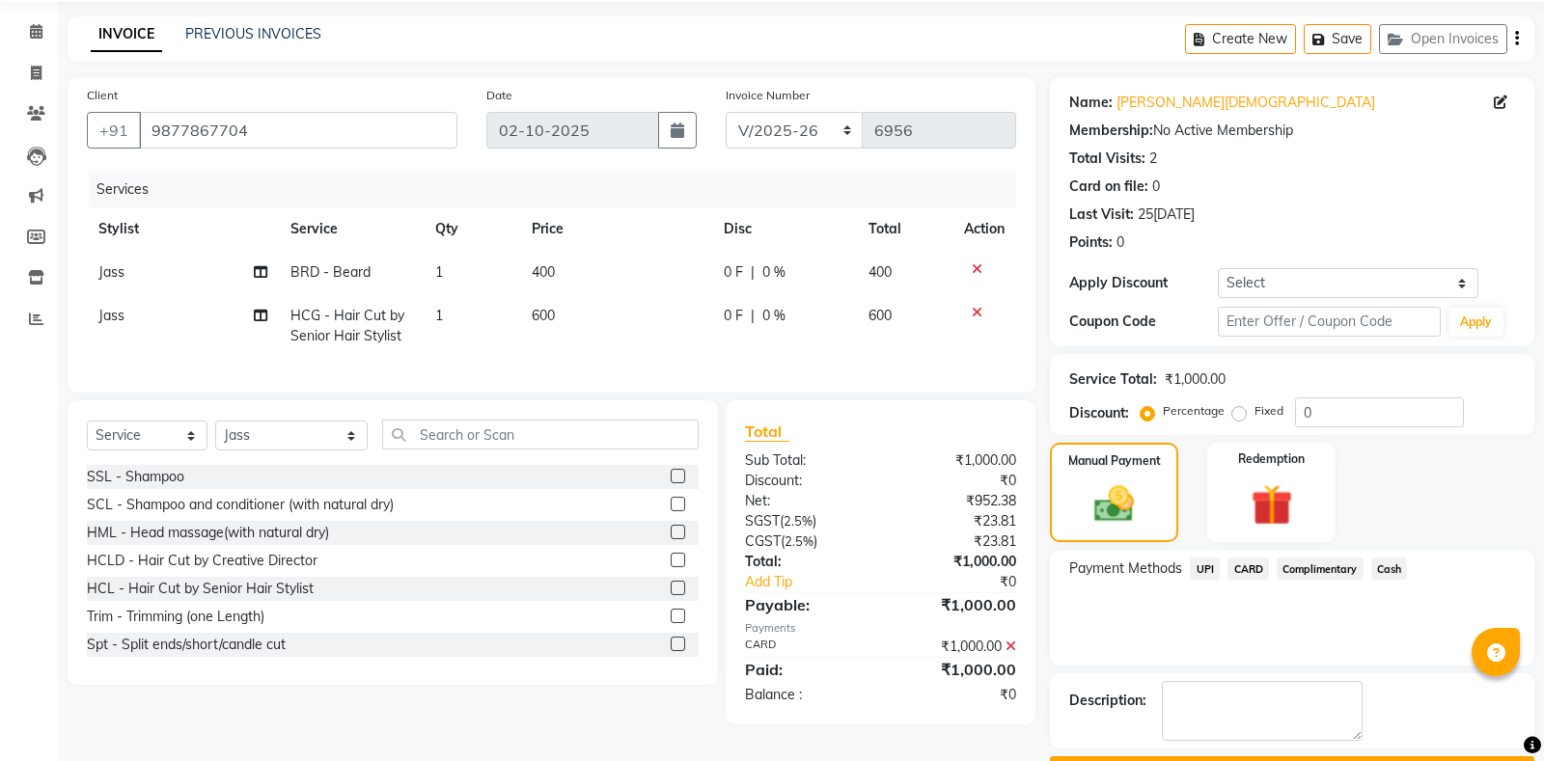
scroll to position [121, 0]
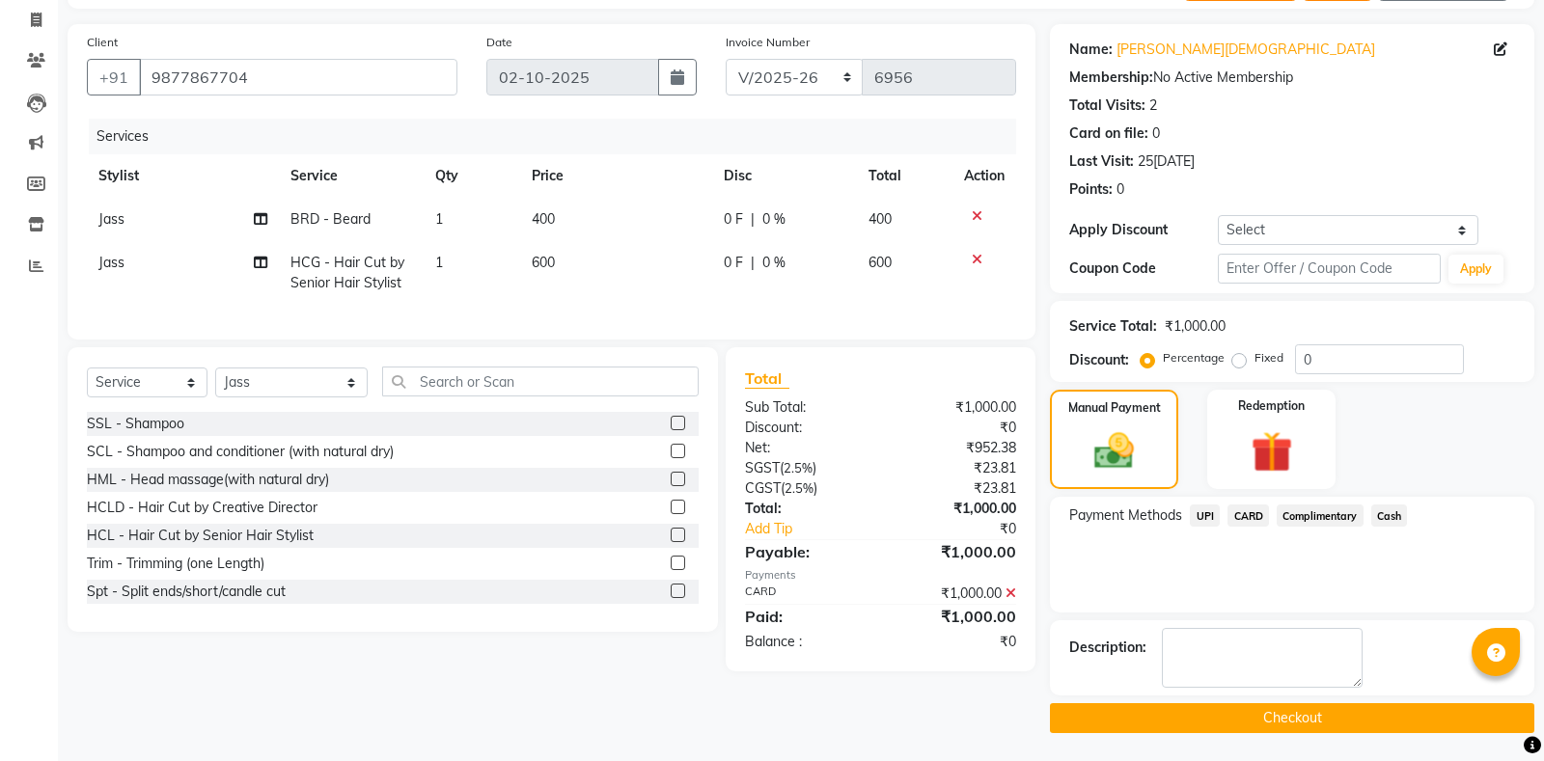
click at [1213, 727] on button "Checkout" at bounding box center [1292, 718] width 484 height 30
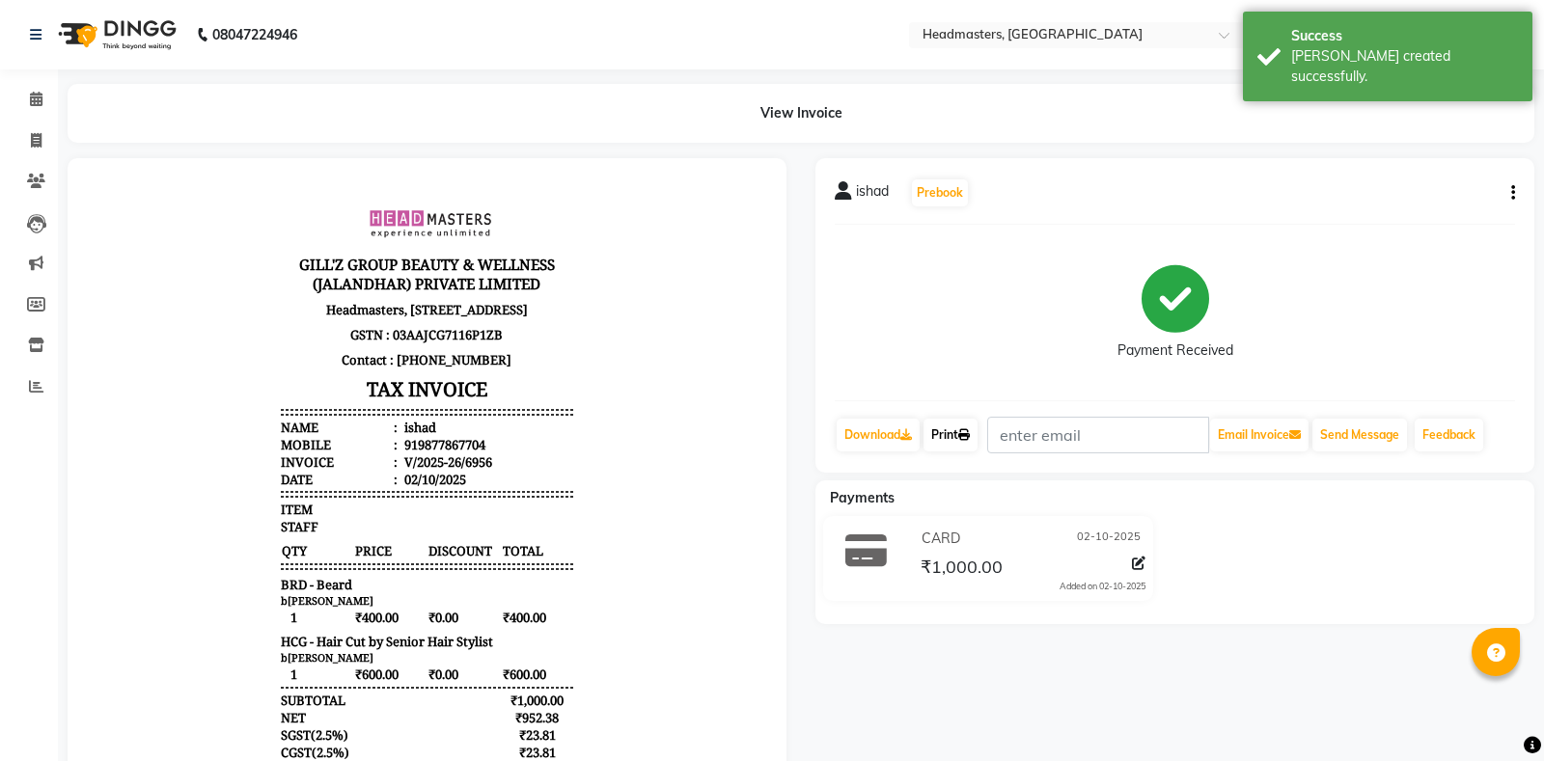
click at [978, 449] on link "Print" at bounding box center [951, 435] width 54 height 33
